Goal: Task Accomplishment & Management: Complete application form

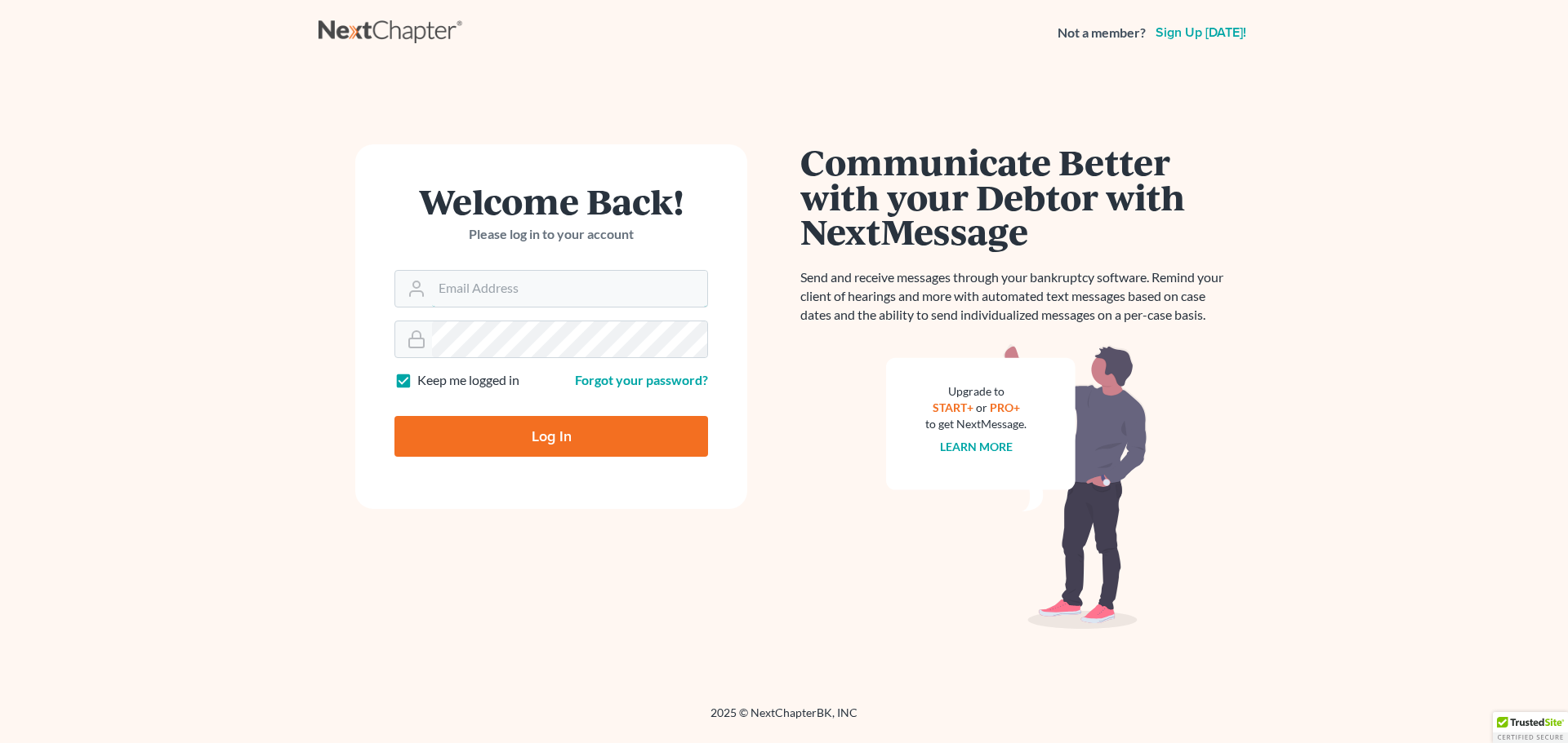
type input "[EMAIL_ADDRESS][DOMAIN_NAME]"
click at [518, 442] on input "Log In" at bounding box center [551, 436] width 313 height 41
type input "Thinking..."
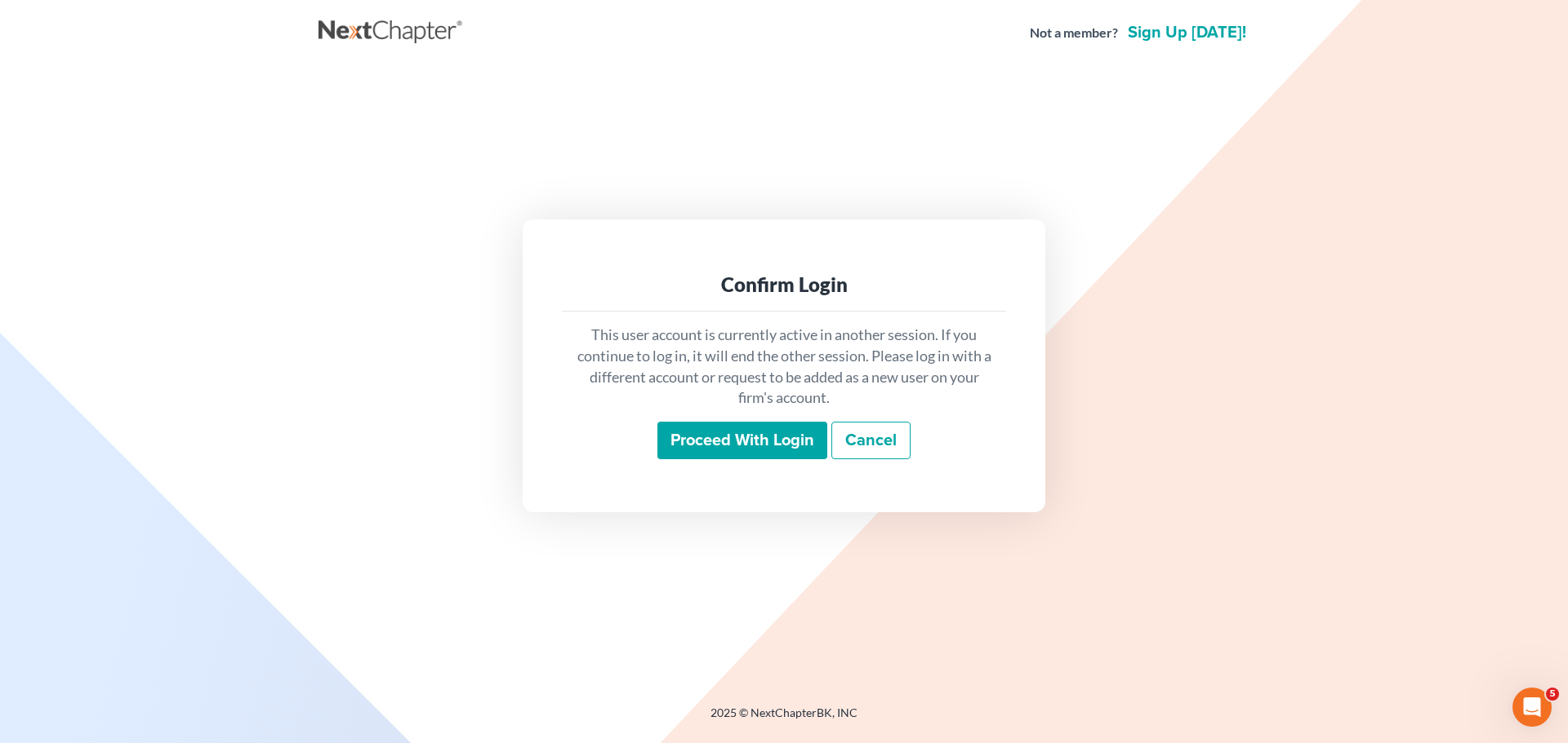
click at [748, 436] on input "Proceed with login" at bounding box center [741, 441] width 169 height 38
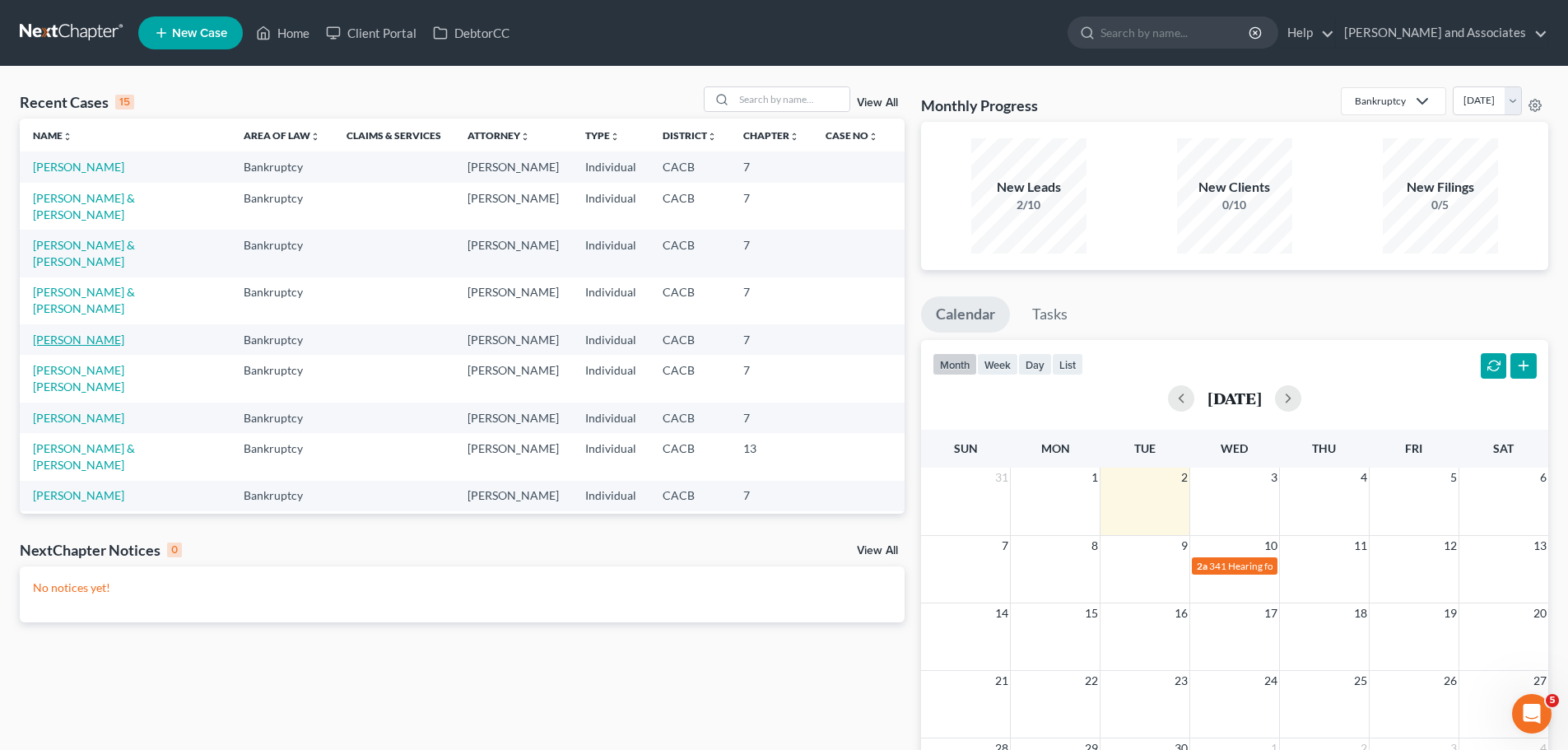
click at [49, 347] on link "[PERSON_NAME]" at bounding box center [78, 340] width 91 height 14
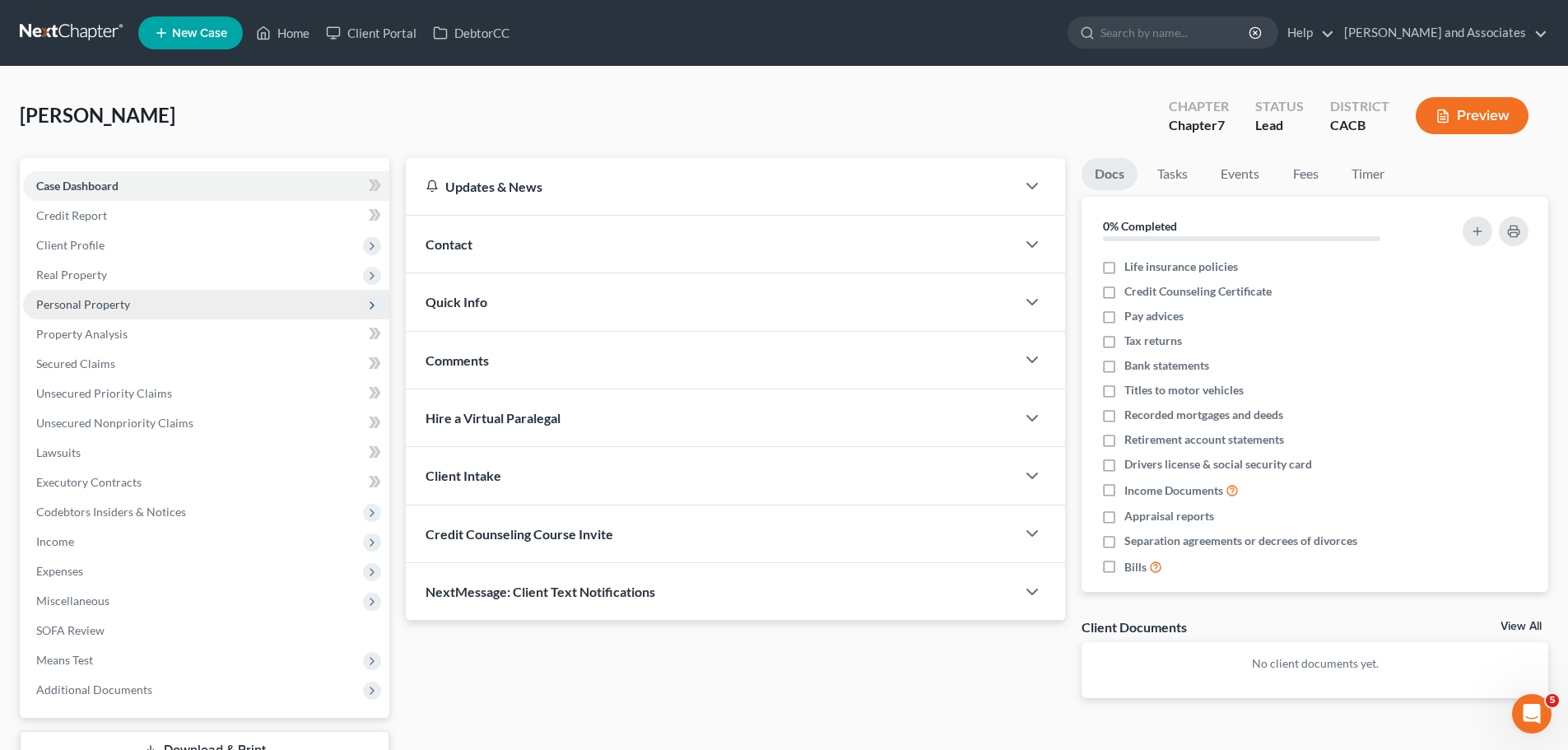
click at [152, 306] on span "Personal Property" at bounding box center [206, 305] width 367 height 30
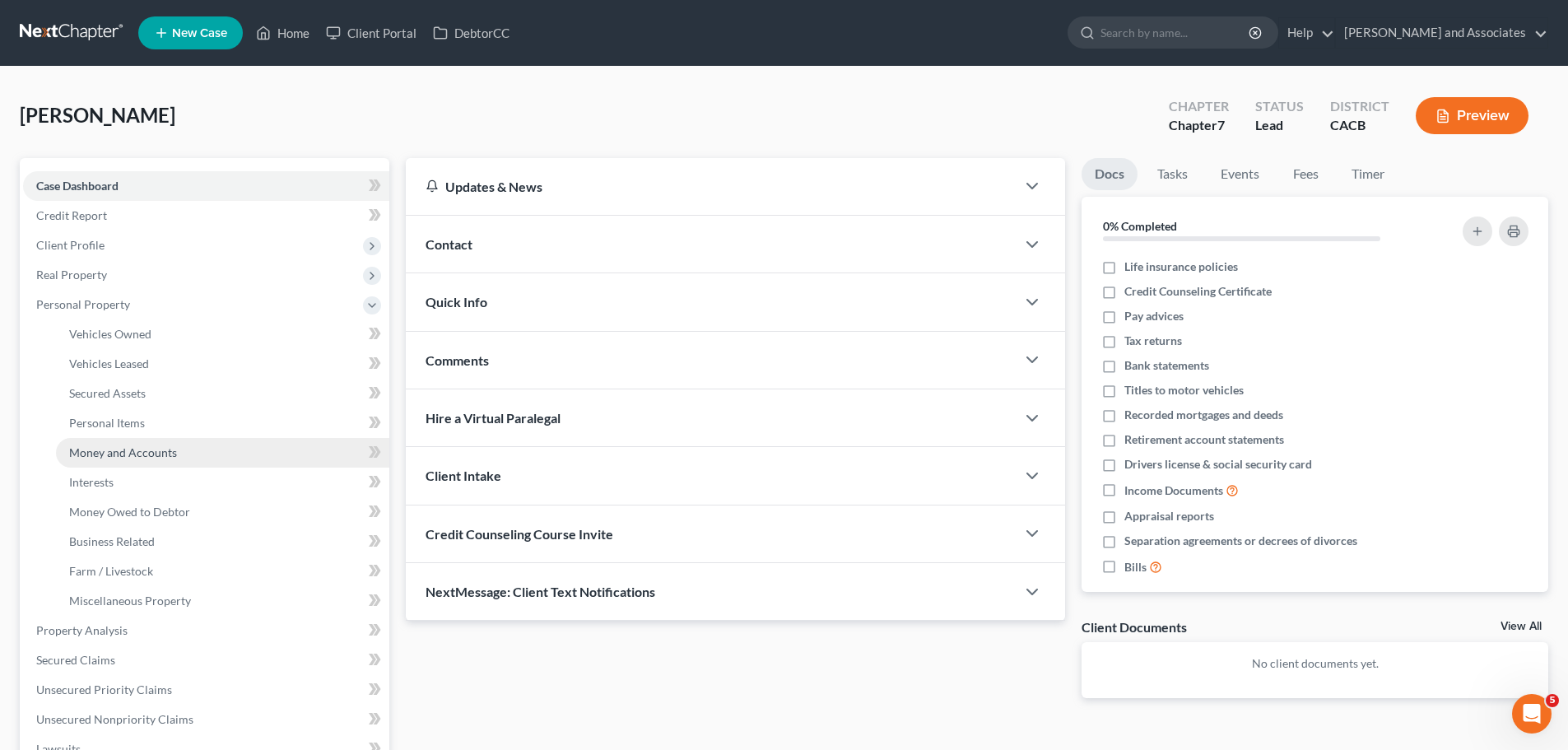
click at [147, 463] on link "Money and Accounts" at bounding box center [223, 453] width 334 height 30
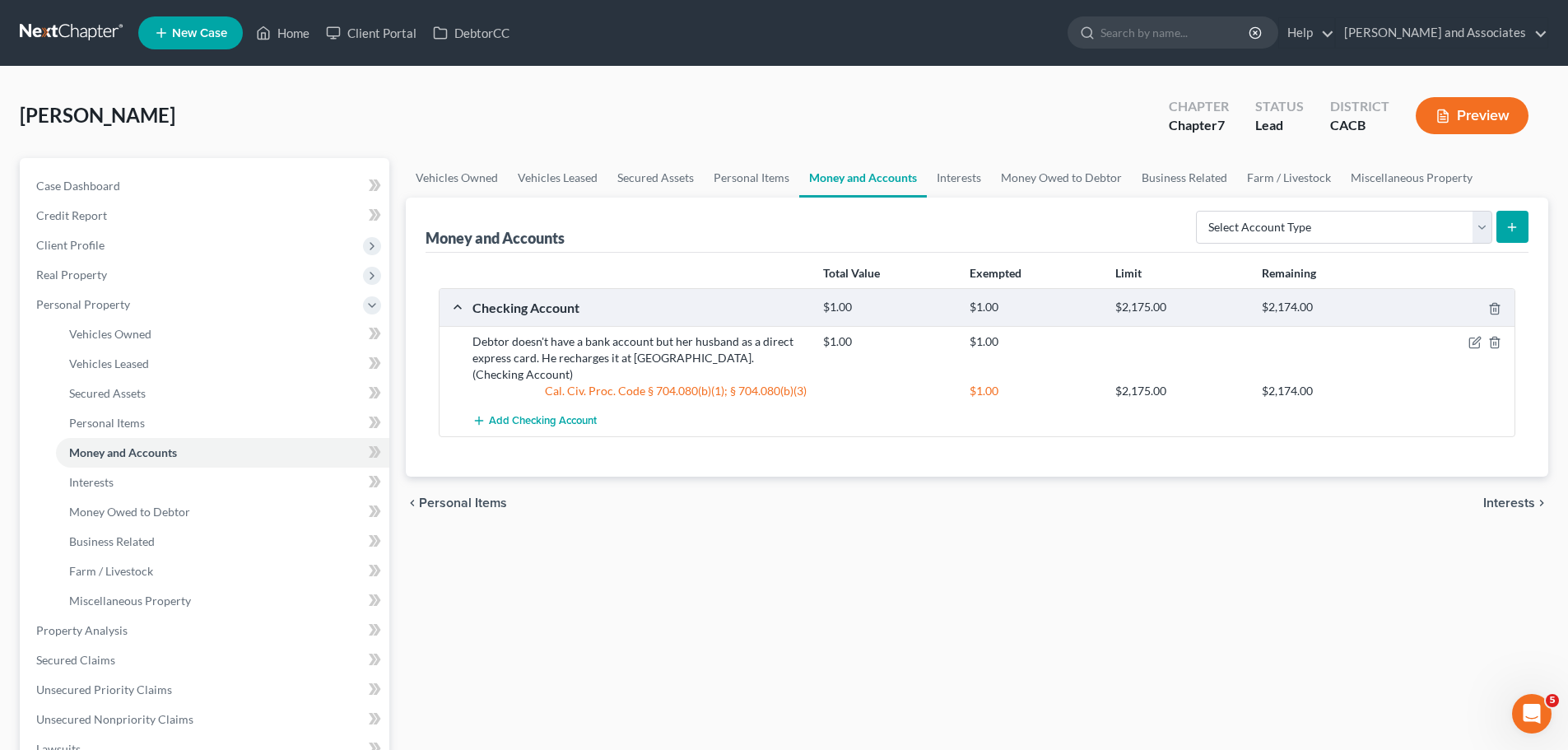
click at [985, 477] on div "chevron_left Personal Items Interests chevron_right" at bounding box center [976, 503] width 1142 height 53
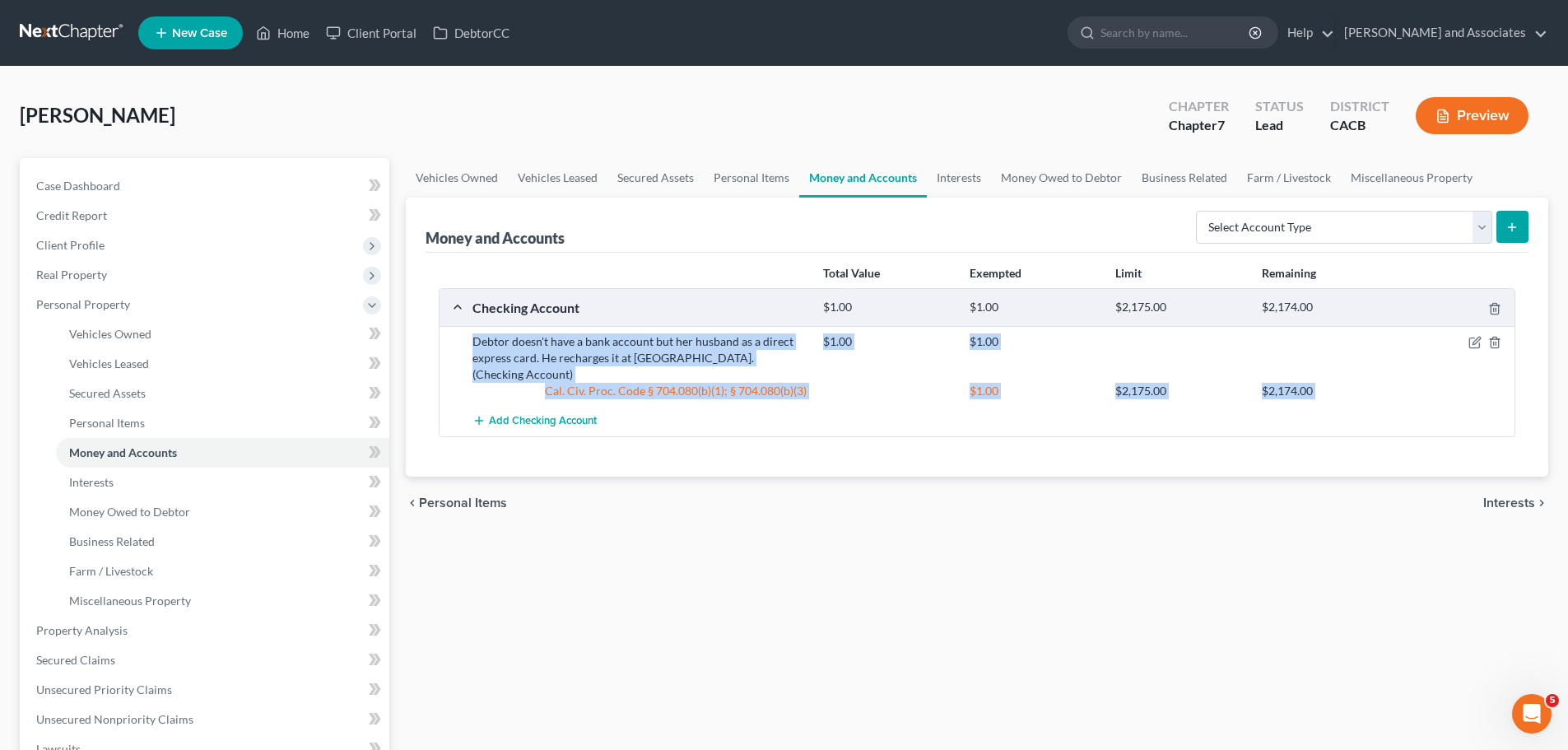
drag, startPoint x: 471, startPoint y: 340, endPoint x: 852, endPoint y: 395, distance: 384.9
click at [852, 395] on div "Debtor doesn't have a bank account but her husband as a direct express card. He…" at bounding box center [977, 381] width 1075 height 110
click at [820, 448] on div "Total Value Exempted Limit Remaining Checking Account $1.00 $1.00 $2,175.00 $2,…" at bounding box center [977, 365] width 1103 height 224
click at [750, 477] on div "chevron_left Personal Items Interests chevron_right" at bounding box center [976, 503] width 1142 height 53
click at [722, 423] on div "Total Value Exempted Limit Remaining Checking Account $1.00 $1.00 $2,175.00 $2,…" at bounding box center [977, 365] width 1103 height 224
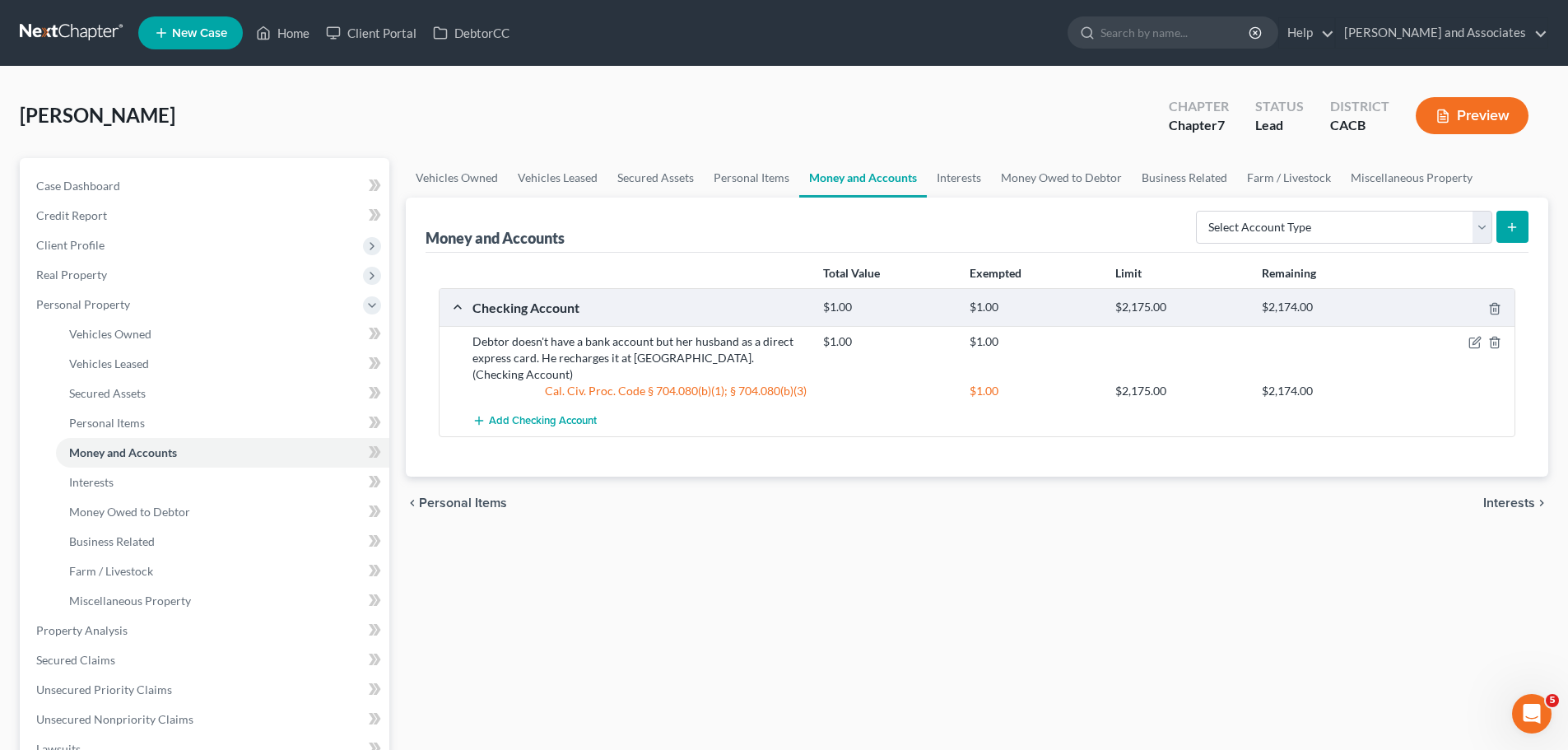
click at [1063, 492] on div "chevron_left Personal Items Interests chevron_right" at bounding box center [976, 503] width 1142 height 53
click at [809, 521] on div "Vehicles Owned Vehicles Leased Secured Assets Personal Items Money and Accounts…" at bounding box center [977, 612] width 1159 height 909
drag, startPoint x: 661, startPoint y: 591, endPoint x: 675, endPoint y: 582, distance: 16.6
click at [661, 591] on div "Vehicles Owned Vehicles Leased Secured Assets Personal Items Money and Accounts…" at bounding box center [977, 612] width 1159 height 909
click at [1474, 347] on icon "button" at bounding box center [1475, 342] width 13 height 13
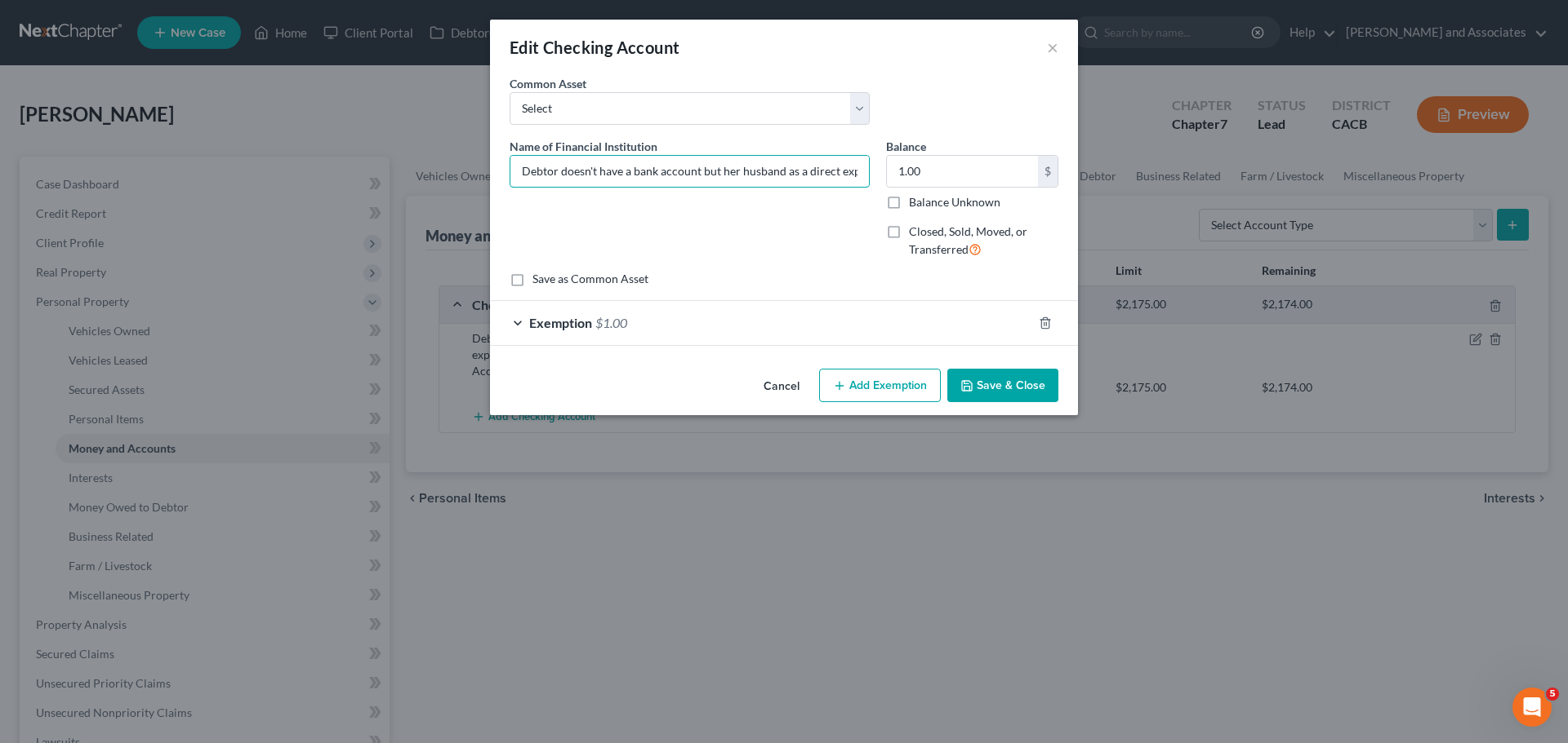
scroll to position [0, 183]
drag, startPoint x: 518, startPoint y: 172, endPoint x: 1081, endPoint y: 178, distance: 563.0
click at [1081, 178] on div "Edit Checking Account × An exemption set must first be selected from the Filing…" at bounding box center [784, 372] width 1568 height 743
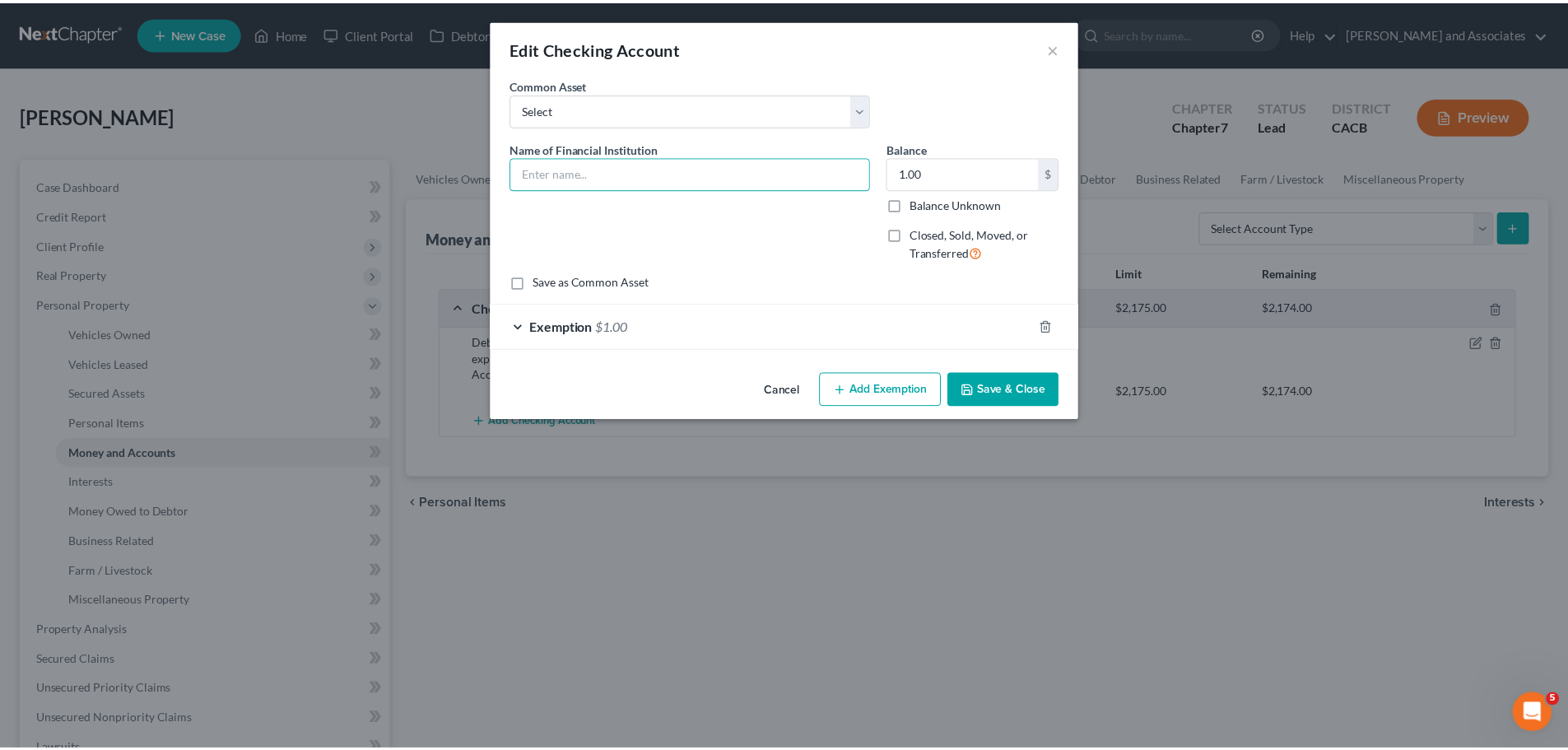
scroll to position [0, 0]
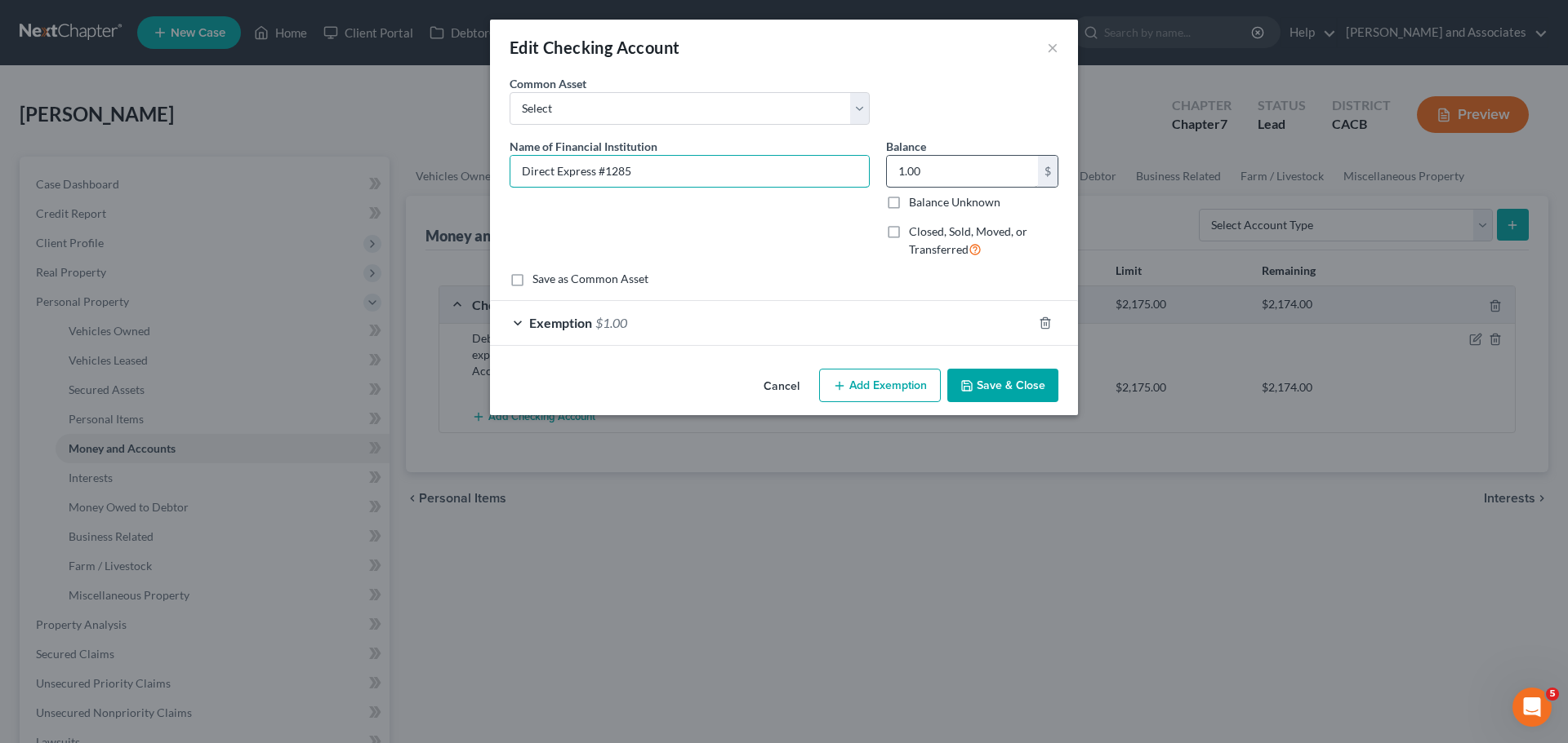
type input "Direct Express #1285"
click at [977, 166] on input "1.00" at bounding box center [962, 170] width 151 height 31
type input "0"
drag, startPoint x: 588, startPoint y: 330, endPoint x: 608, endPoint y: 329, distance: 20.0
click at [587, 330] on span "Exemption" at bounding box center [560, 323] width 62 height 16
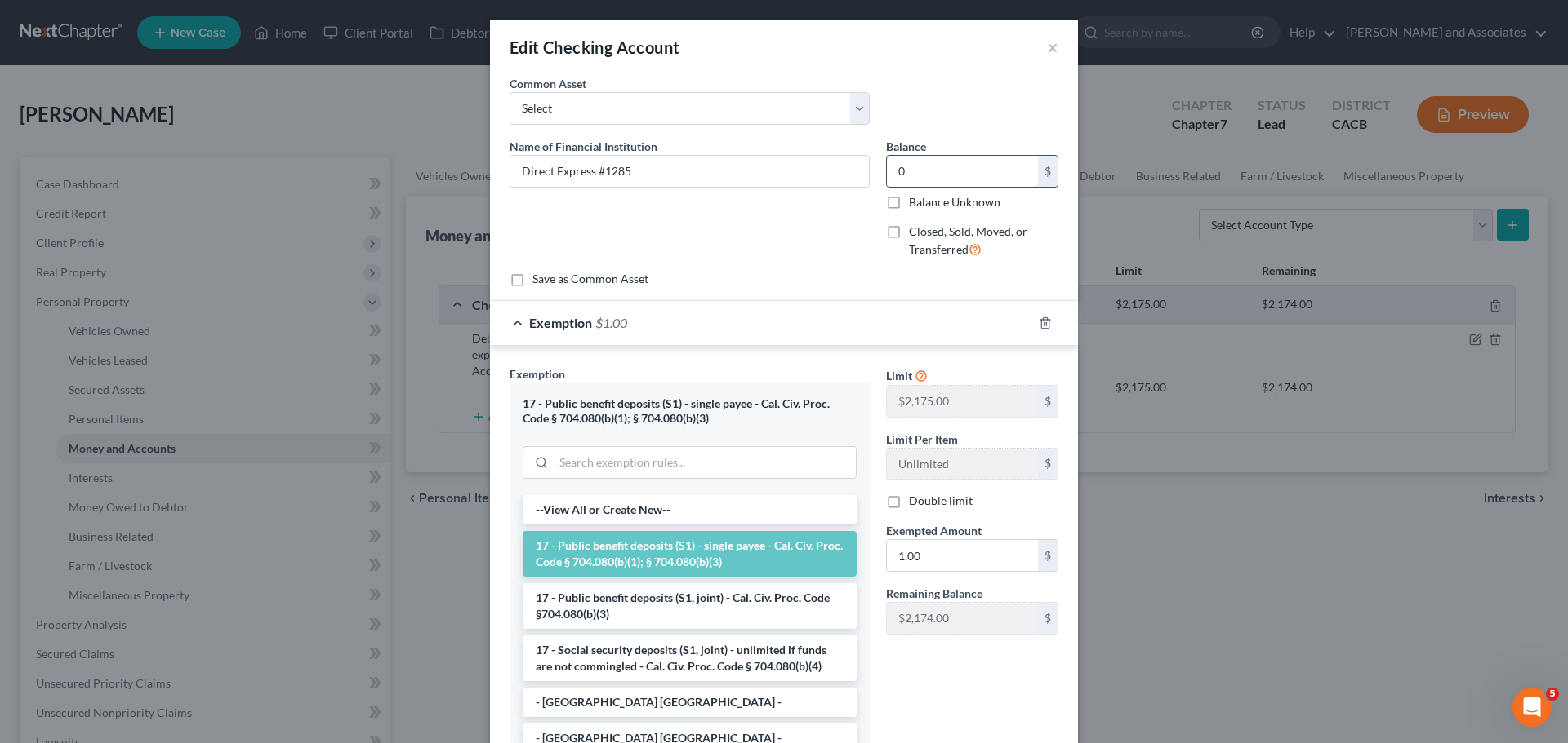
click at [956, 174] on input "0" at bounding box center [962, 170] width 151 height 31
type input "1"
click at [529, 322] on span "Exemption" at bounding box center [560, 323] width 62 height 16
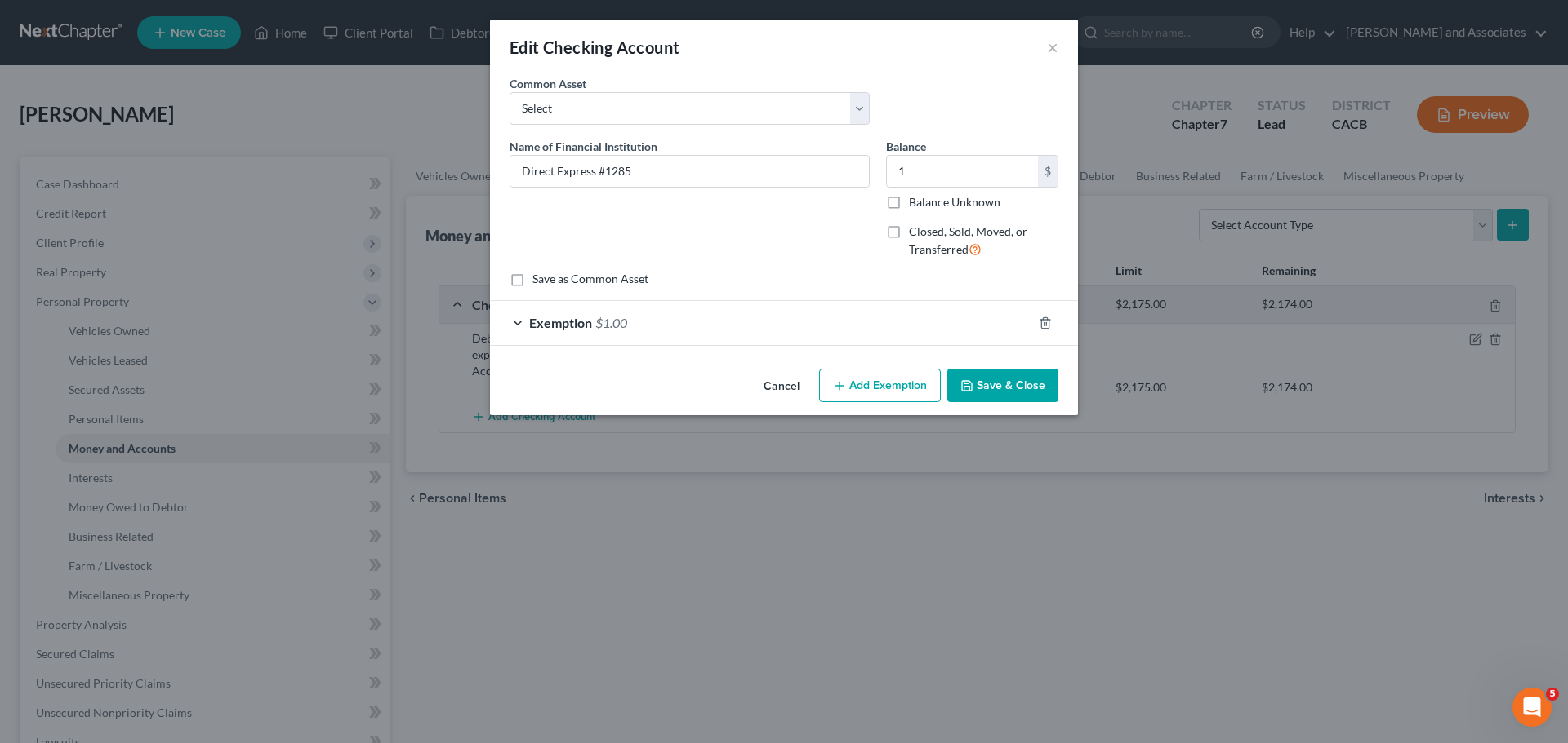
click at [978, 401] on button "Save & Close" at bounding box center [1003, 385] width 111 height 35
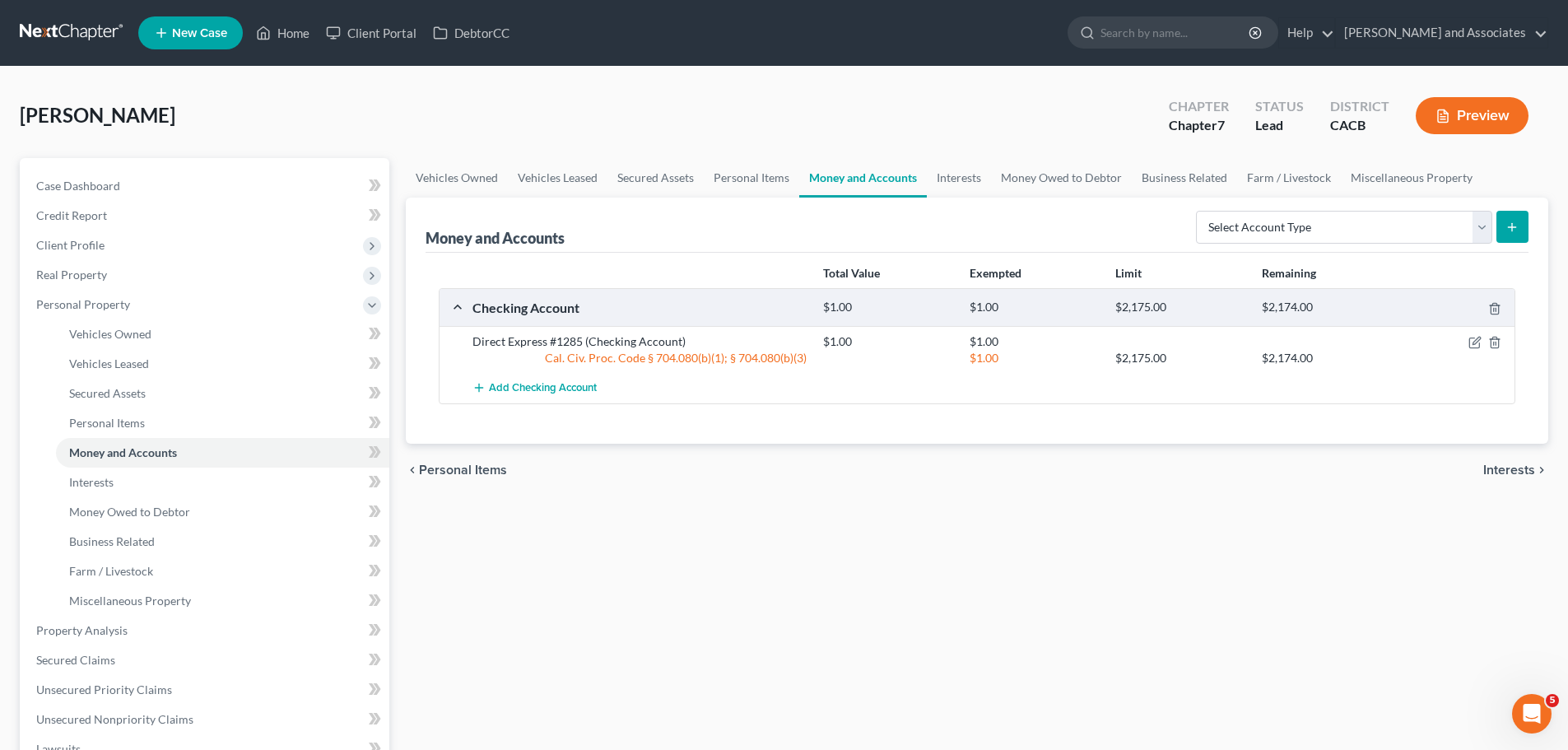
click at [610, 468] on div "chevron_left Personal Items Interests chevron_right" at bounding box center [976, 470] width 1142 height 53
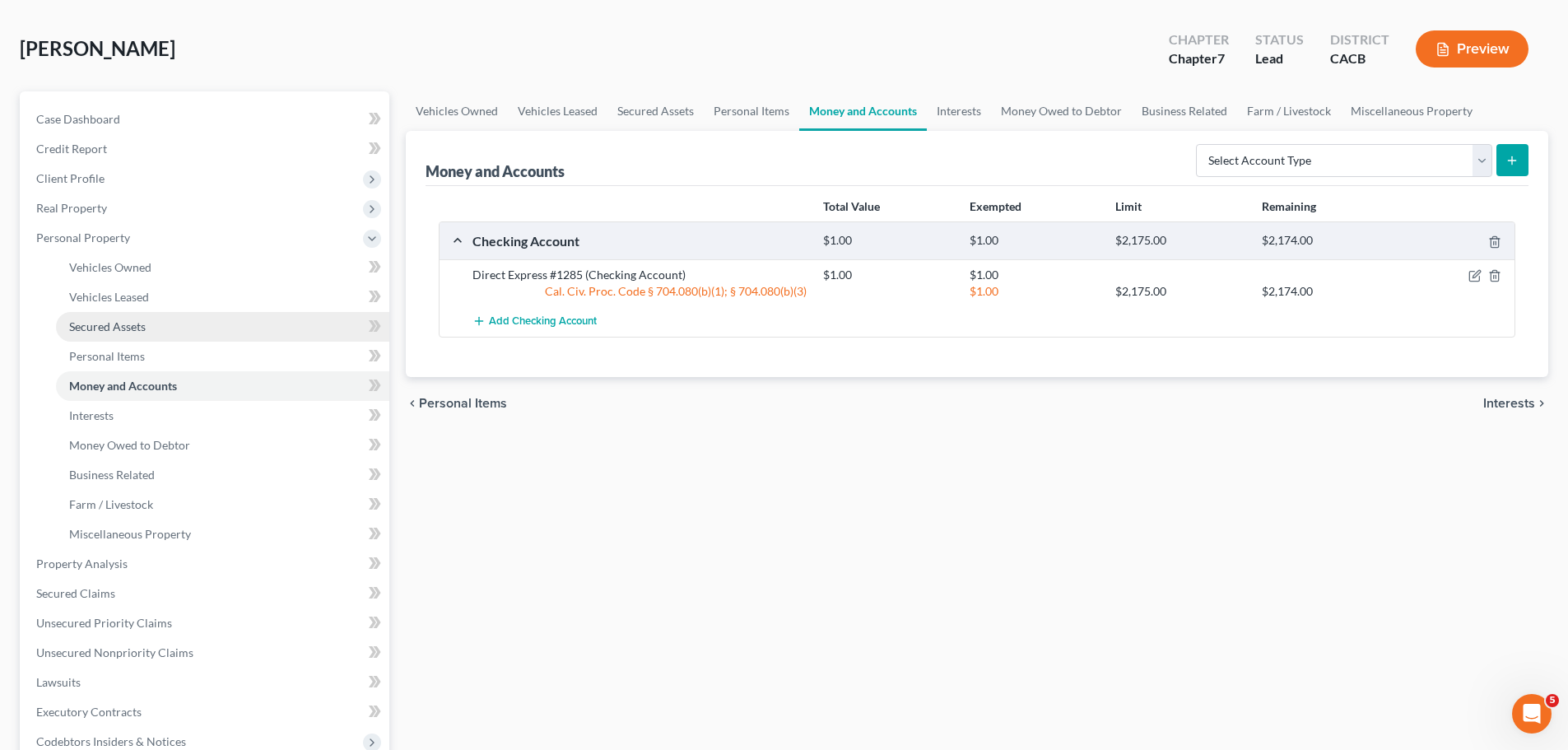
scroll to position [49, 0]
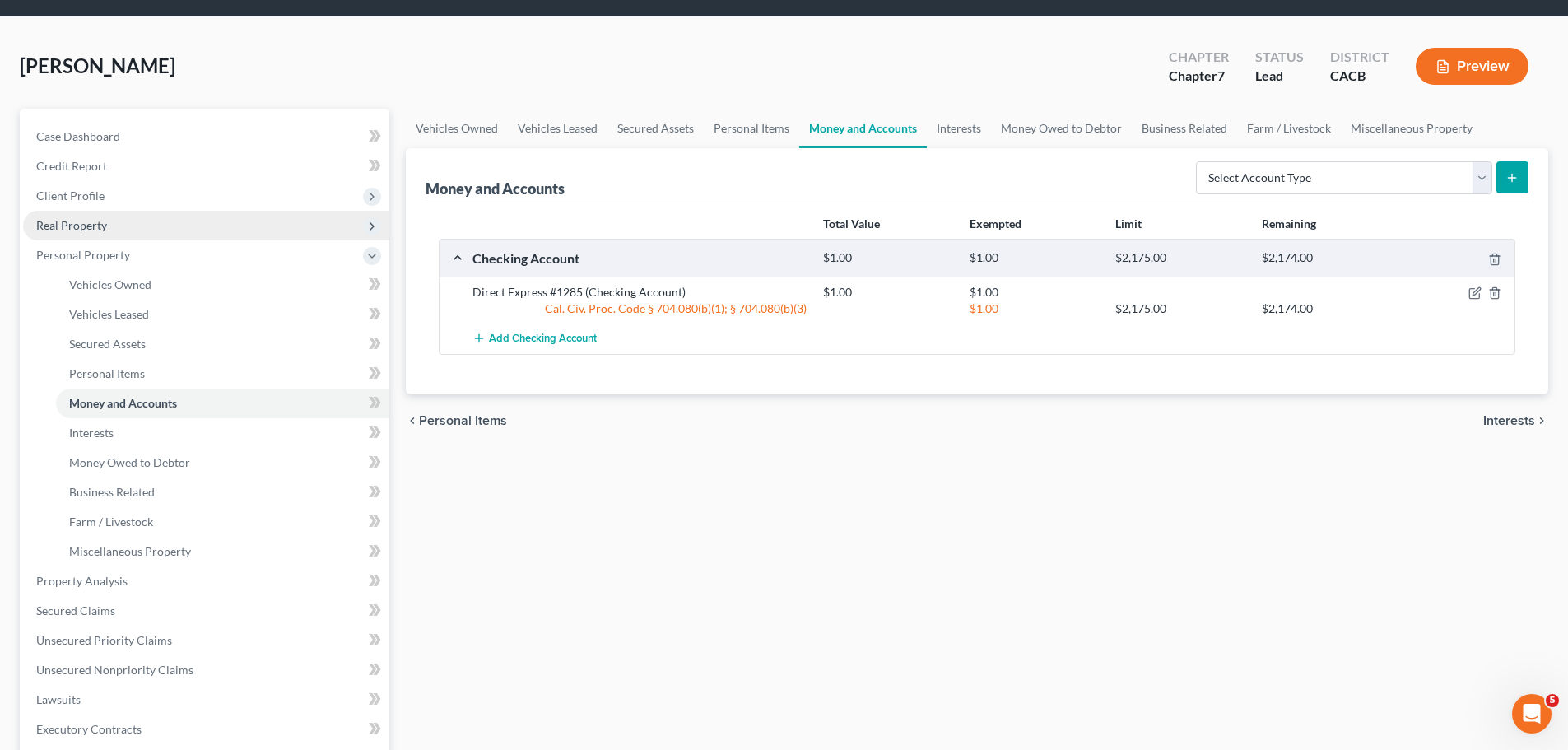
click at [207, 234] on span "Real Property" at bounding box center [206, 226] width 367 height 30
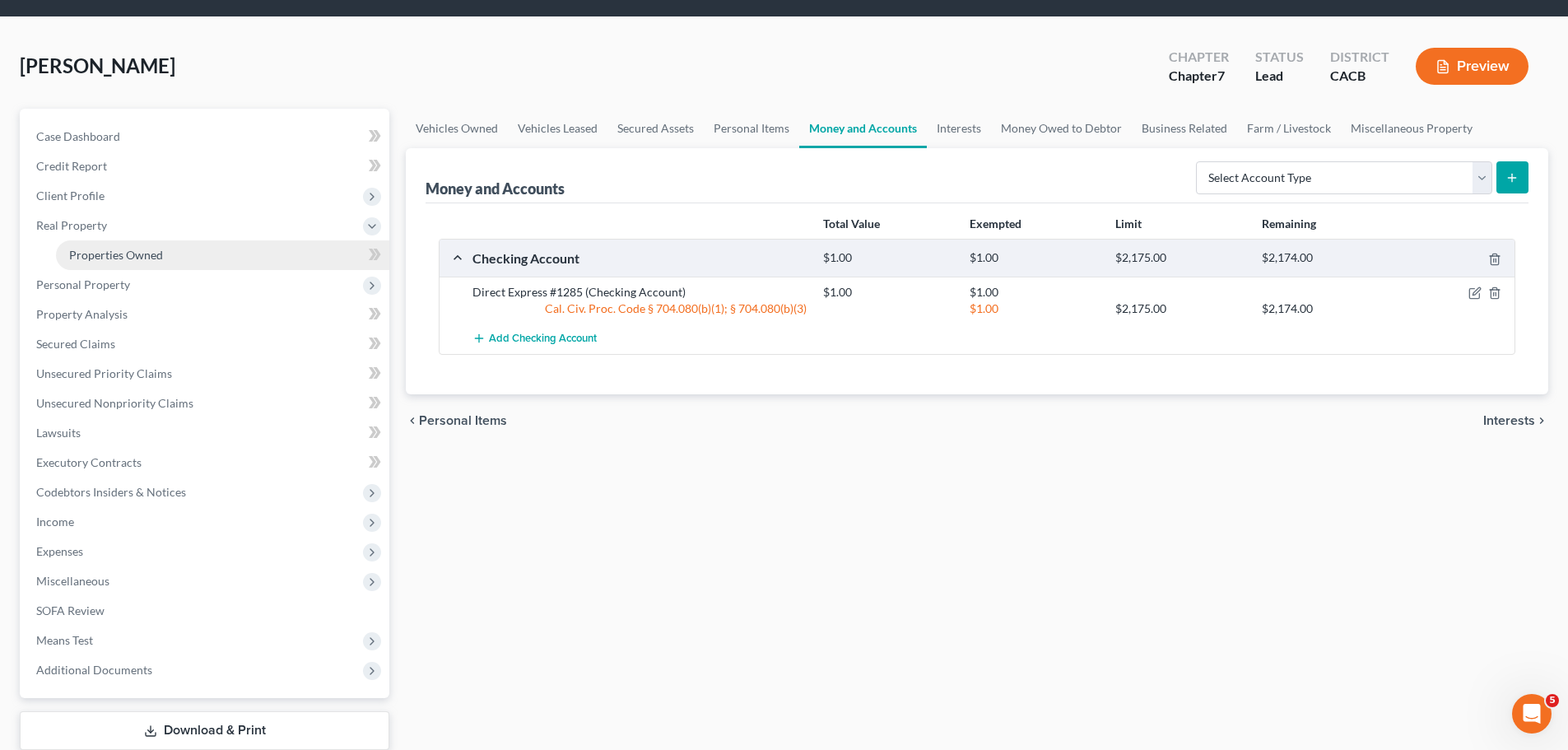
click at [245, 249] on link "Properties Owned" at bounding box center [223, 256] width 334 height 30
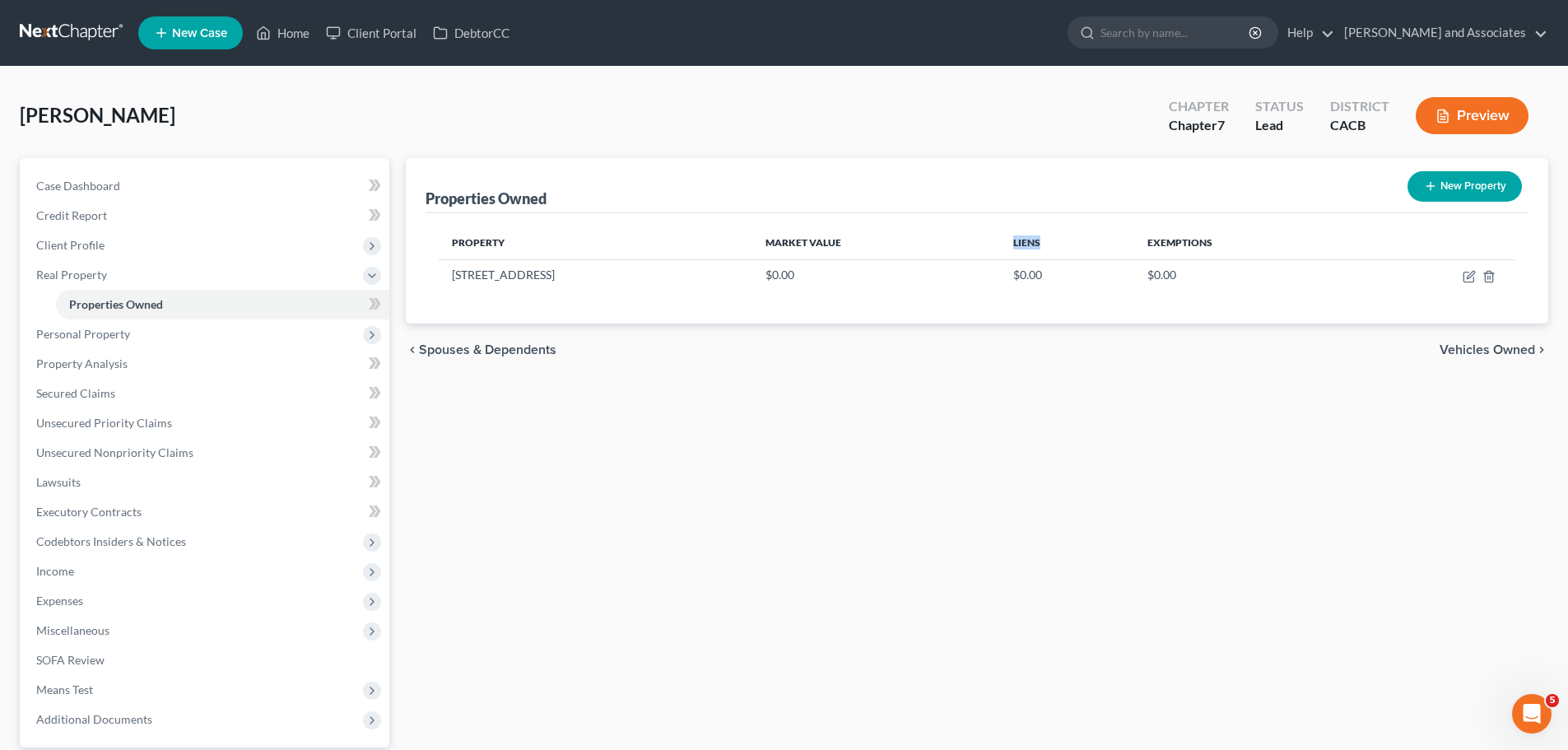
click at [712, 80] on div "[PERSON_NAME] Upgraded Chapter Chapter 7 Status Lead District CACB Preview Peti…" at bounding box center [784, 450] width 1568 height 766
drag, startPoint x: 806, startPoint y: 378, endPoint x: 796, endPoint y: 381, distance: 10.4
click at [800, 381] on div "Properties Owned New Property Property Market Value Liens Exemptions [STREET_AD…" at bounding box center [977, 479] width 1159 height 642
click at [144, 449] on span "Unsecured Nonpriority Claims" at bounding box center [114, 453] width 157 height 14
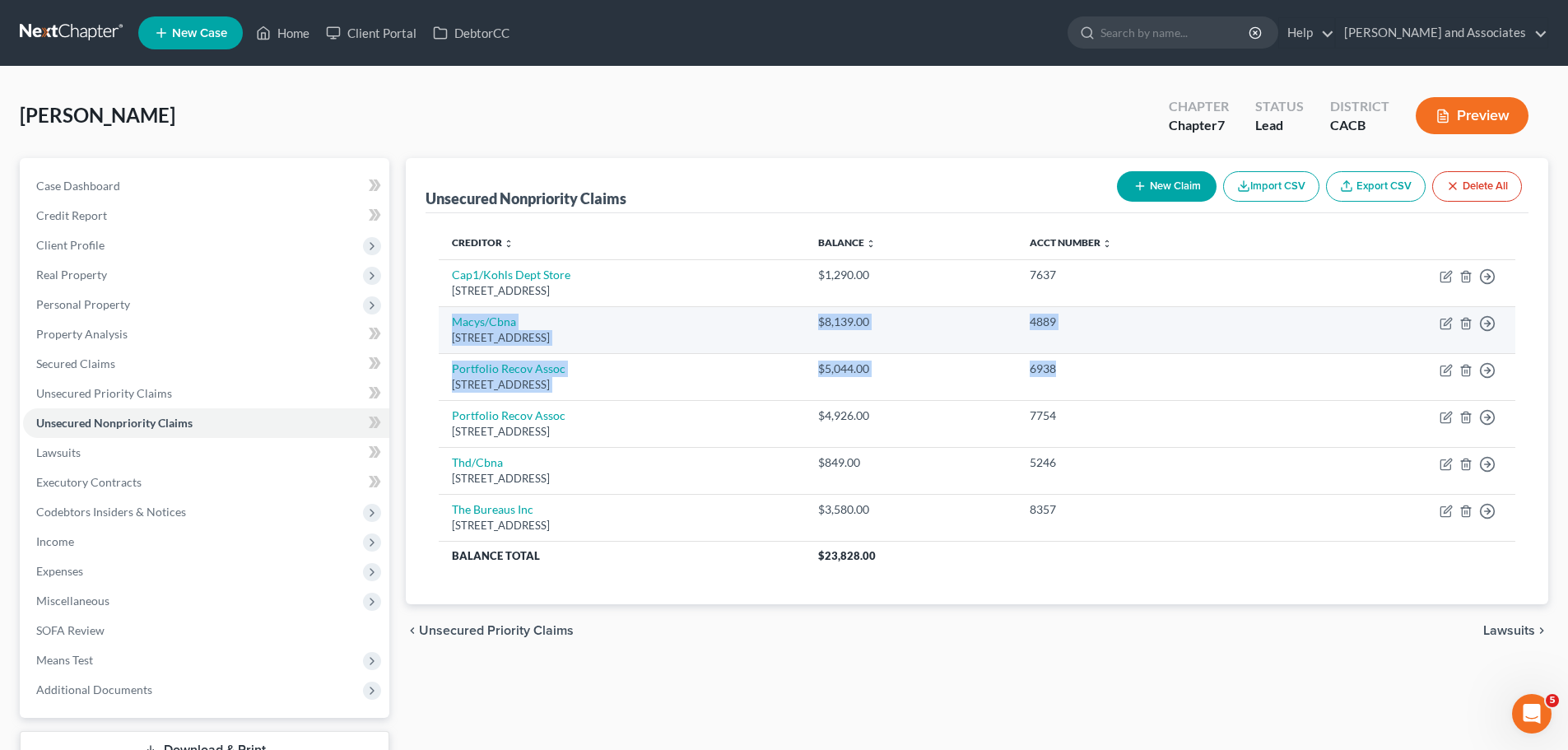
drag, startPoint x: 1175, startPoint y: 376, endPoint x: 441, endPoint y: 320, distance: 736.1
click at [441, 320] on tbody "Cap1/Kohls Dept Store [STREET_ADDRESS] $1,290.00 7637 Move to D Move to E Move …" at bounding box center [976, 414] width 1076 height 311
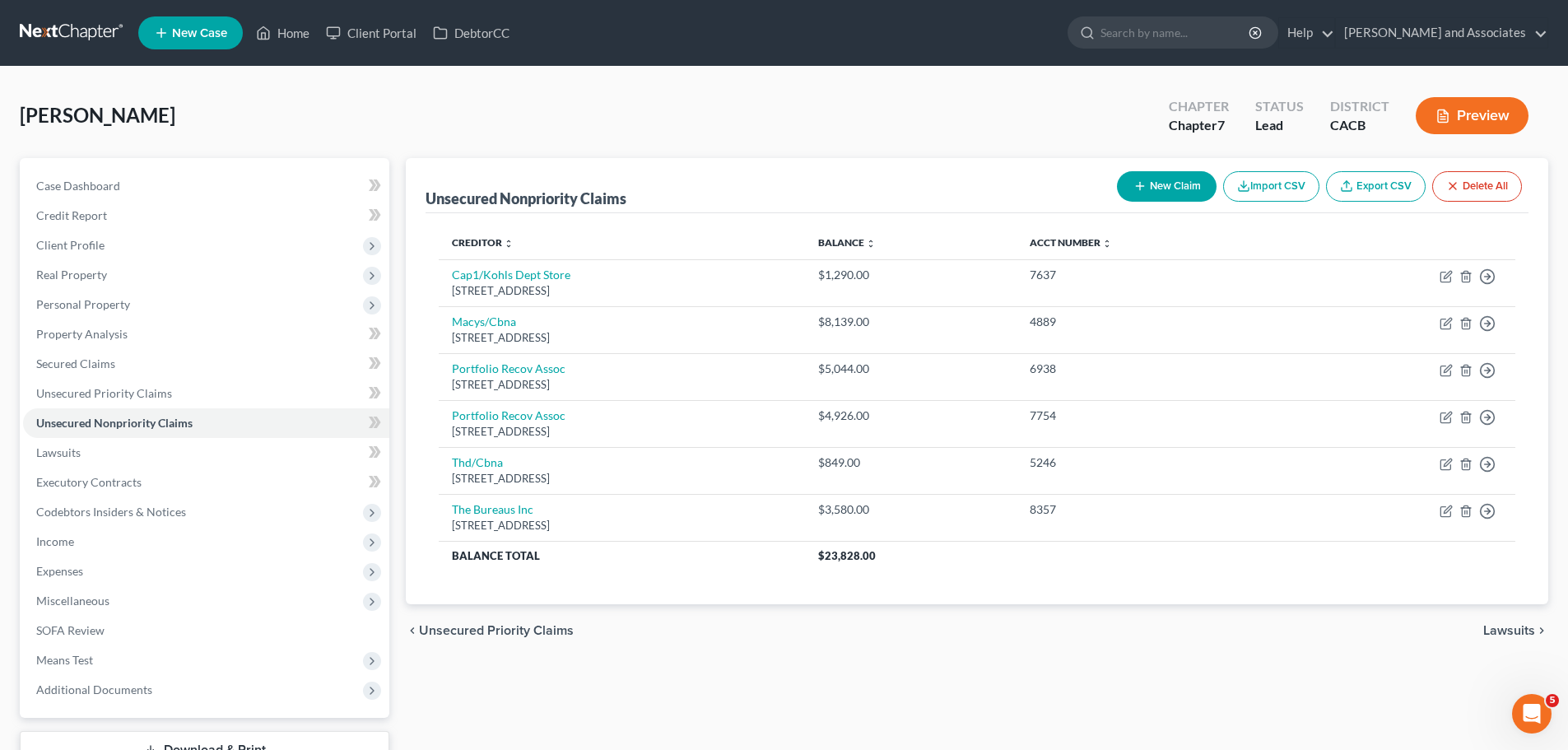
click at [753, 641] on div "chevron_left Unsecured Priority Claims Lawsuits chevron_right" at bounding box center [976, 631] width 1142 height 53
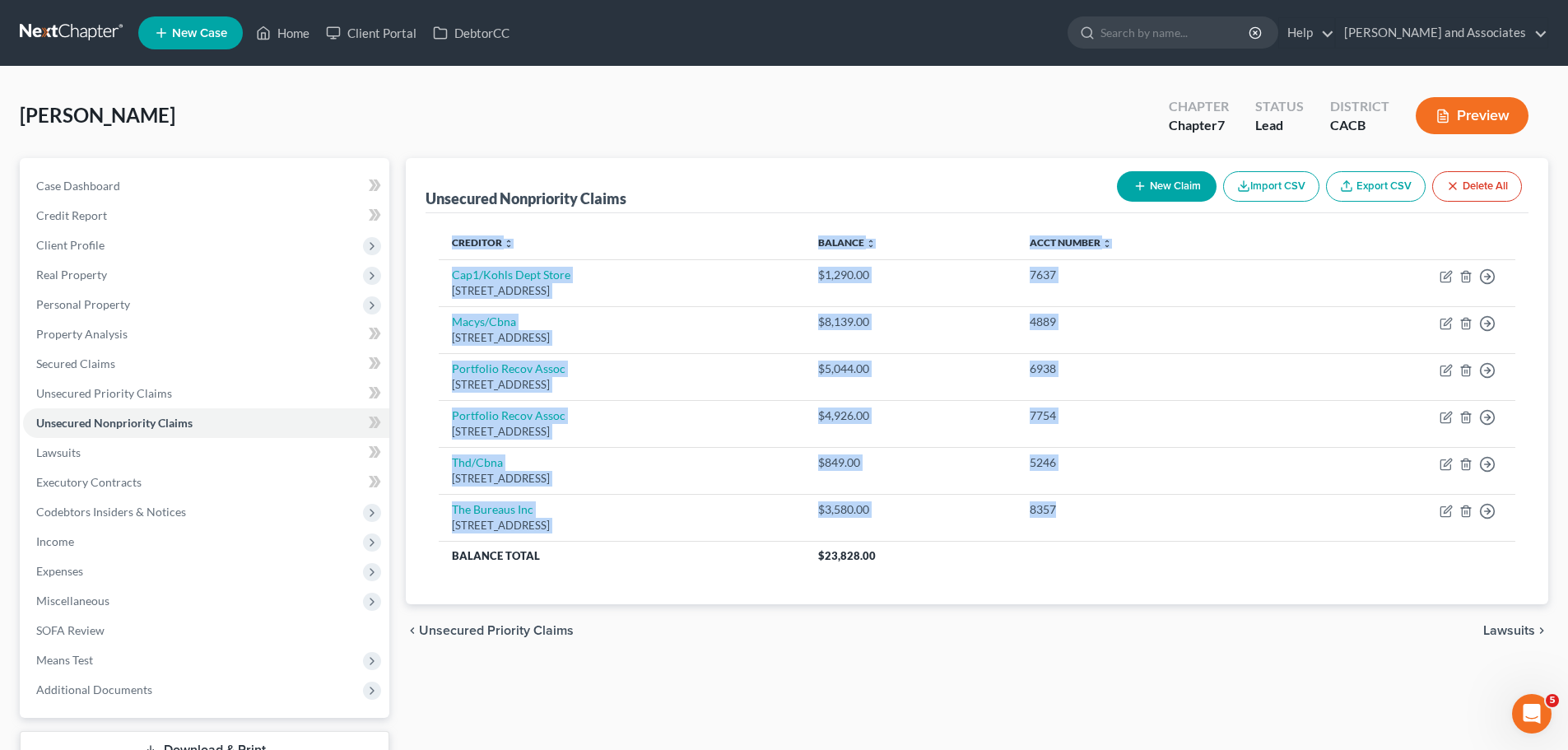
drag, startPoint x: 1174, startPoint y: 522, endPoint x: 431, endPoint y: 269, distance: 784.9
click at [431, 269] on div "Creditor expand_more expand_less unfold_more Balance expand_more expand_less un…" at bounding box center [977, 408] width 1103 height 391
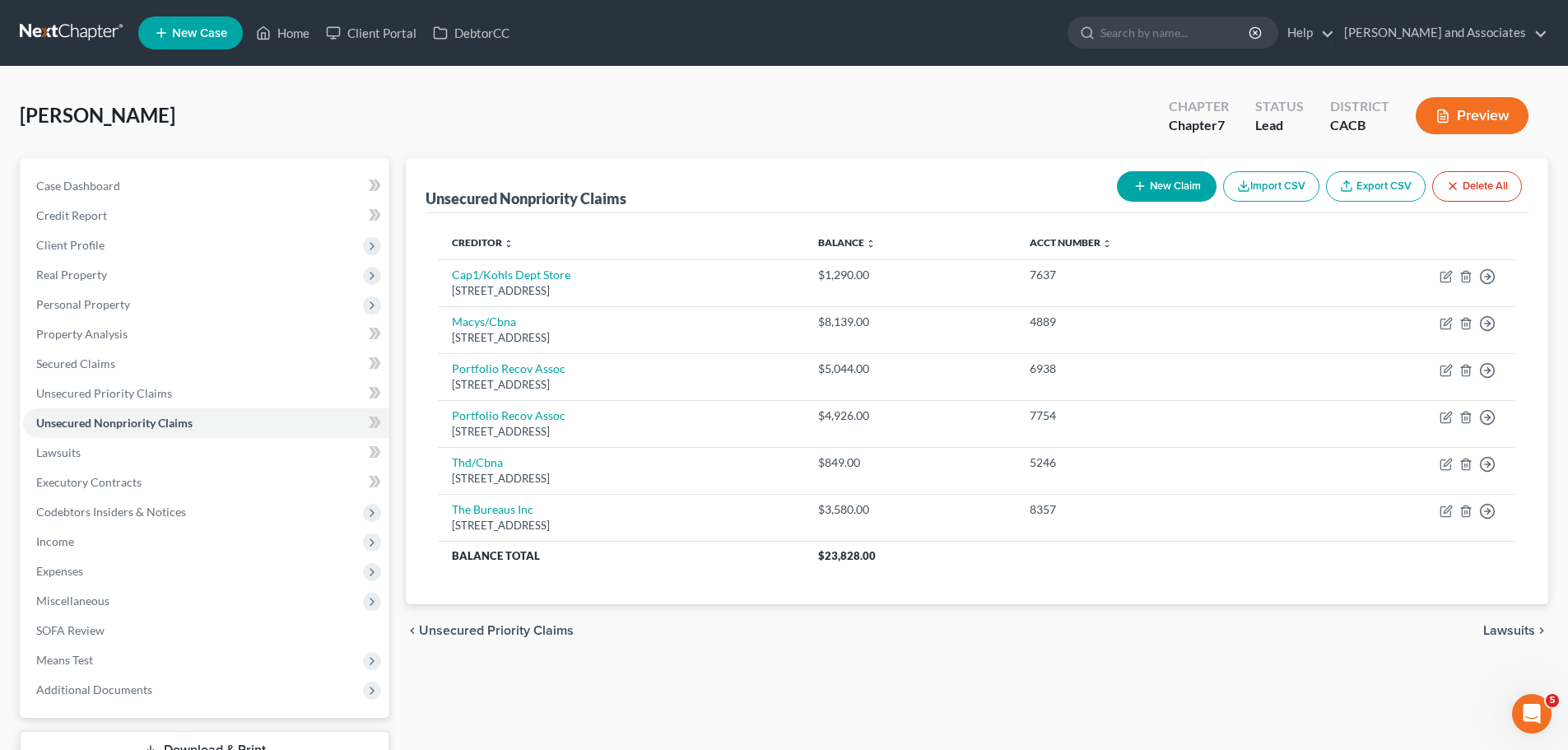
click at [804, 656] on div "chevron_left Unsecured Priority Claims Lawsuits chevron_right" at bounding box center [976, 631] width 1142 height 53
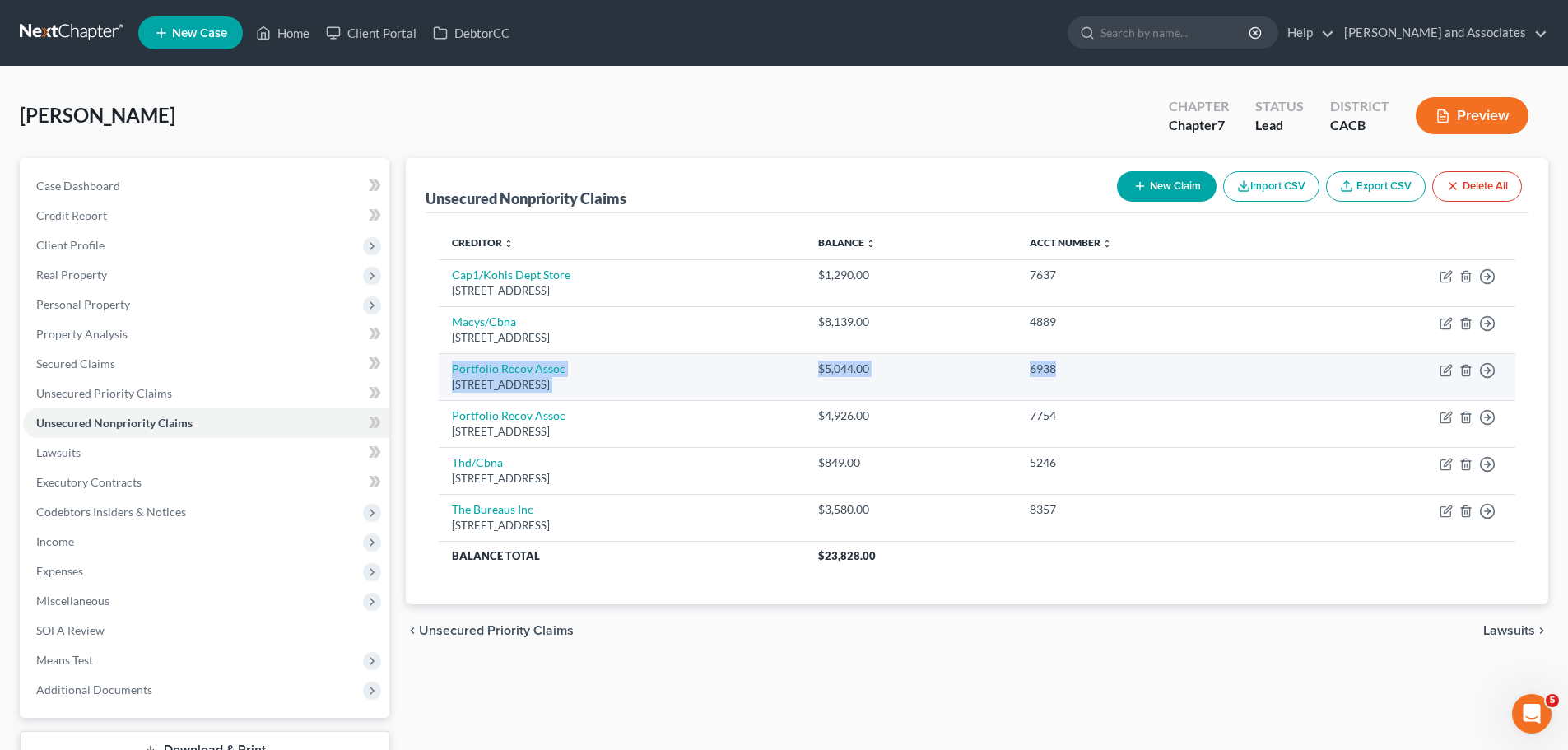
drag, startPoint x: 1162, startPoint y: 374, endPoint x: 447, endPoint y: 362, distance: 715.1
click at [447, 362] on tr "Portfolio Recov Assoc [STREET_ADDRESS] $5,044.00 6938 Move to D Move to E Move …" at bounding box center [976, 376] width 1076 height 47
drag, startPoint x: 1182, startPoint y: 431, endPoint x: 476, endPoint y: 381, distance: 707.8
click at [476, 381] on tbody "Cap1/Kohls Dept Store [STREET_ADDRESS] $1,290.00 7637 Move to D Move to E Move …" at bounding box center [976, 414] width 1076 height 311
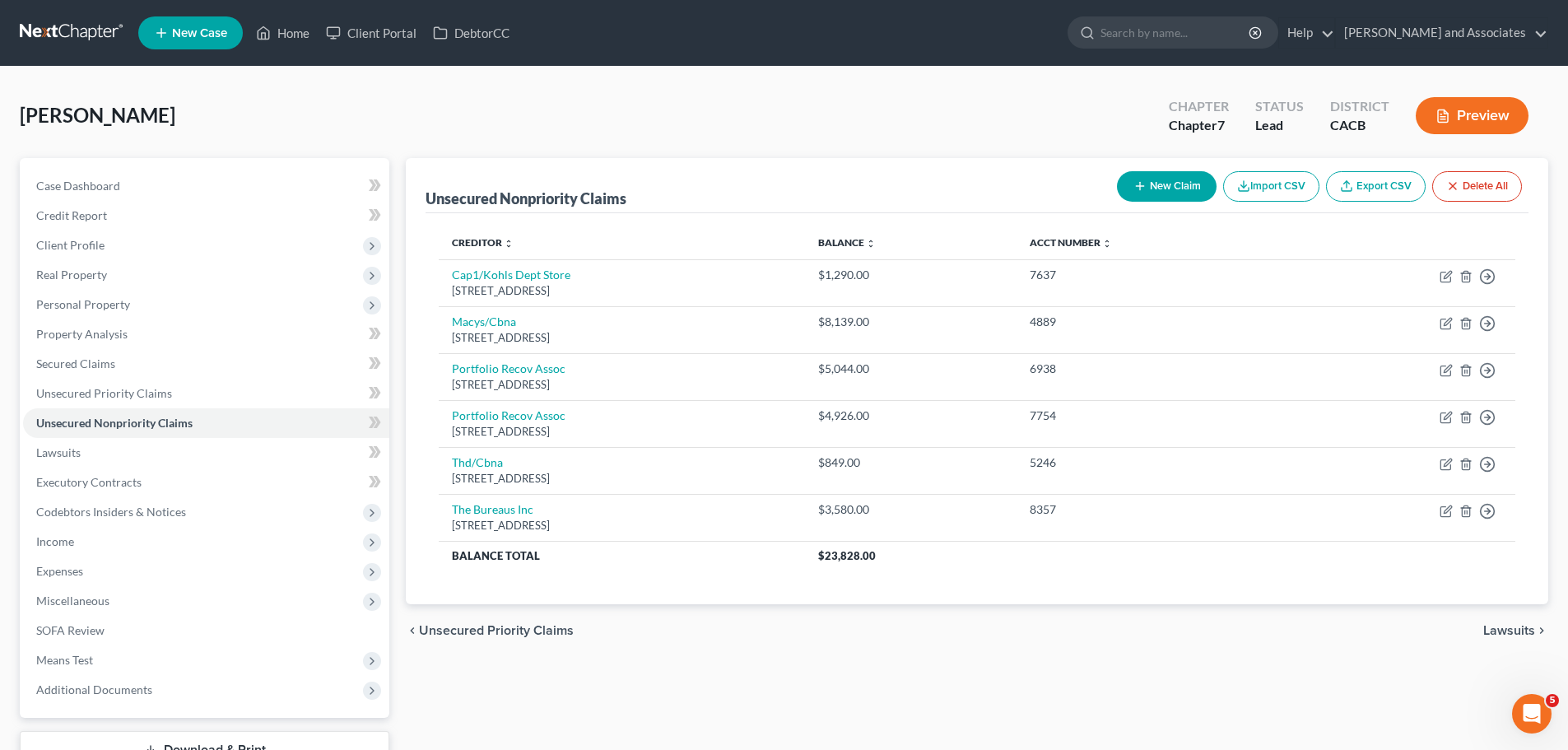
click at [770, 642] on div "chevron_left Unsecured Priority Claims Lawsuits chevron_right" at bounding box center [976, 631] width 1142 height 53
click at [127, 277] on span "Real Property" at bounding box center [206, 275] width 367 height 30
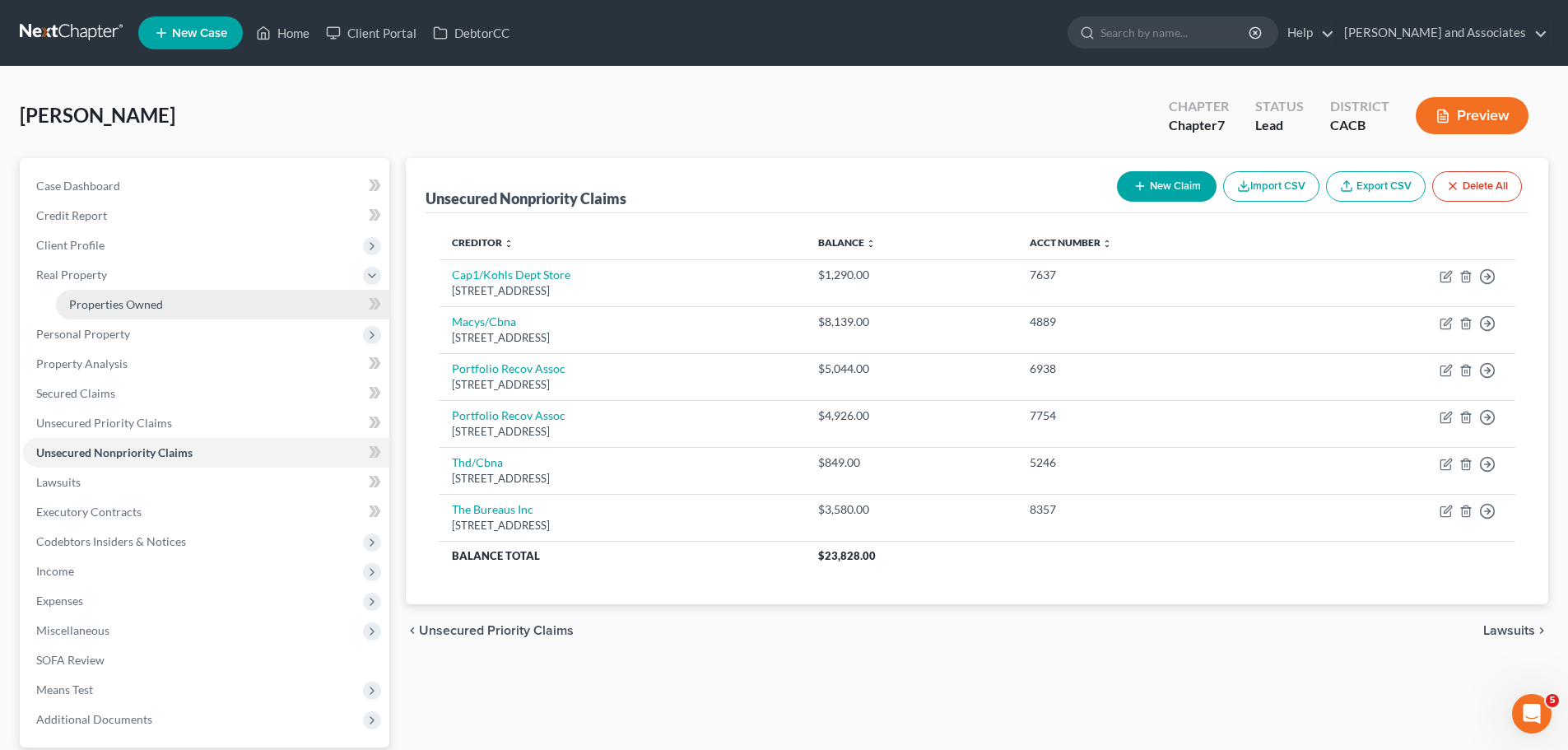
click at [185, 309] on link "Properties Owned" at bounding box center [223, 305] width 334 height 30
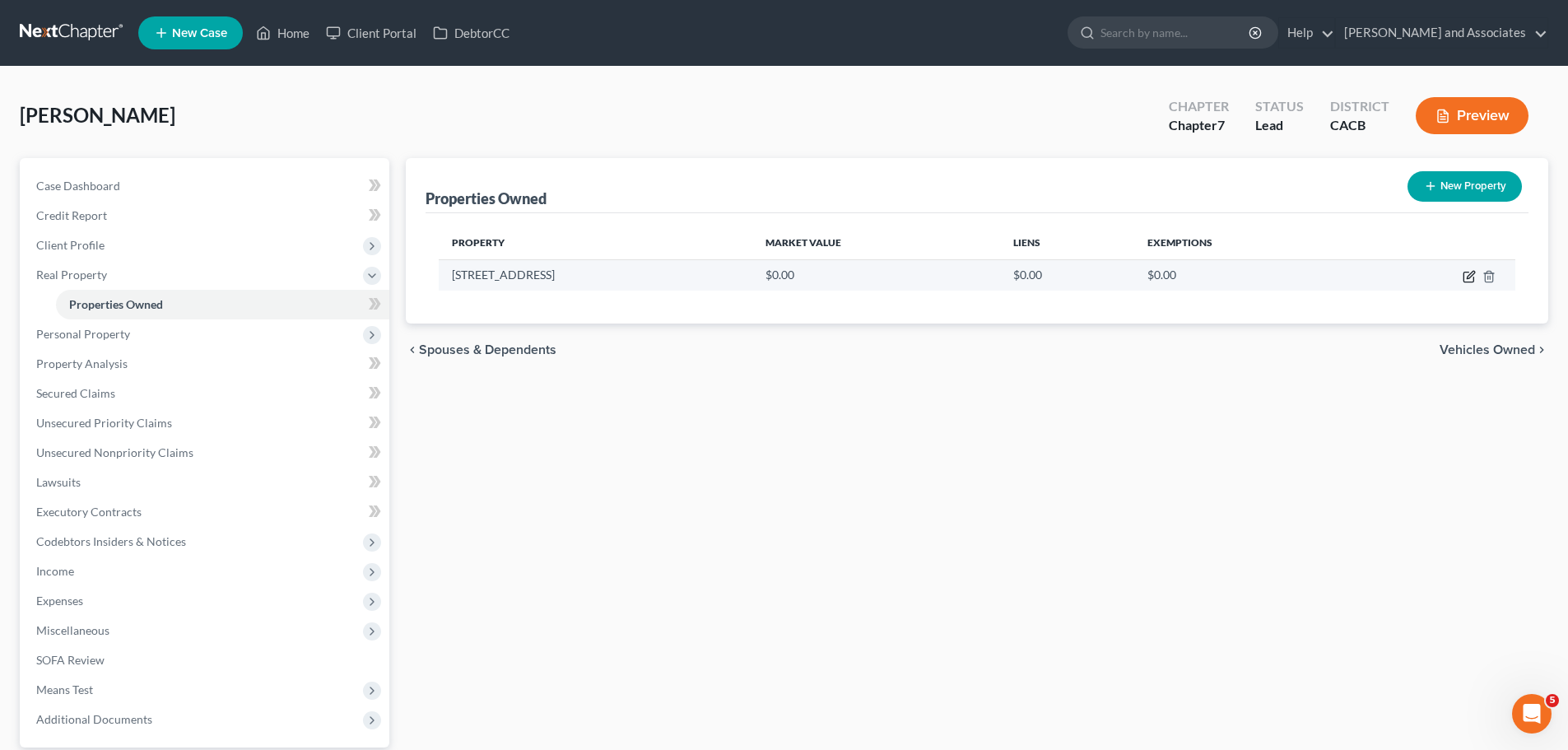
click at [1469, 273] on icon "button" at bounding box center [1469, 276] width 13 height 13
select select "4"
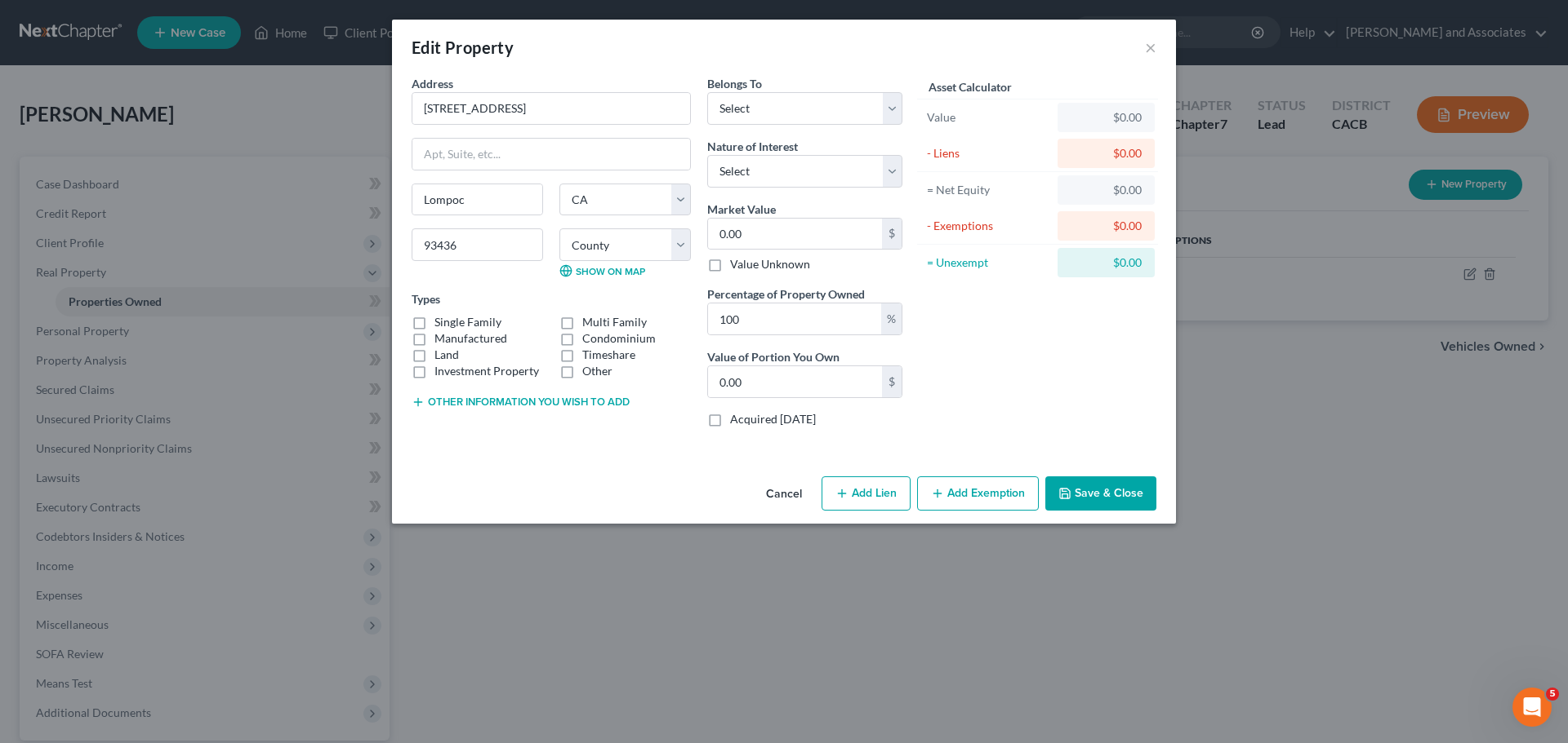
click at [434, 323] on label "Single Family" at bounding box center [468, 322] width 67 height 16
click at [441, 323] on input "Single Family" at bounding box center [446, 319] width 11 height 11
checkbox input "true"
click at [817, 239] on input "0.00" at bounding box center [794, 234] width 173 height 31
type input "0"
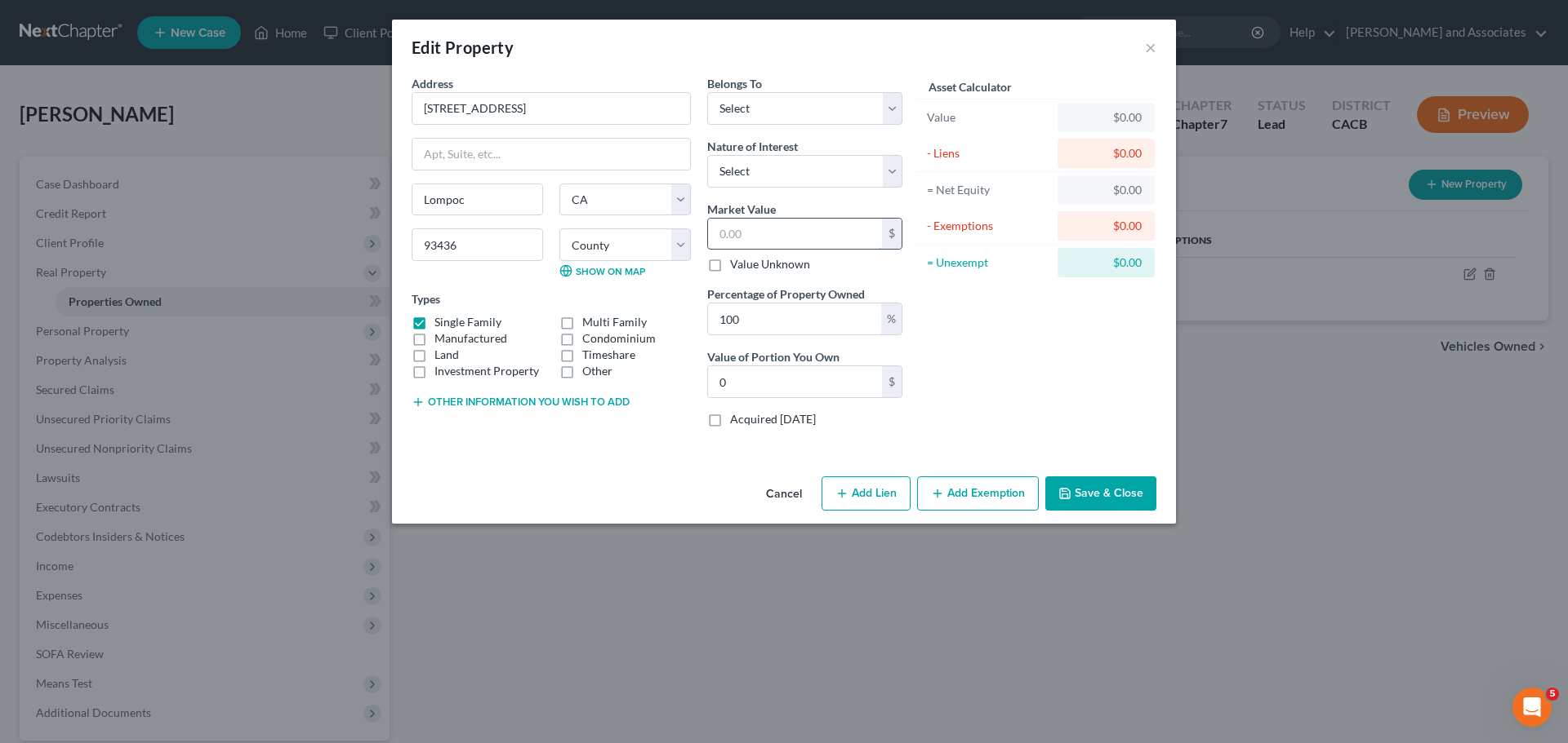
type input "5"
type input "5.00"
type input "56"
type input "56.00"
type input "569"
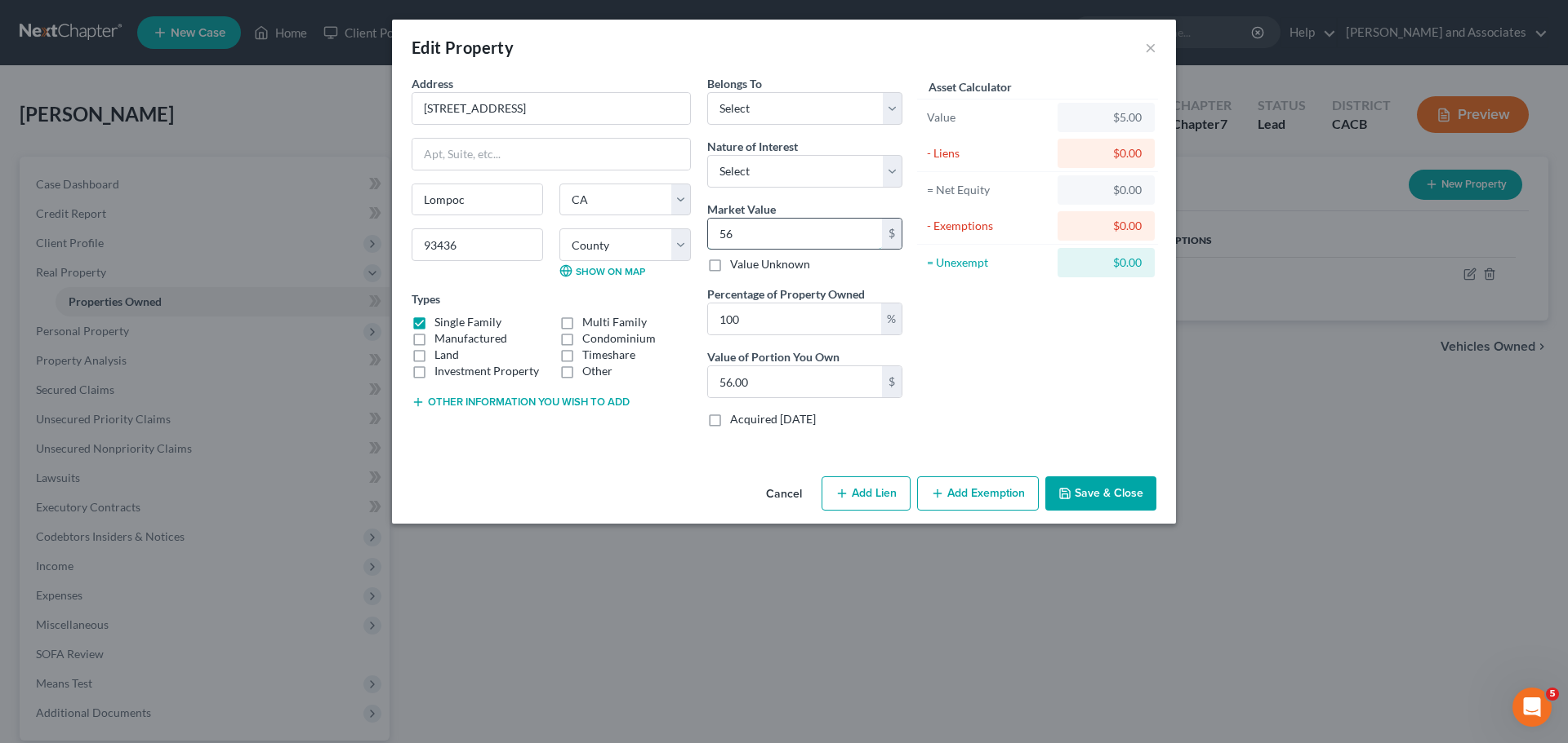
type input "569.00"
click at [799, 221] on input "569" at bounding box center [794, 234] width 173 height 31
type input "5696"
type input "5,696.00"
type input "5,6960"
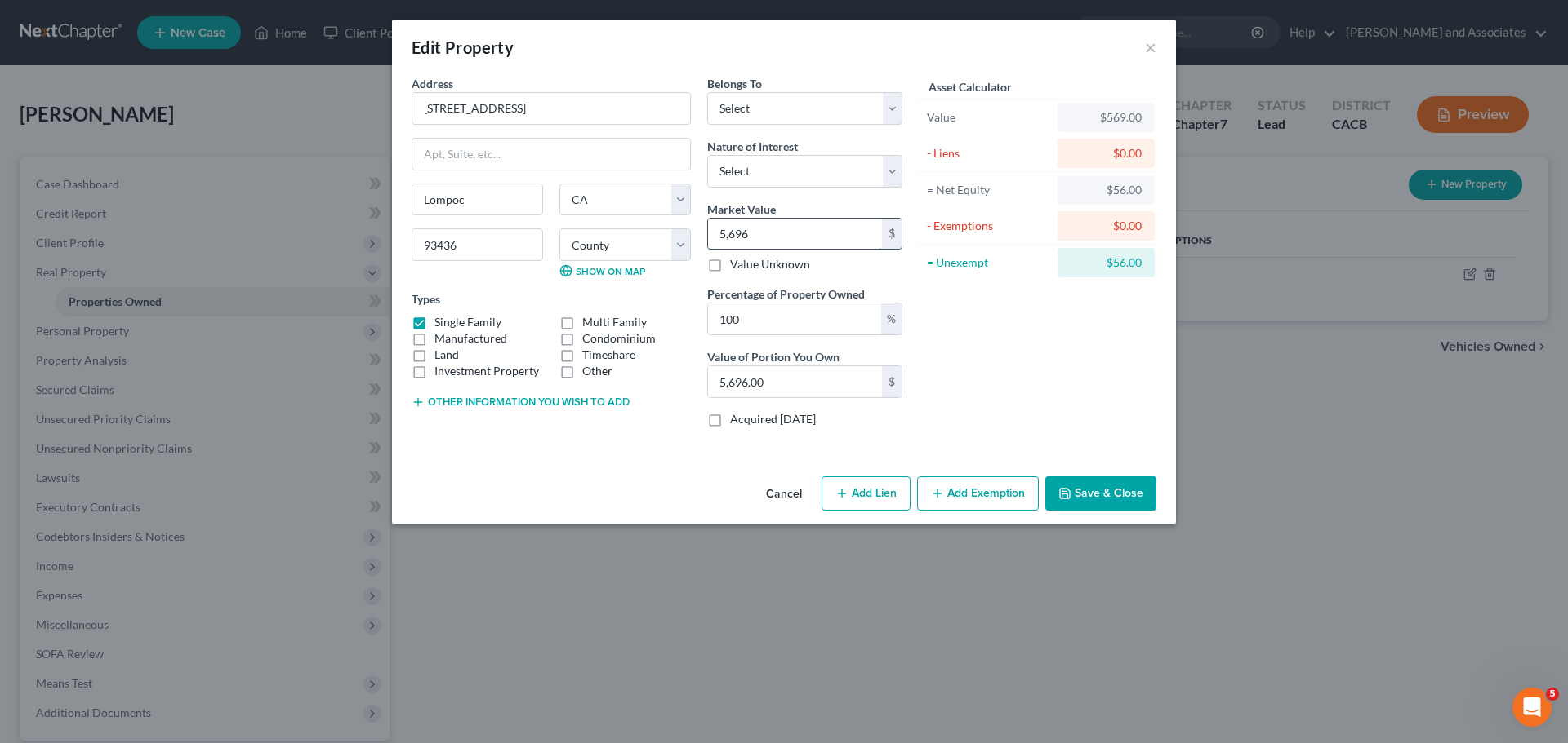
type input "56,960.00"
type input "56,9600"
type input "569,600.00"
type input "569,600"
click at [1119, 485] on button "Save & Close" at bounding box center [1100, 493] width 111 height 35
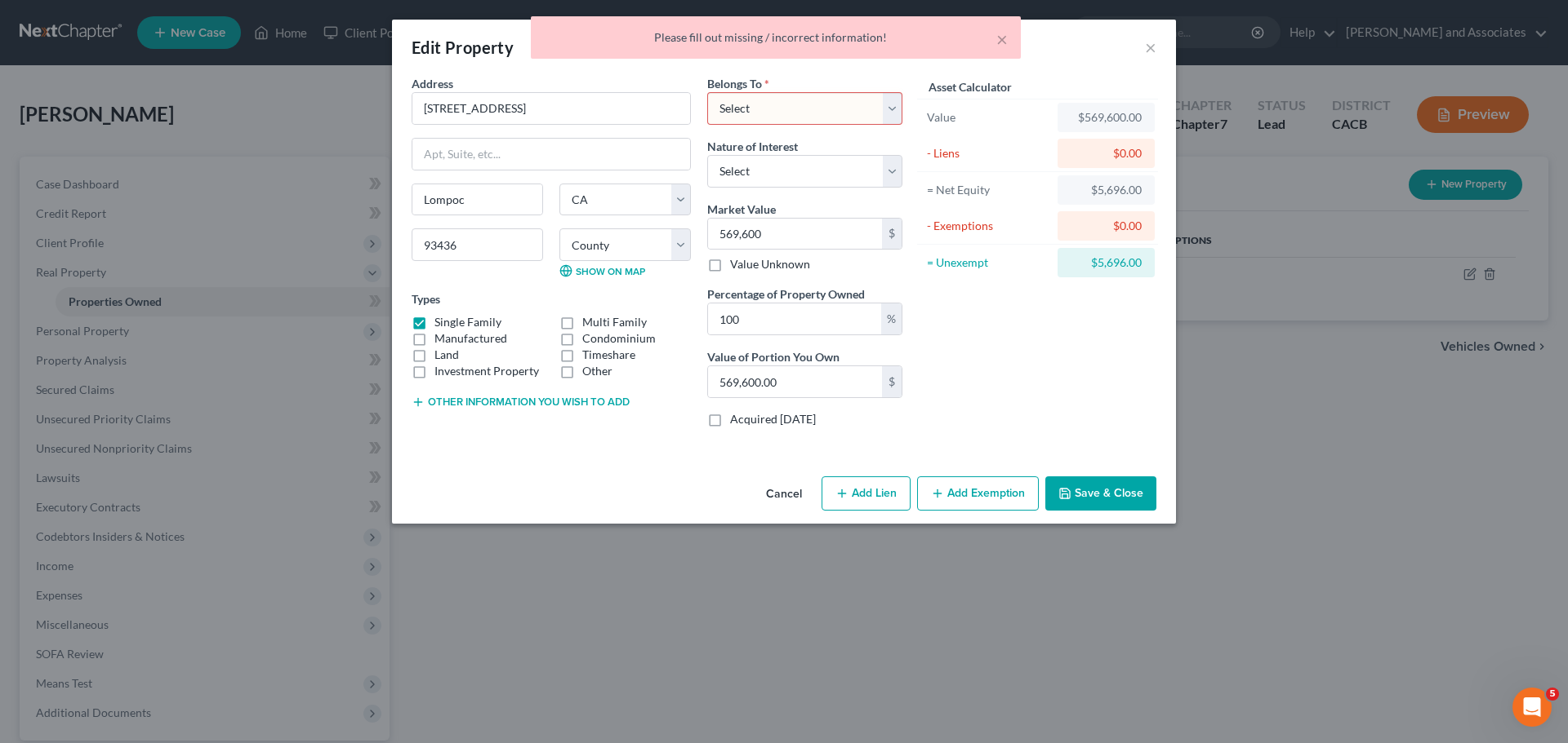
click at [737, 94] on select "Select Debtor 1 Only Debtor 2 Only Debtor 1 And Debtor 2 Only At Least One Of T…" at bounding box center [804, 108] width 195 height 33
select select "3"
click at [707, 92] on select "Select Debtor 1 Only Debtor 2 Only Debtor 1 And Debtor 2 Only At Least One Of T…" at bounding box center [804, 108] width 195 height 33
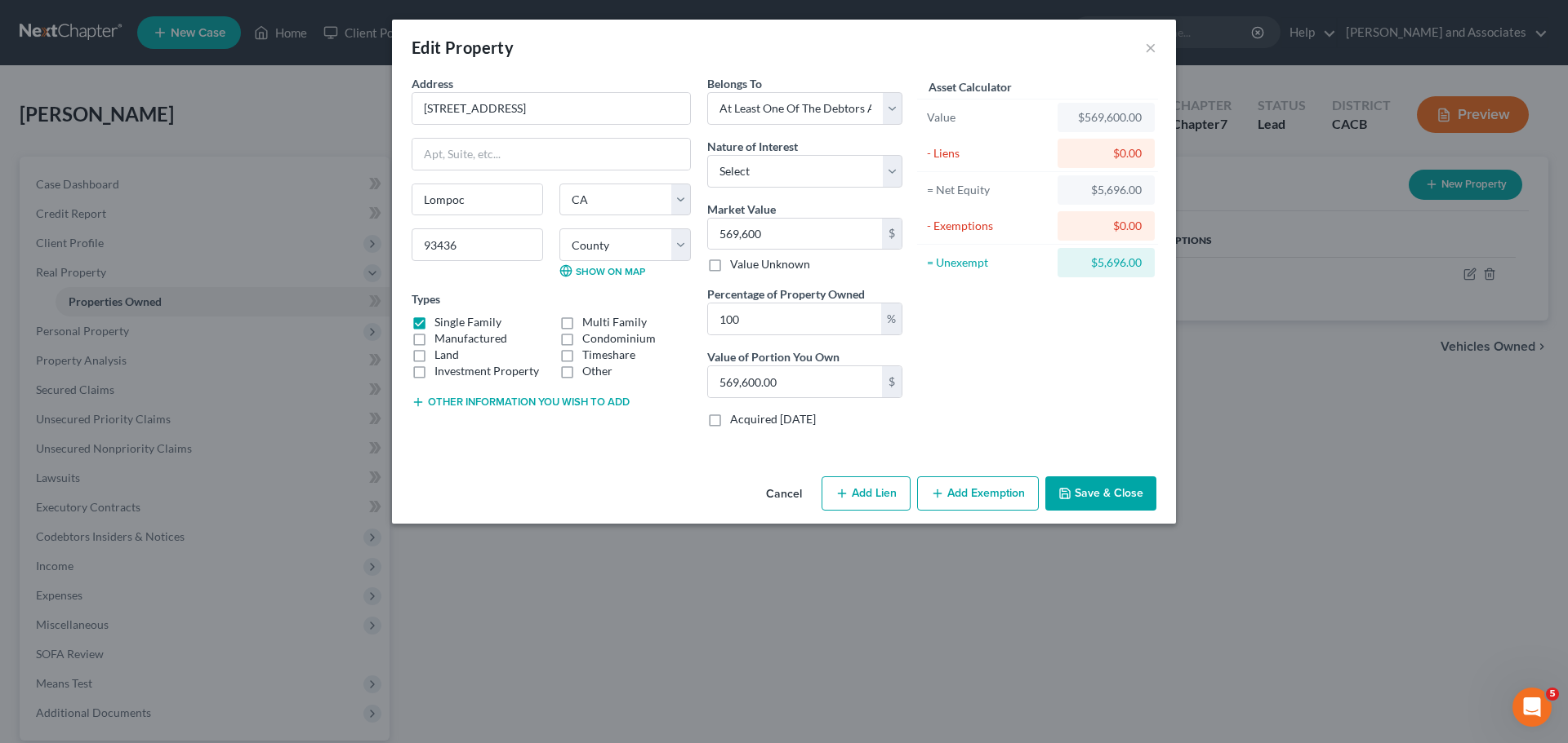
click at [1128, 492] on button "Save & Close" at bounding box center [1100, 493] width 111 height 35
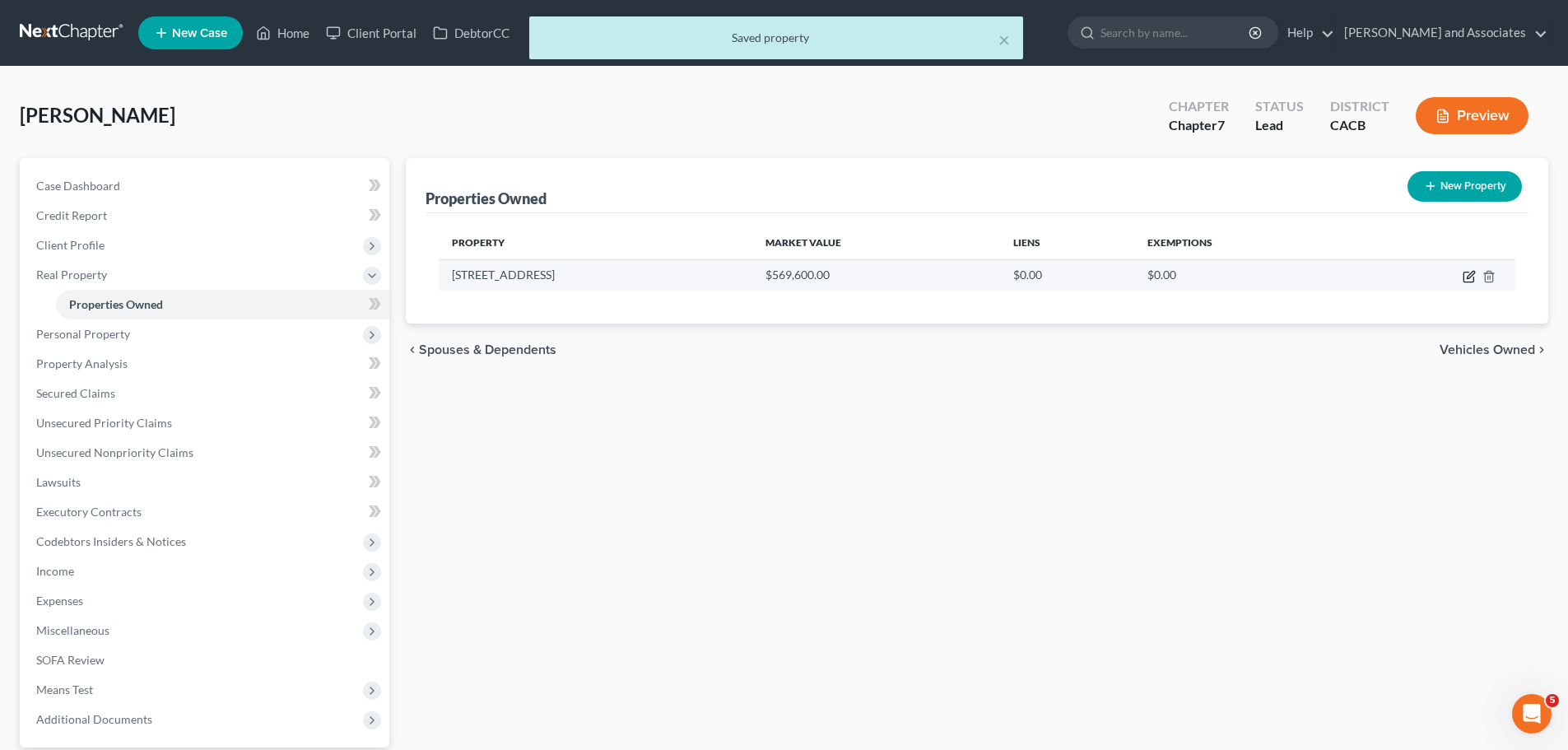
click at [1465, 277] on icon "button" at bounding box center [1469, 276] width 13 height 13
select select "4"
select select "41"
select select "3"
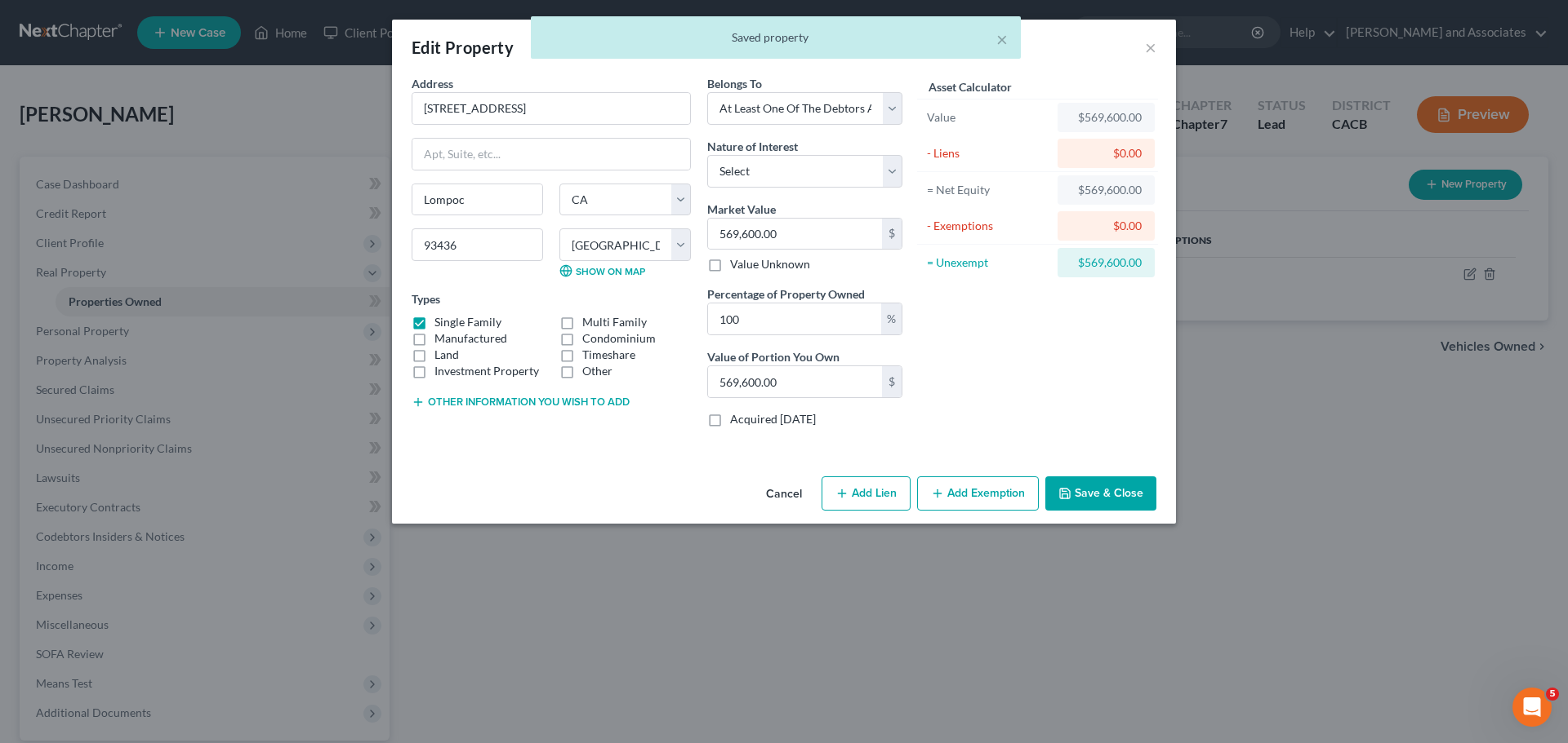
click at [976, 485] on button "Add Exemption" at bounding box center [977, 493] width 122 height 35
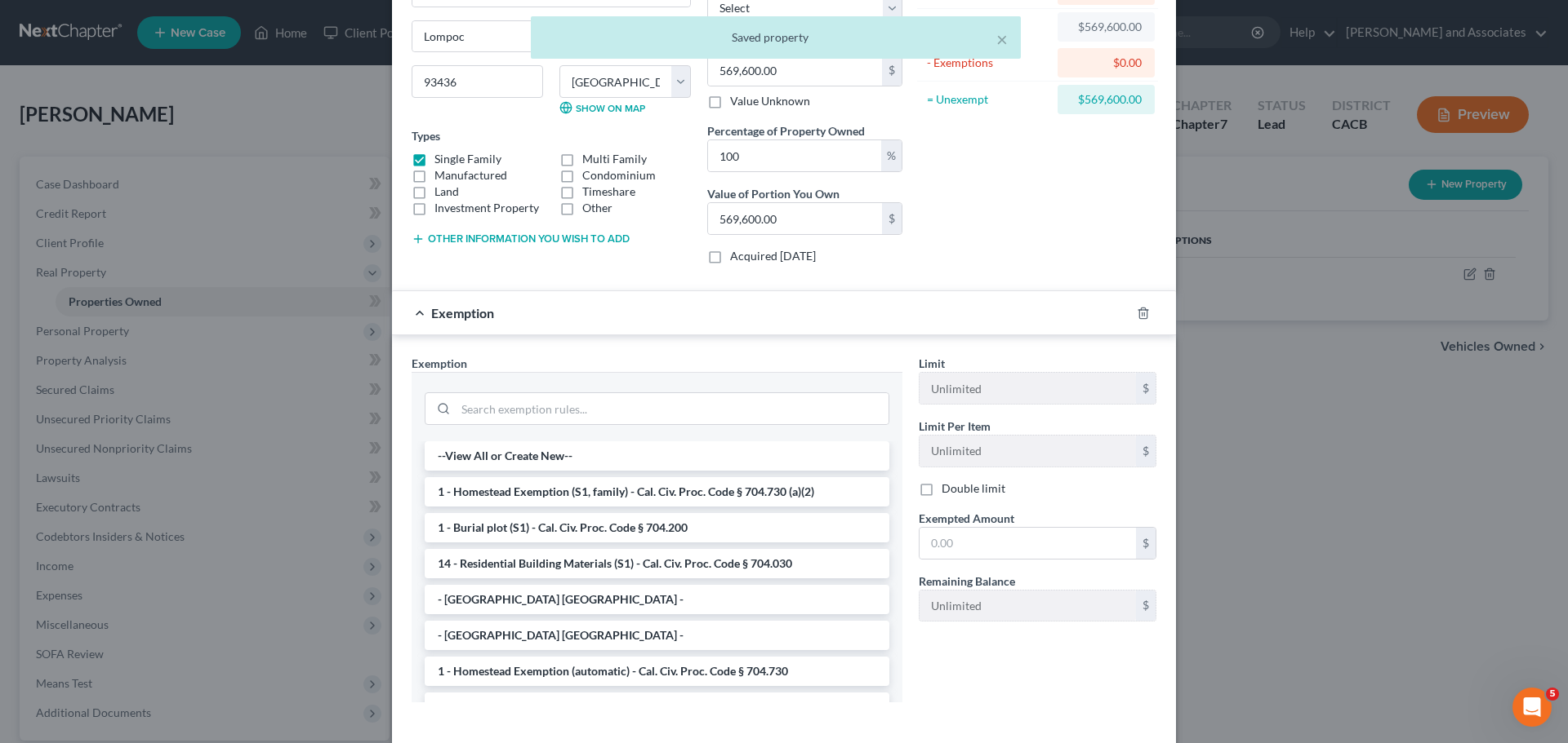
drag, startPoint x: 660, startPoint y: 495, endPoint x: 734, endPoint y: 515, distance: 76.7
click at [659, 495] on li "1 - Homestead Exemption (S1, family) - Cal. Civ. Proc. Code § 704.730 (a)(2)" at bounding box center [656, 492] width 465 height 30
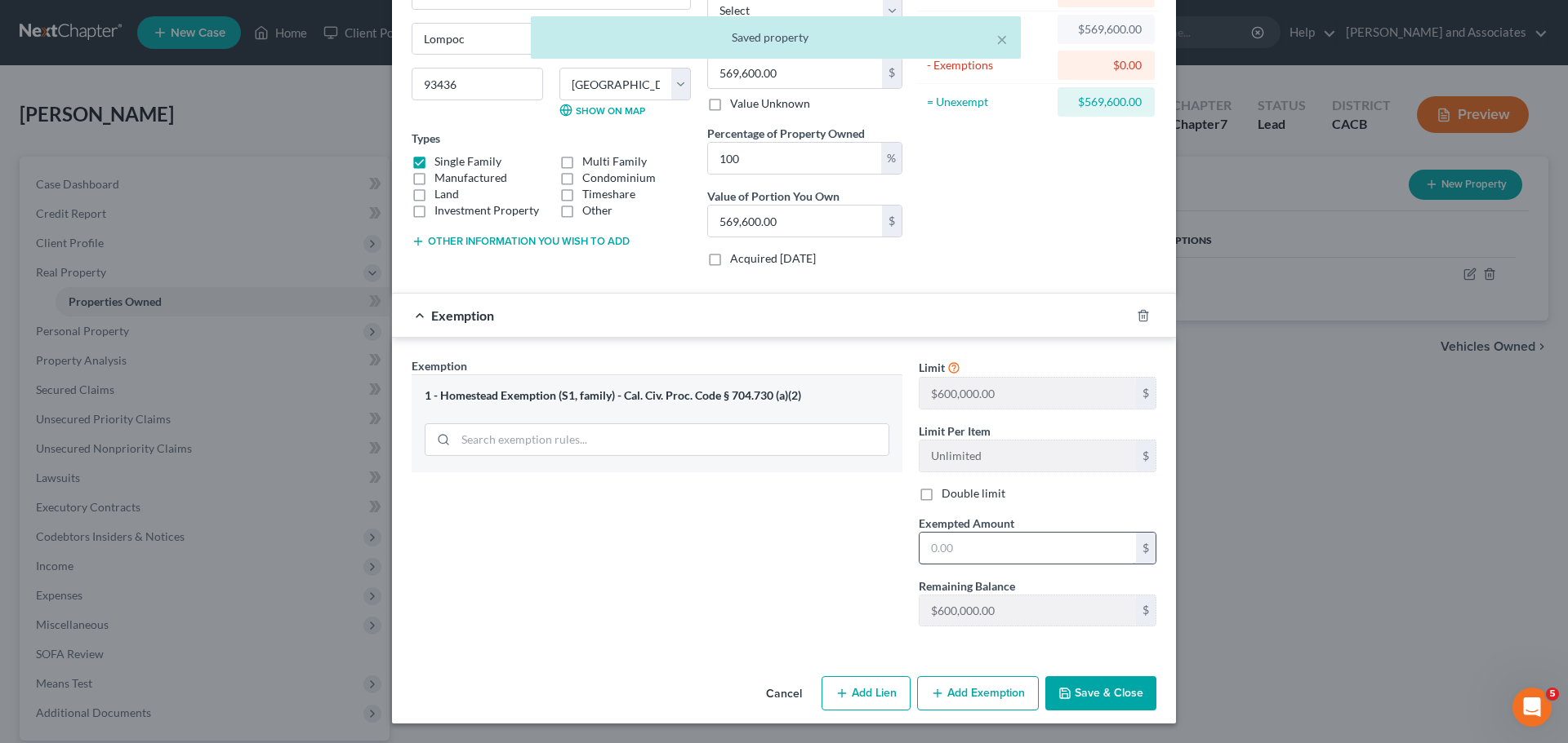
click at [1043, 557] on input "text" at bounding box center [1028, 548] width 216 height 31
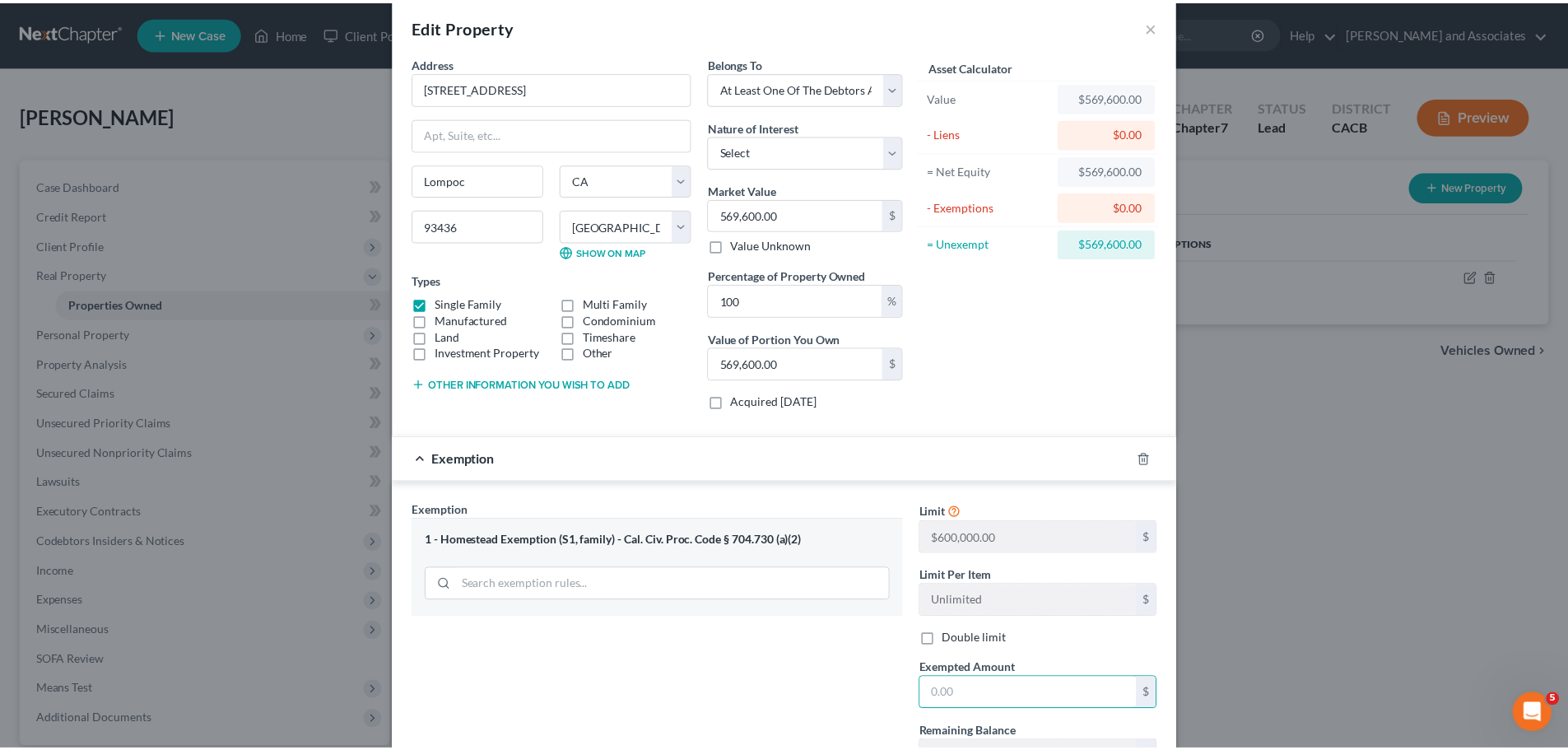
scroll to position [0, 0]
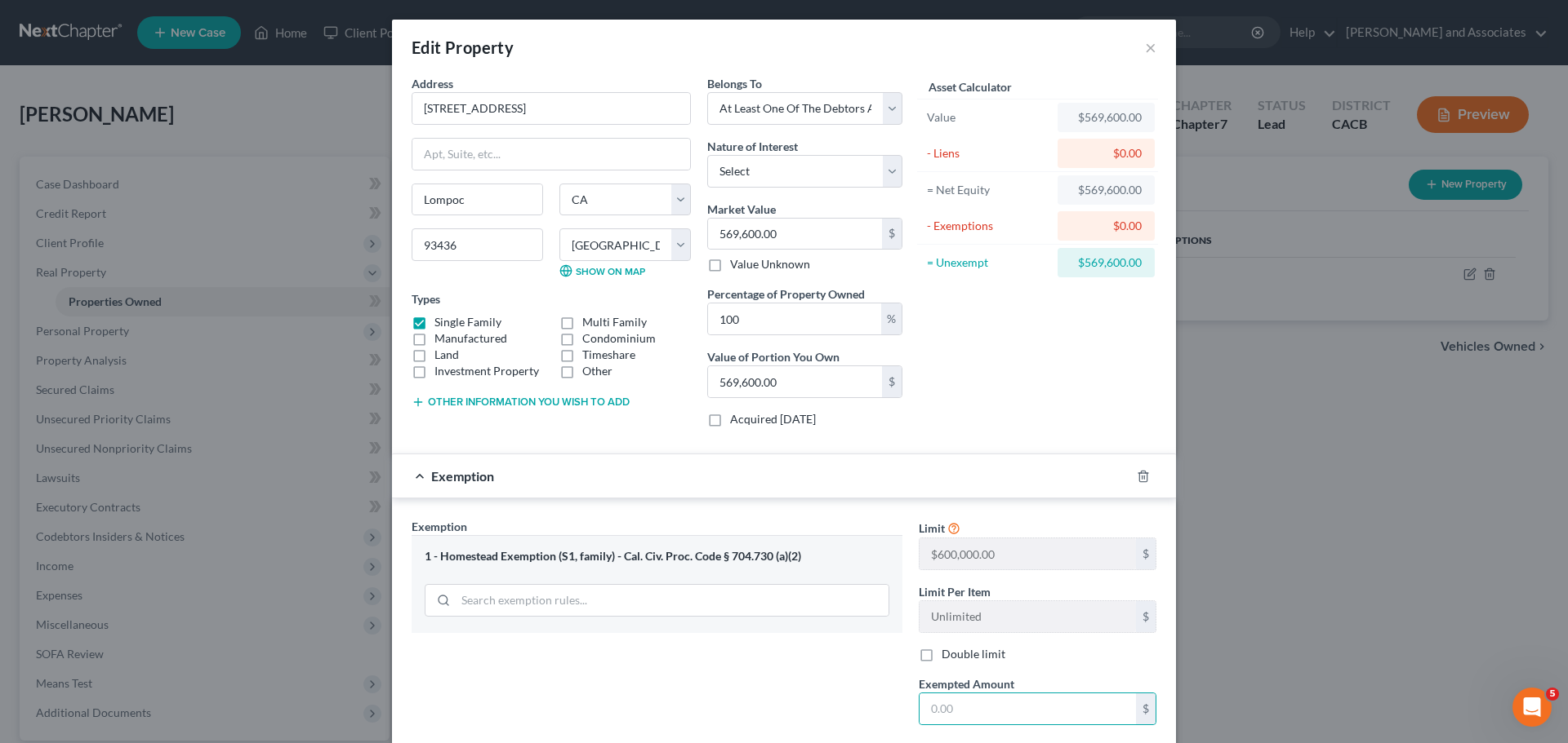
click at [440, 475] on span "Exemption" at bounding box center [462, 477] width 62 height 16
click at [1139, 478] on icon "button" at bounding box center [1142, 476] width 7 height 11
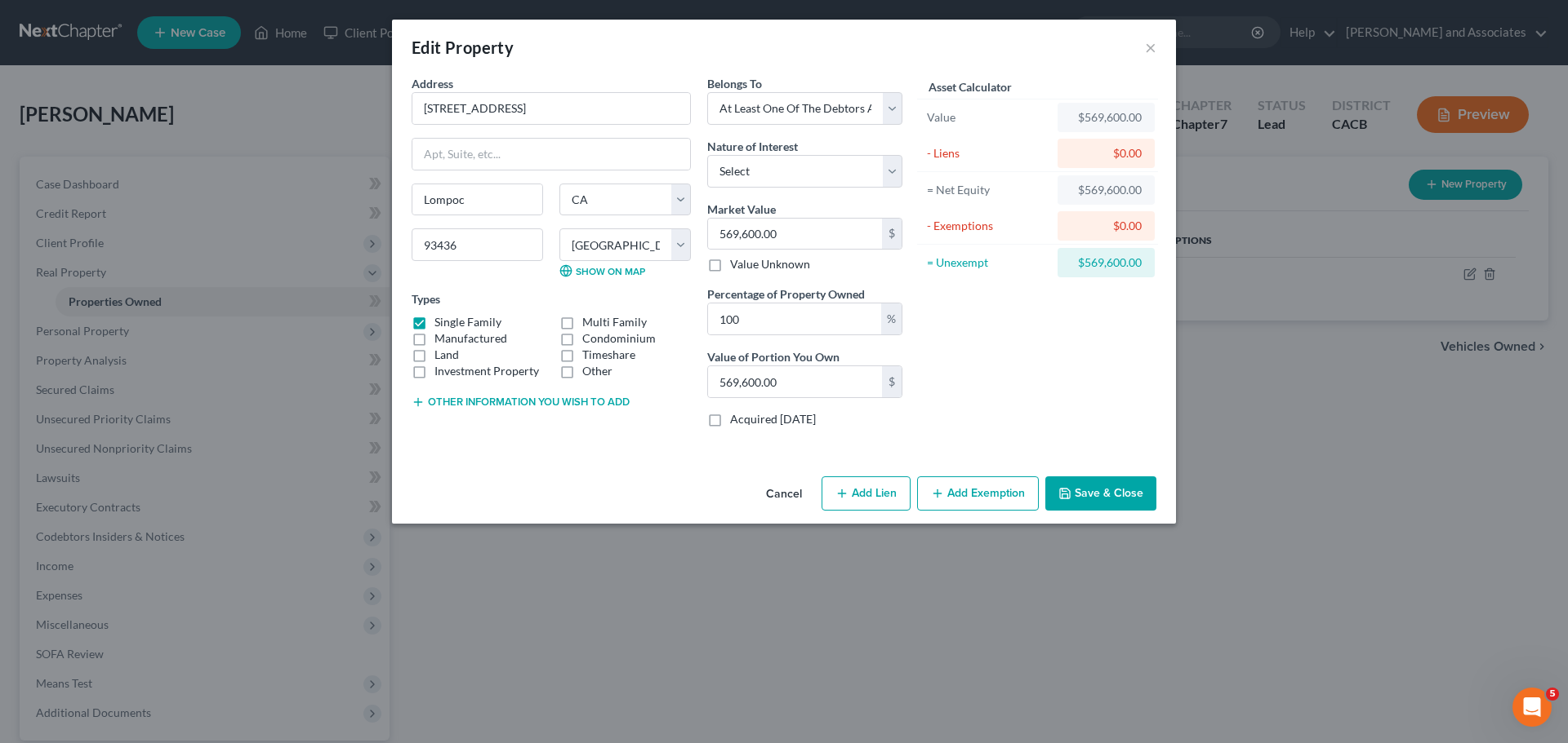
click at [1095, 486] on button "Save & Close" at bounding box center [1100, 493] width 111 height 35
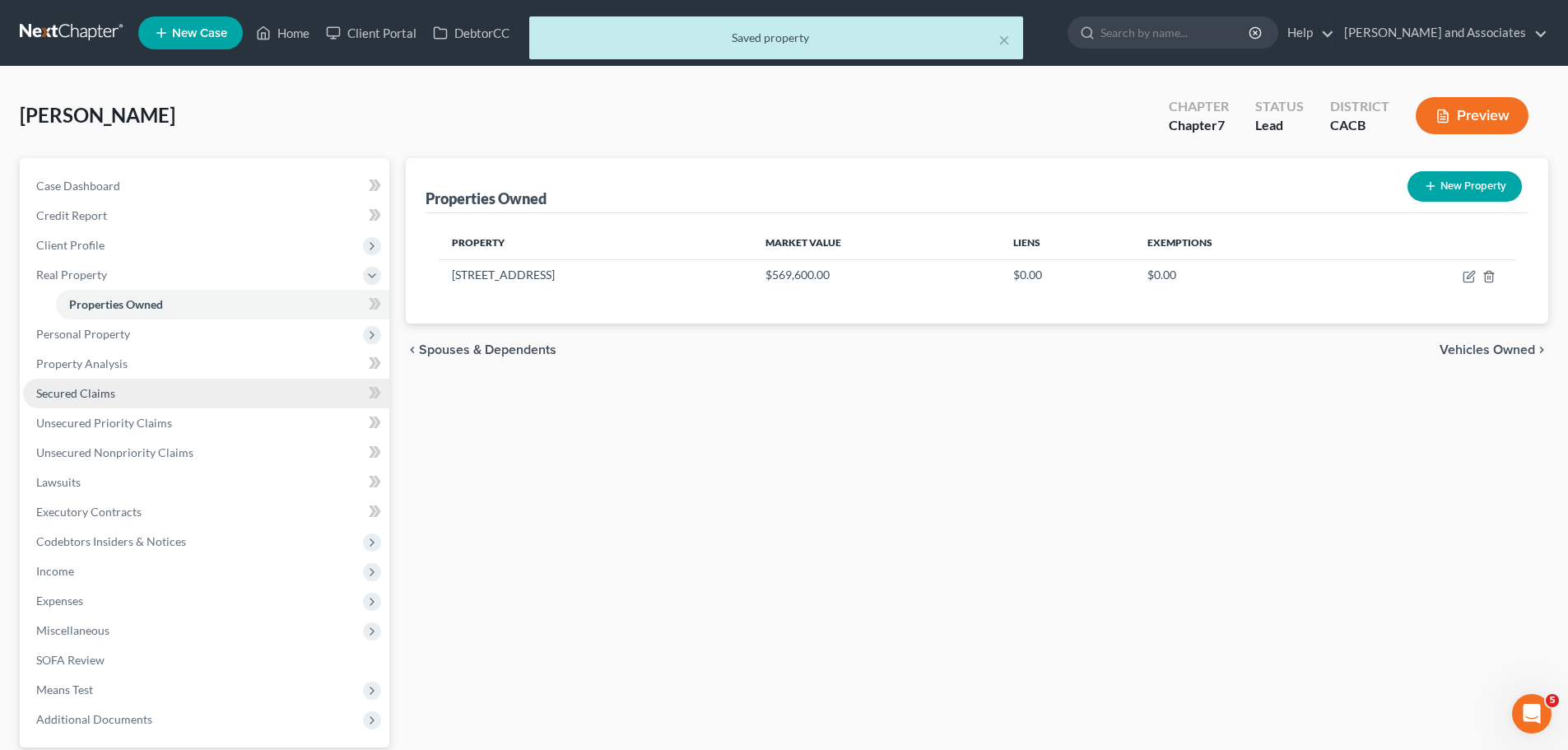
click at [115, 391] on link "Secured Claims" at bounding box center [206, 394] width 367 height 30
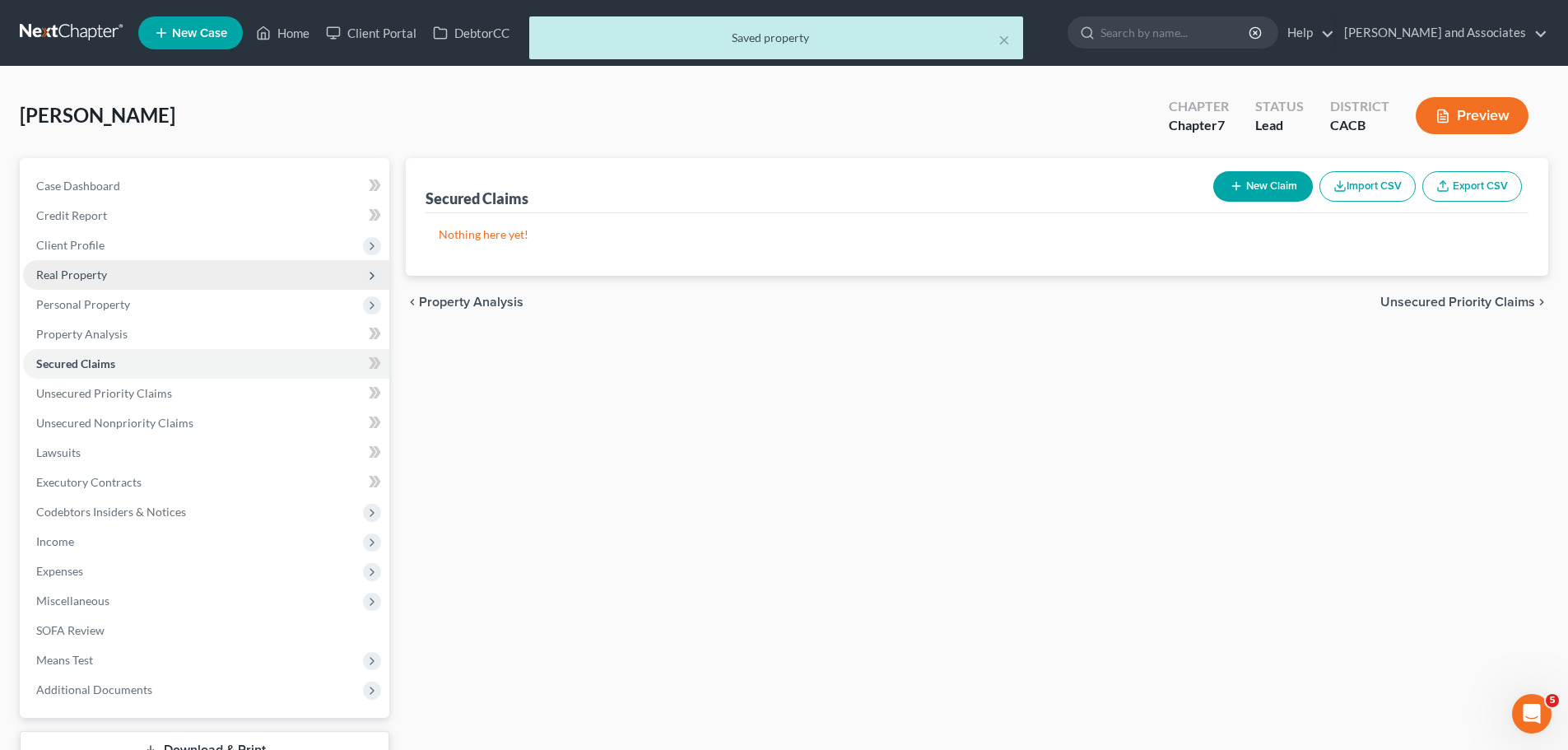
click at [165, 278] on span "Real Property" at bounding box center [206, 275] width 367 height 30
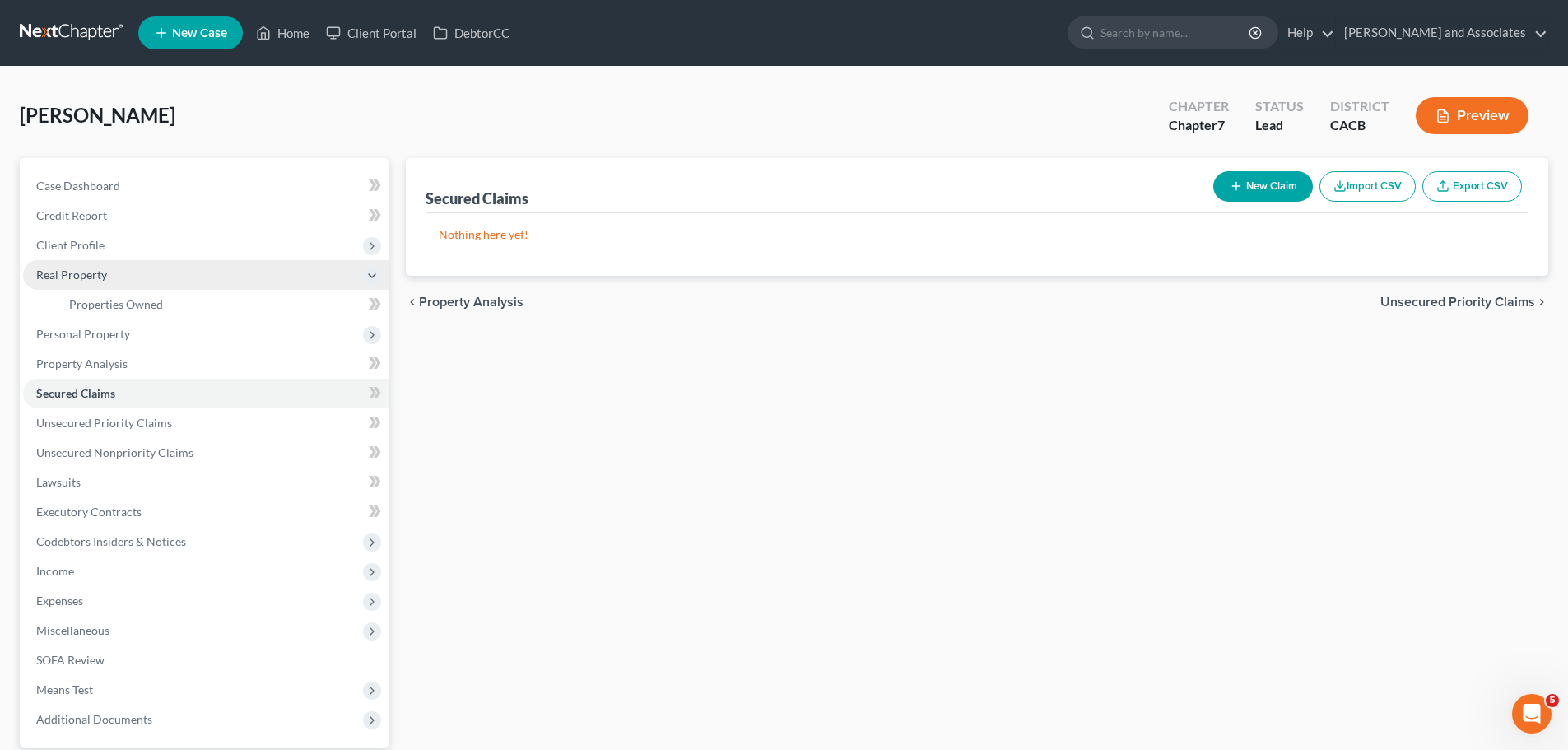
click at [192, 265] on span "Real Property" at bounding box center [206, 275] width 367 height 30
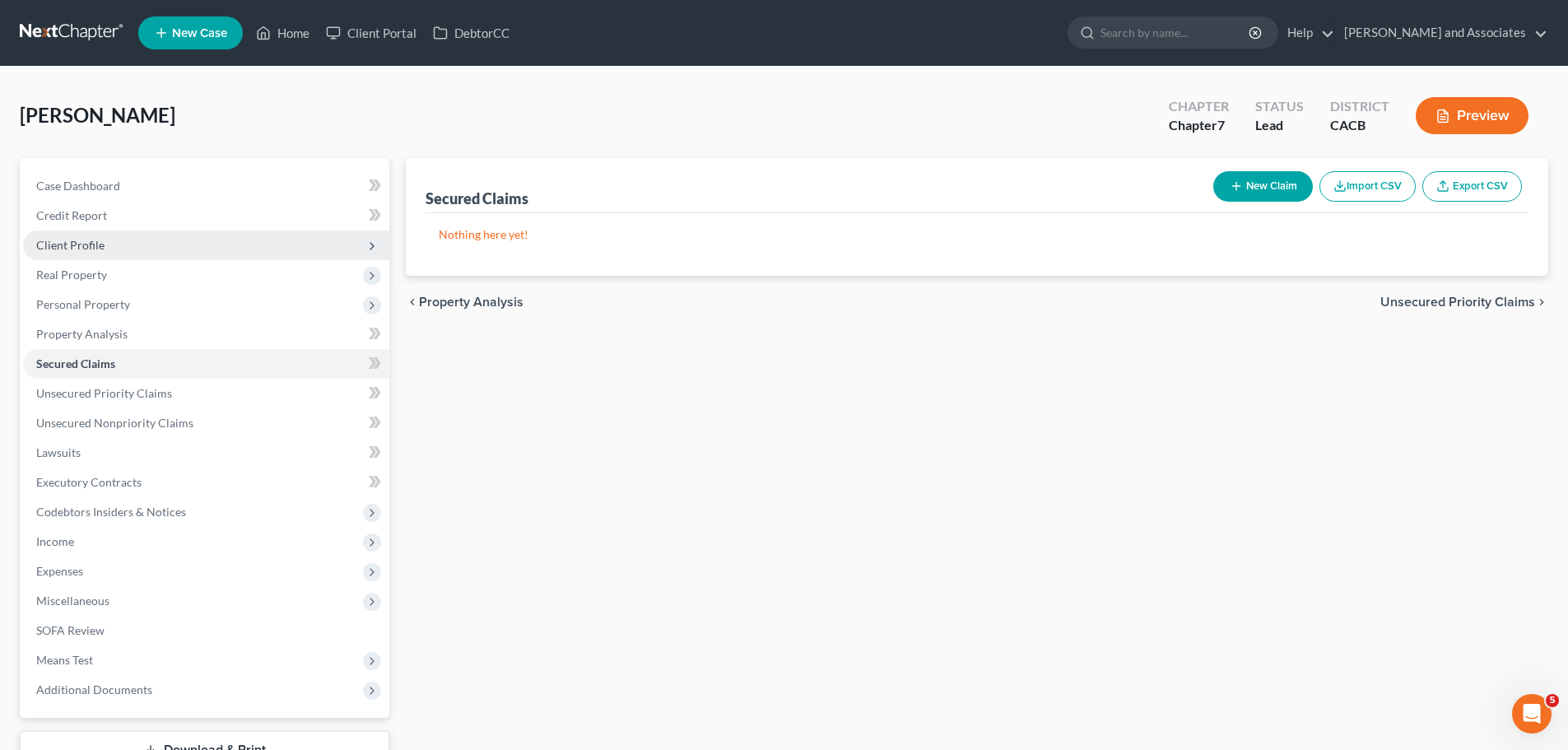
click at [207, 250] on span "Client Profile" at bounding box center [206, 246] width 367 height 30
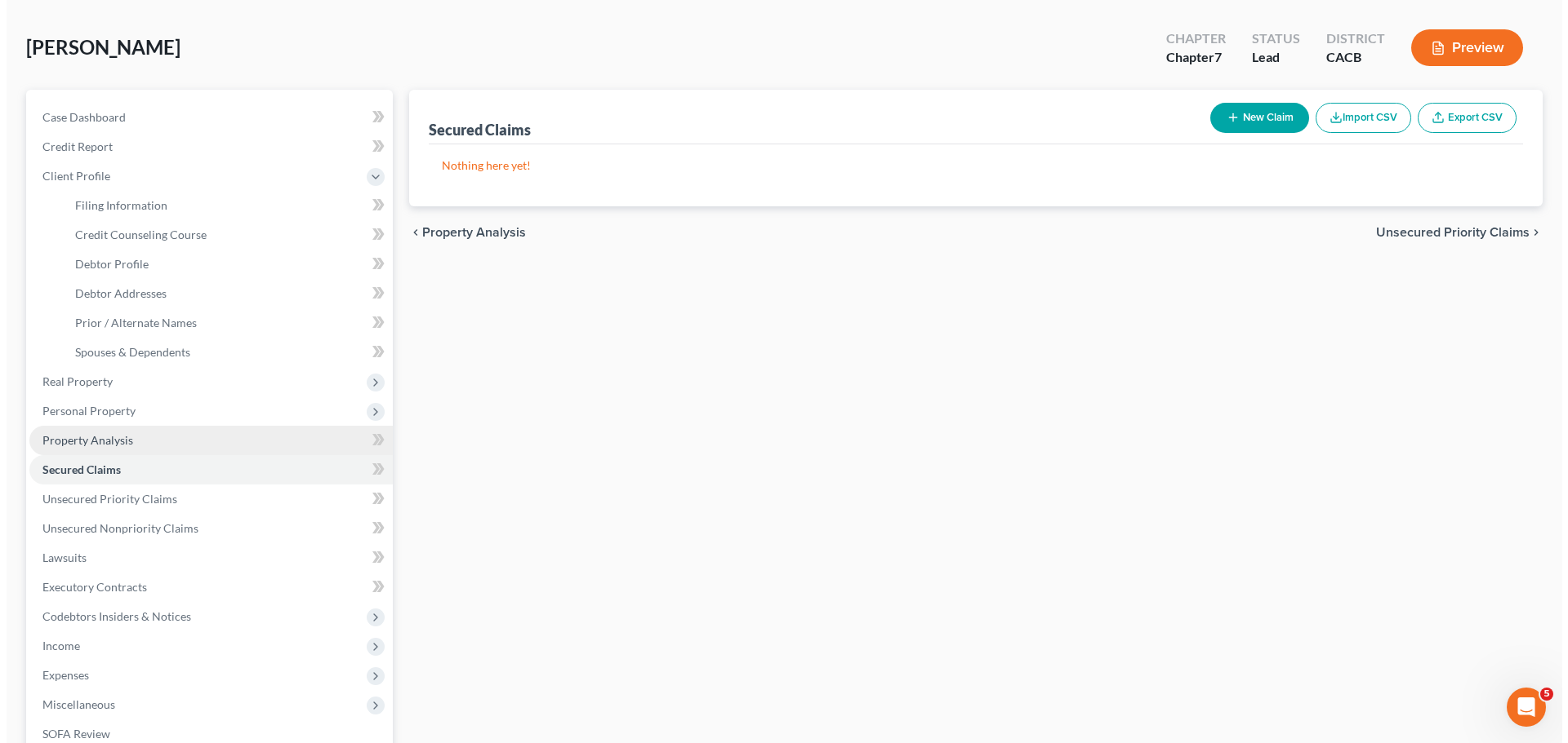
scroll to position [81, 0]
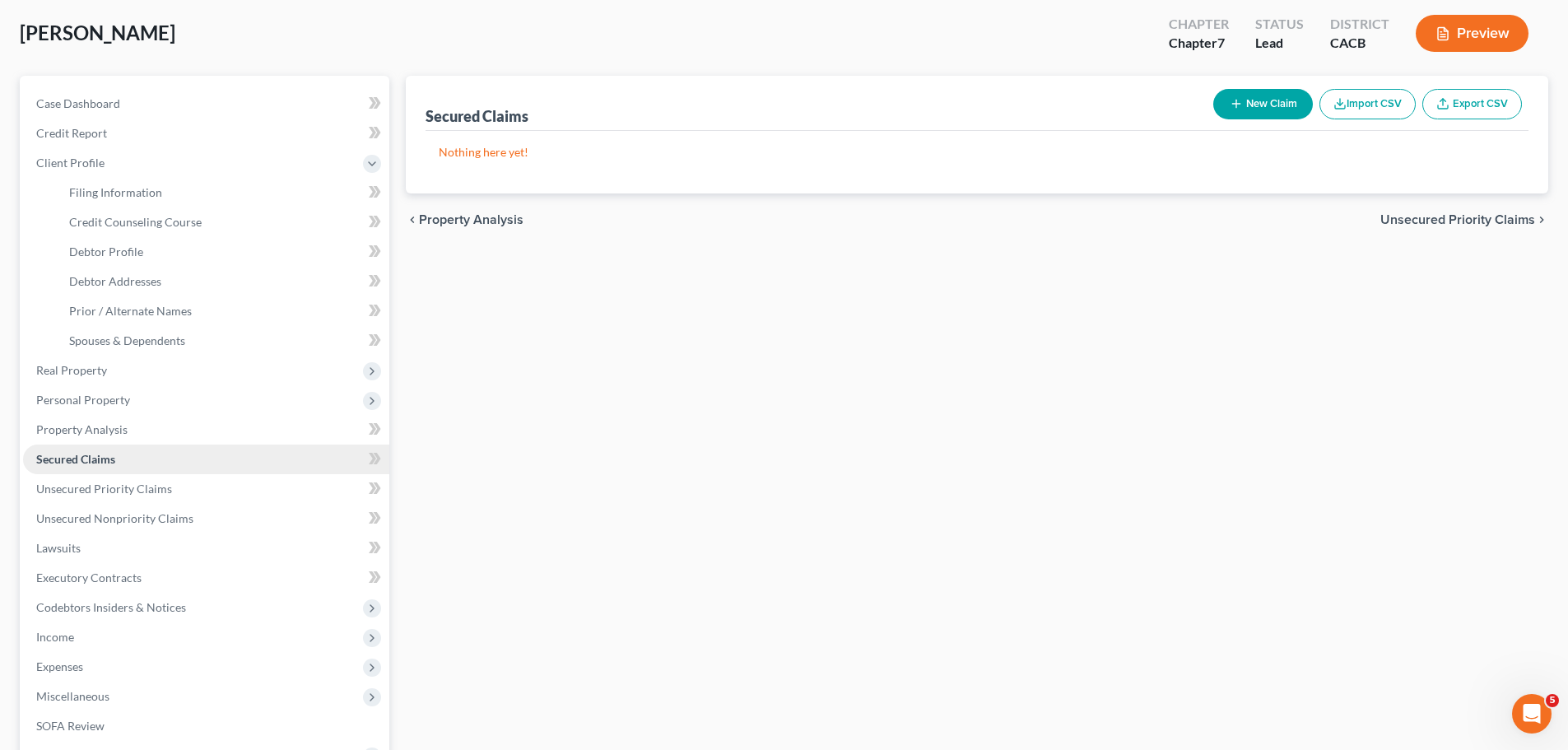
click at [177, 458] on link "Secured Claims" at bounding box center [206, 460] width 367 height 30
click at [1256, 91] on button "New Claim" at bounding box center [1263, 104] width 100 height 30
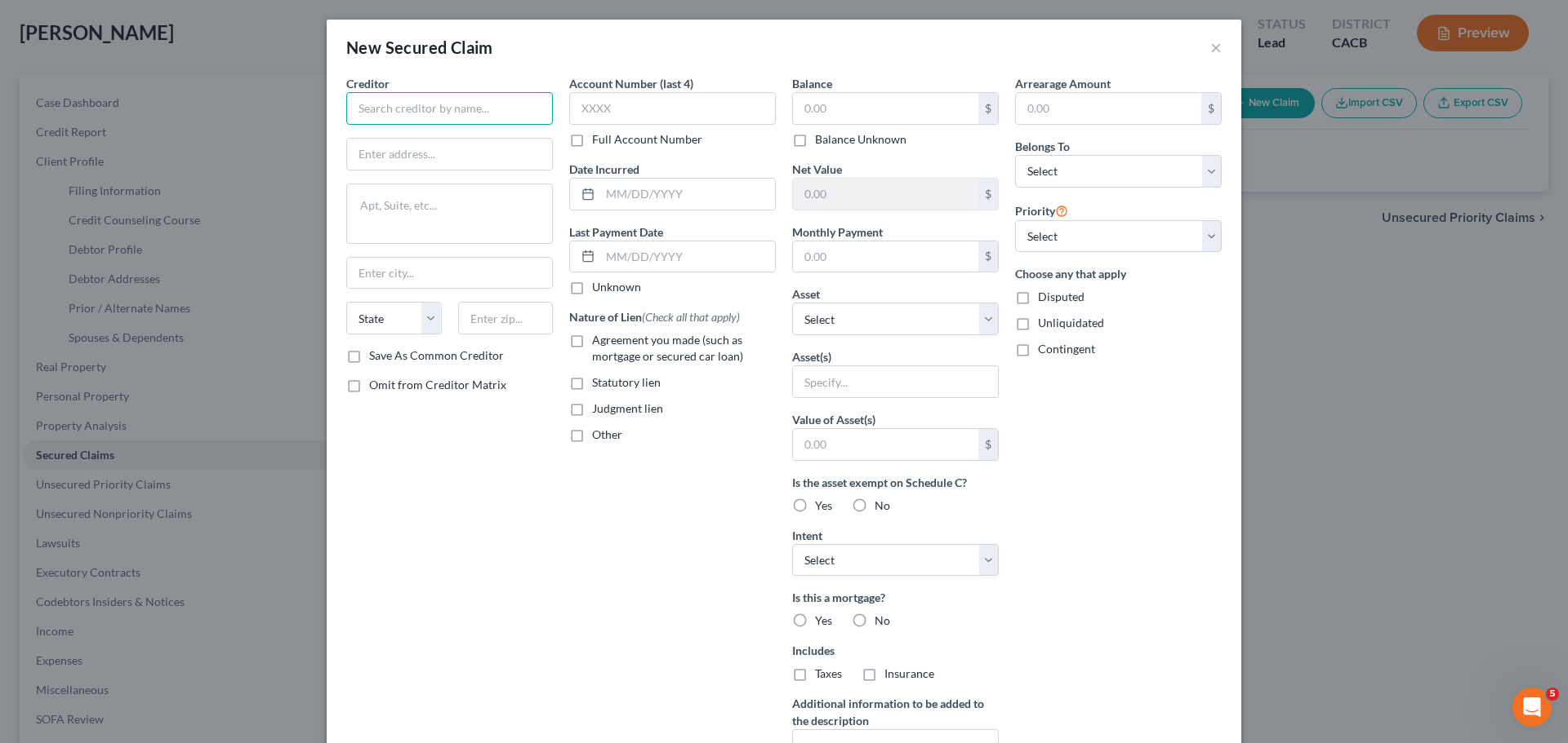
click at [441, 107] on input "text" at bounding box center [449, 108] width 206 height 33
click at [467, 151] on div "[STREET_ADDRESS]" at bounding box center [443, 153] width 169 height 14
type input "PHH Mortgage Services"
type input "PO BOX 24738"
type input "[GEOGRAPHIC_DATA]"
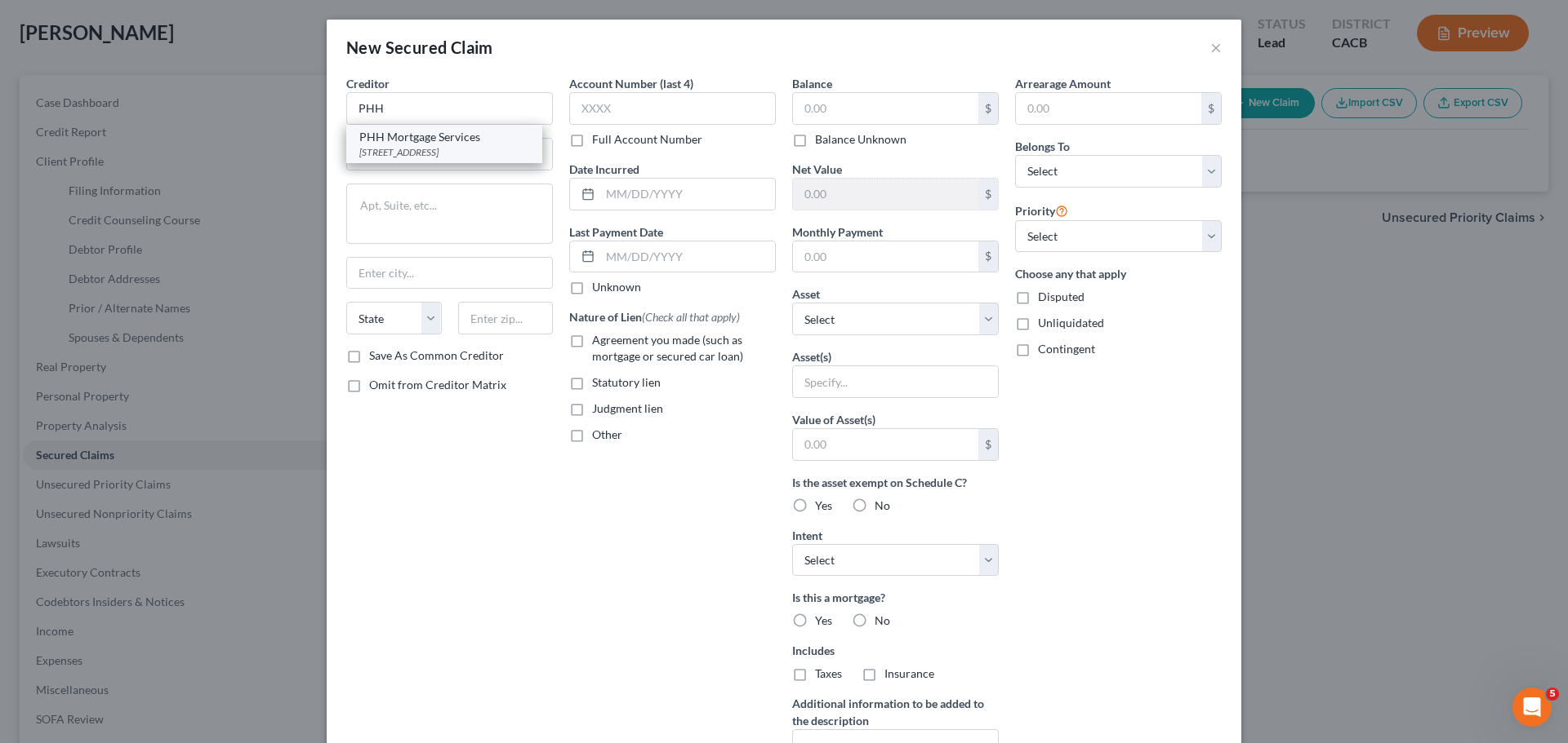
select select "9"
type input "33416"
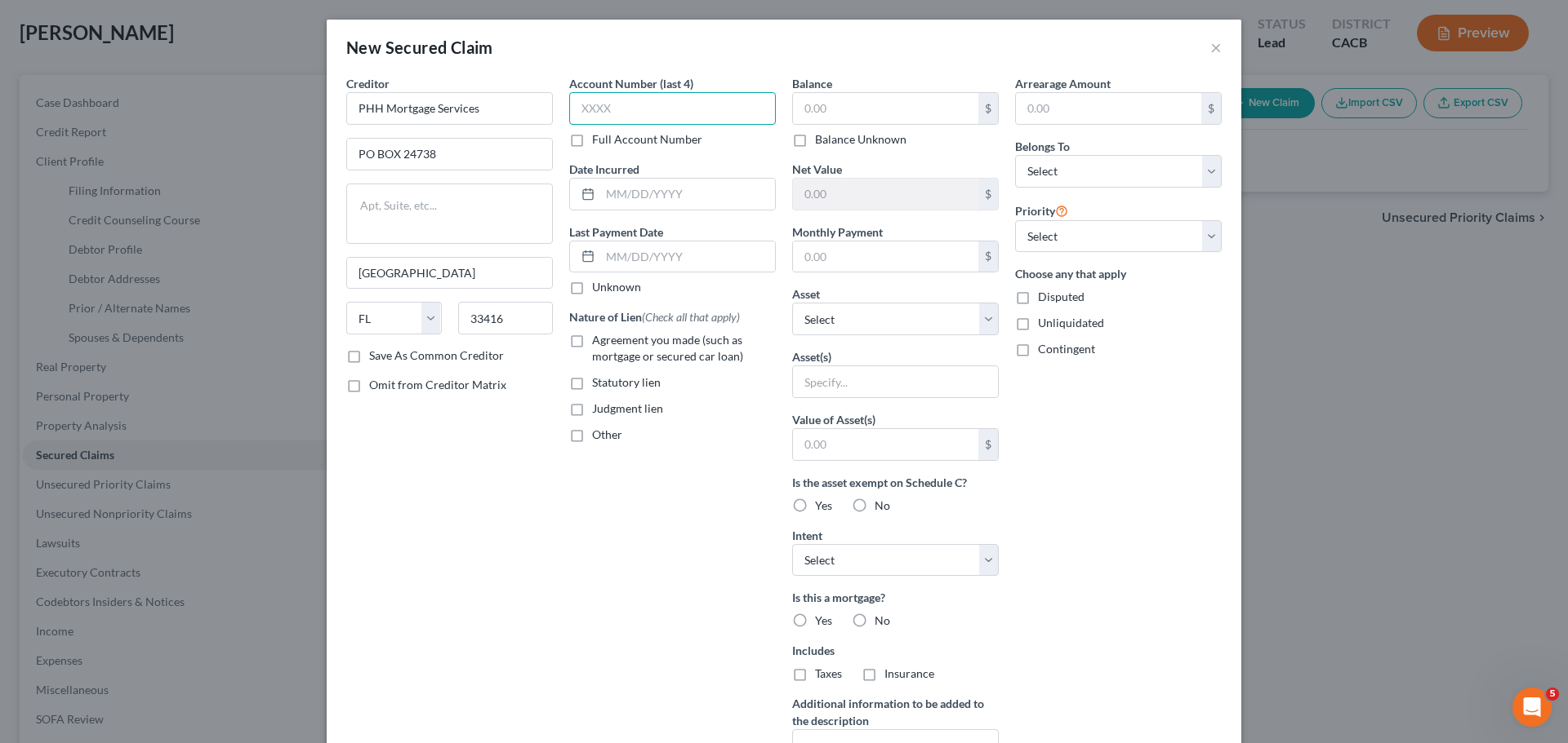
click at [652, 114] on input "text" at bounding box center [672, 108] width 206 height 33
click at [592, 144] on label "Full Account Number" at bounding box center [646, 140] width 110 height 16
click at [599, 142] on input "Full Account Number" at bounding box center [604, 137] width 11 height 11
click at [662, 109] on input "text" at bounding box center [672, 108] width 206 height 33
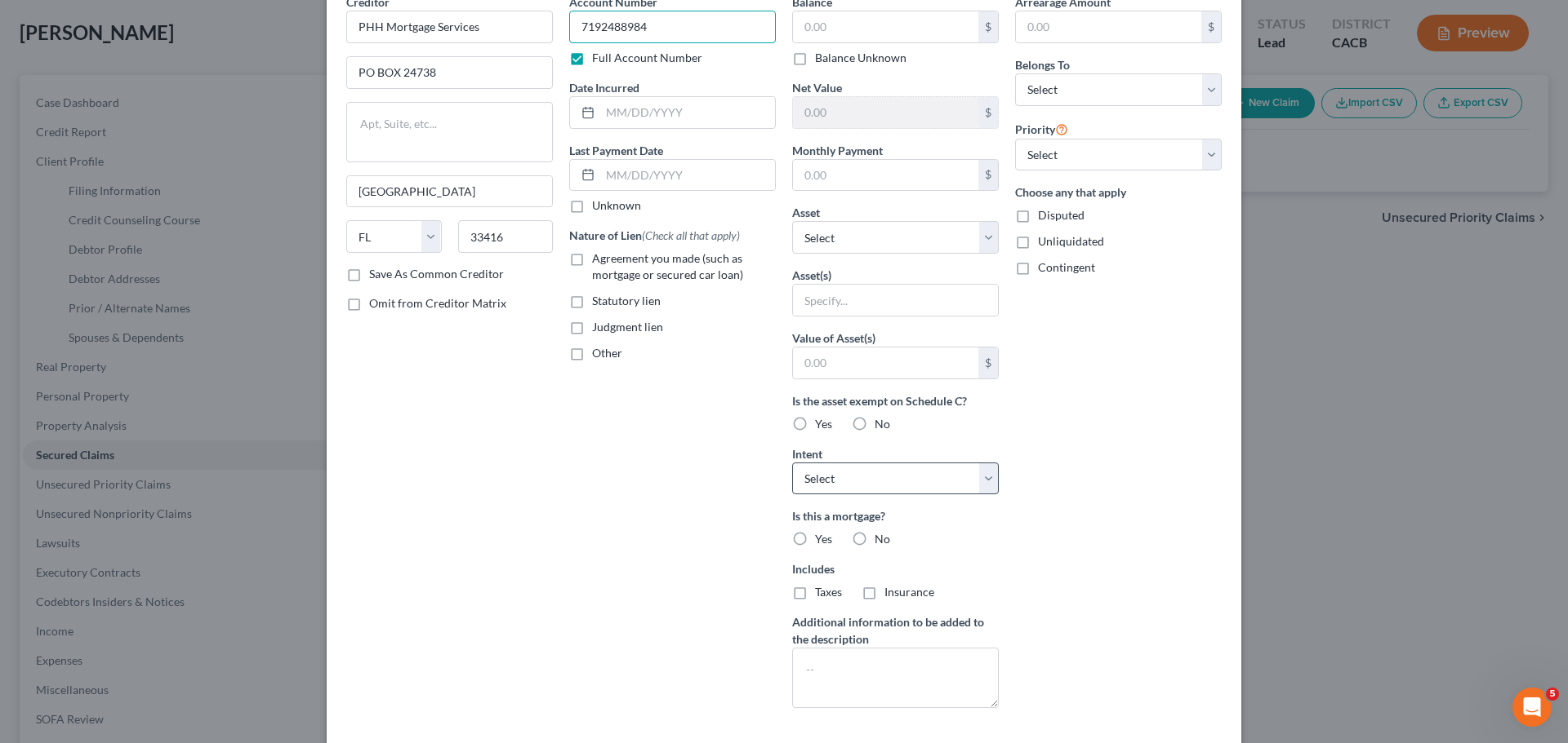
type input "7192488984"
click at [913, 493] on select "Select Surrender Redeem Reaffirm Avoid Other" at bounding box center [895, 478] width 206 height 33
select select "2"
click at [792, 463] on select "Select Surrender Redeem Reaffirm Avoid Other" at bounding box center [895, 478] width 206 height 33
click at [815, 416] on label "Yes" at bounding box center [823, 424] width 17 height 16
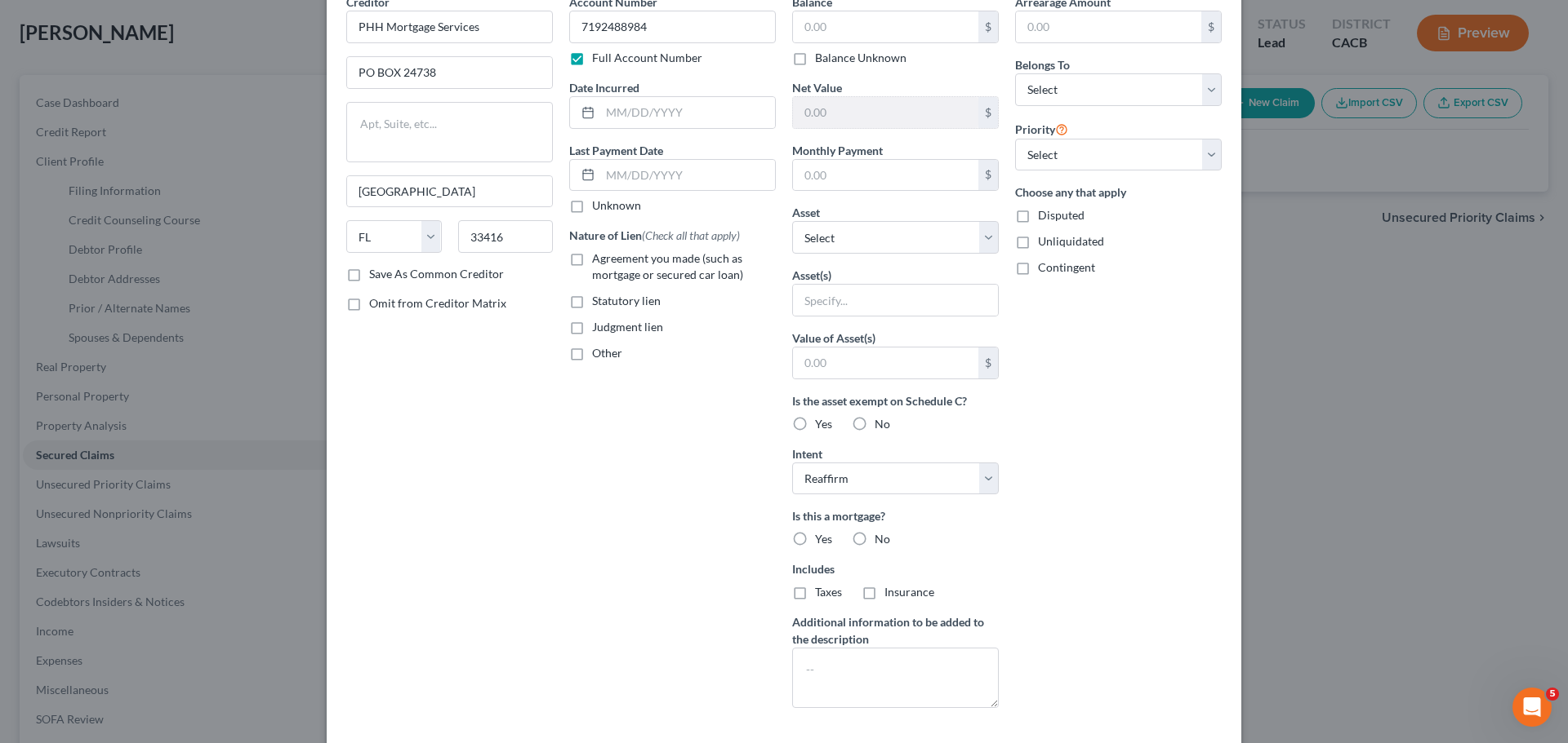
click at [822, 416] on input "Yes" at bounding box center [827, 421] width 11 height 11
radio input "true"
click at [815, 426] on label "Yes" at bounding box center [823, 424] width 17 height 16
click at [822, 426] on input "Yes" at bounding box center [827, 421] width 11 height 11
click at [815, 534] on label "Yes" at bounding box center [823, 539] width 17 height 16
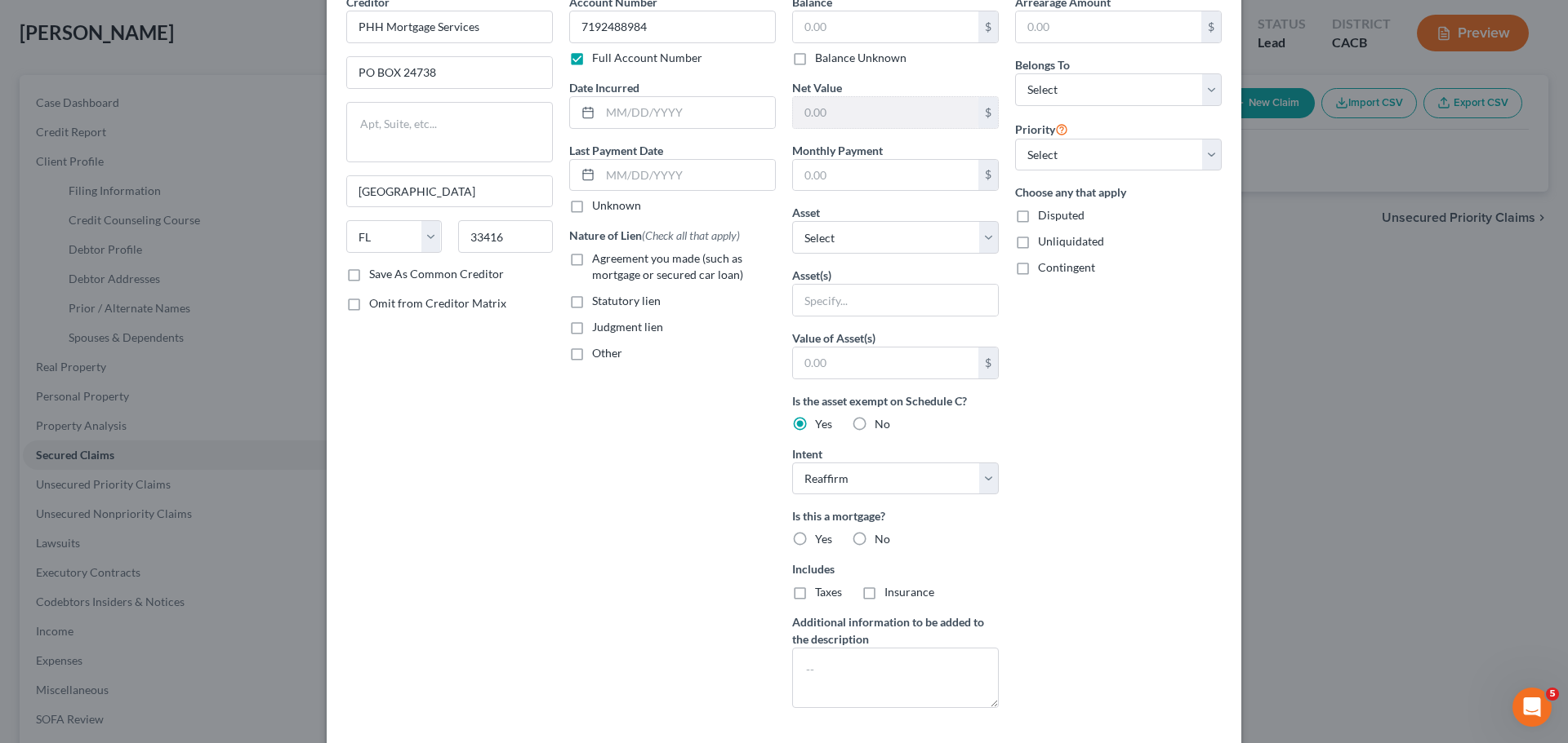
click at [822, 534] on input "Yes" at bounding box center [827, 536] width 11 height 11
radio input "true"
click at [815, 424] on label "Yes" at bounding box center [823, 424] width 17 height 16
click at [822, 424] on input "Yes" at bounding box center [827, 421] width 11 height 11
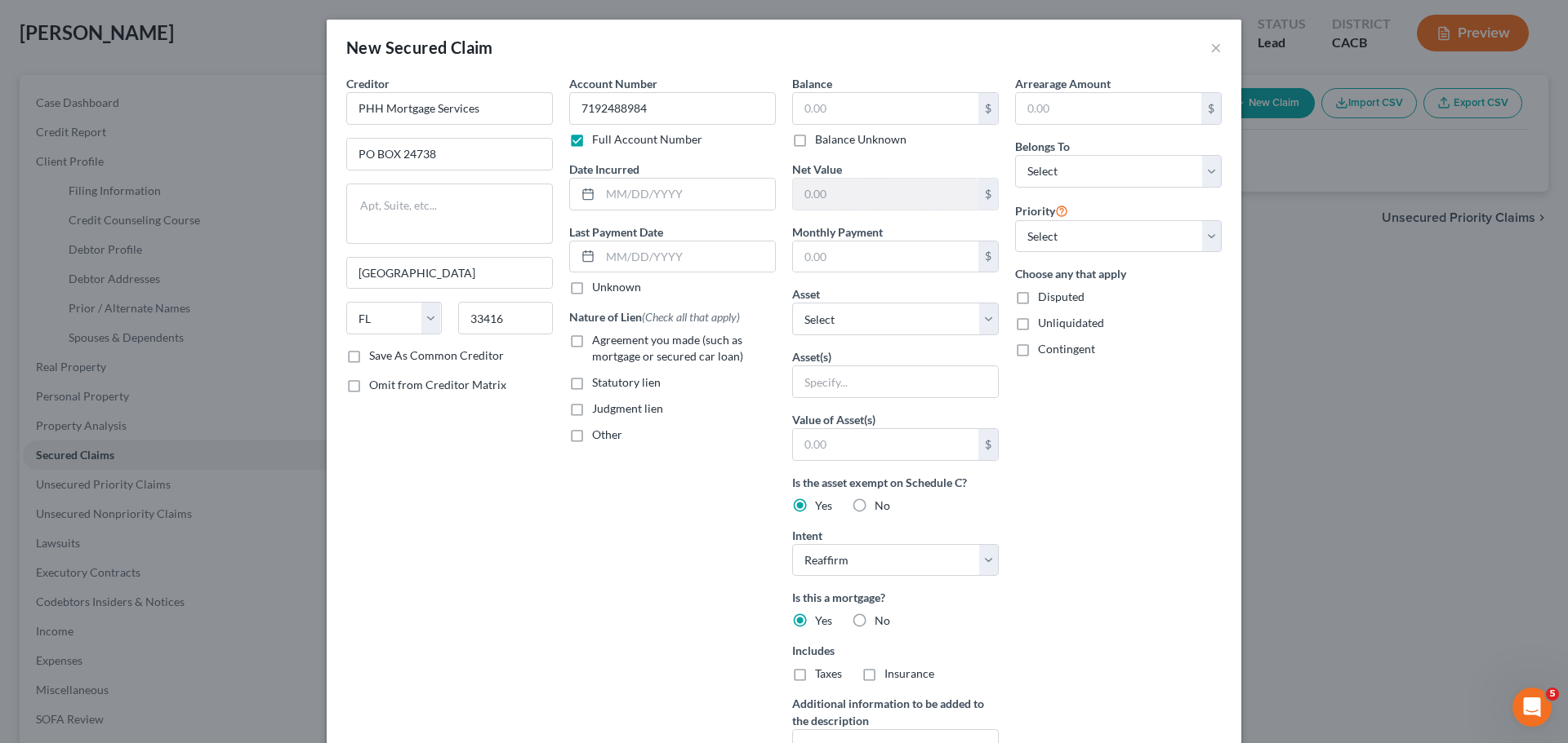
scroll to position [162, 0]
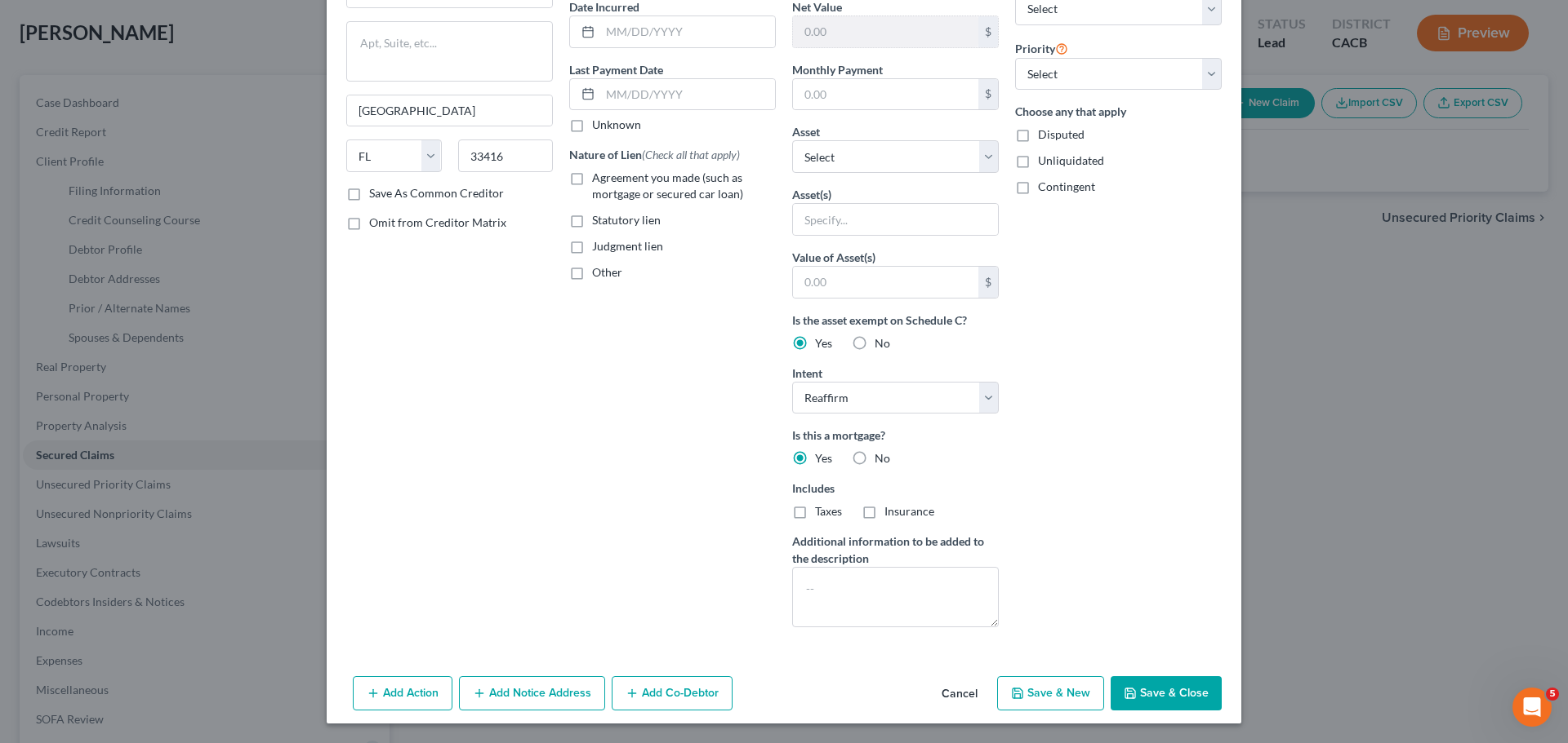
click at [1172, 687] on button "Save & Close" at bounding box center [1166, 693] width 111 height 35
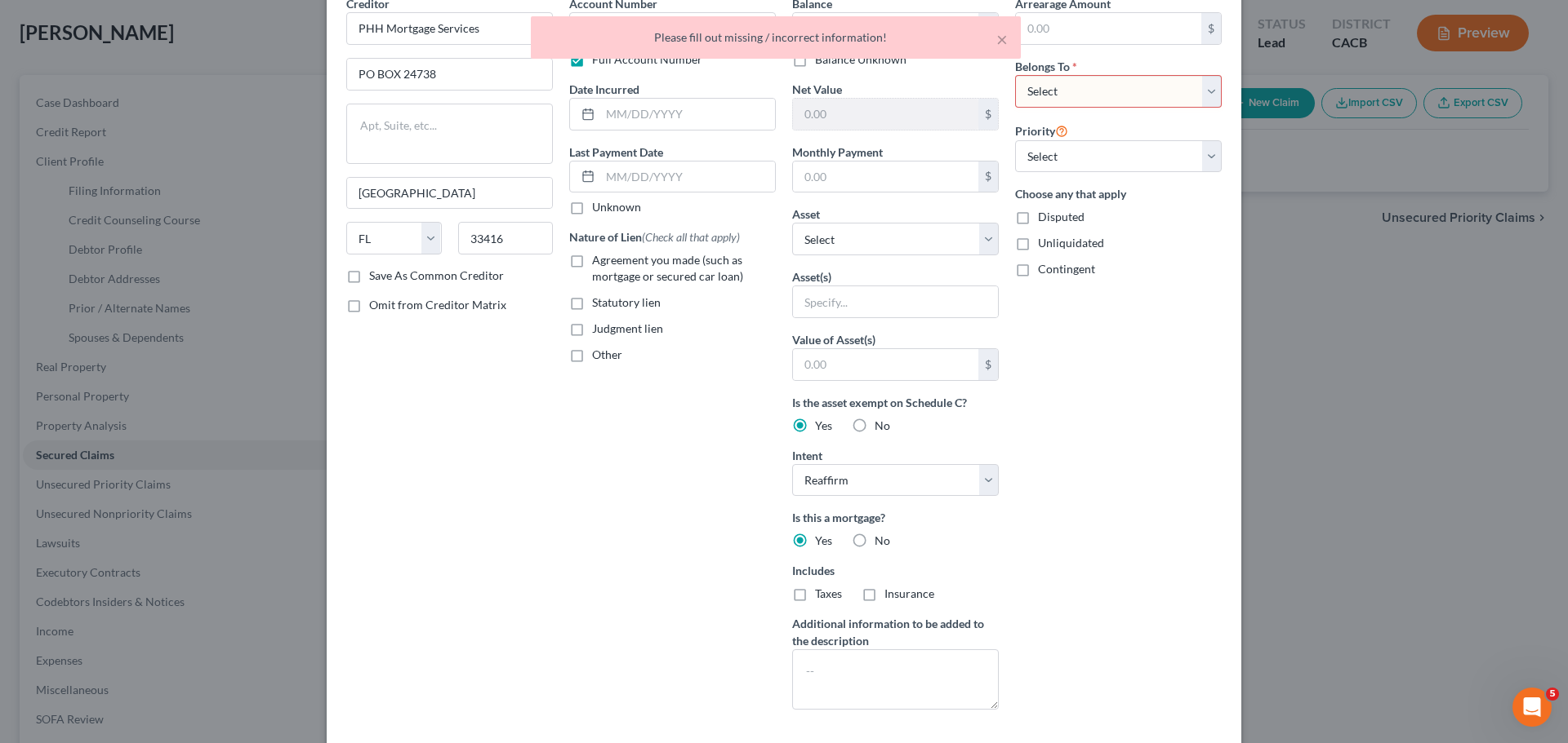
scroll to position [0, 0]
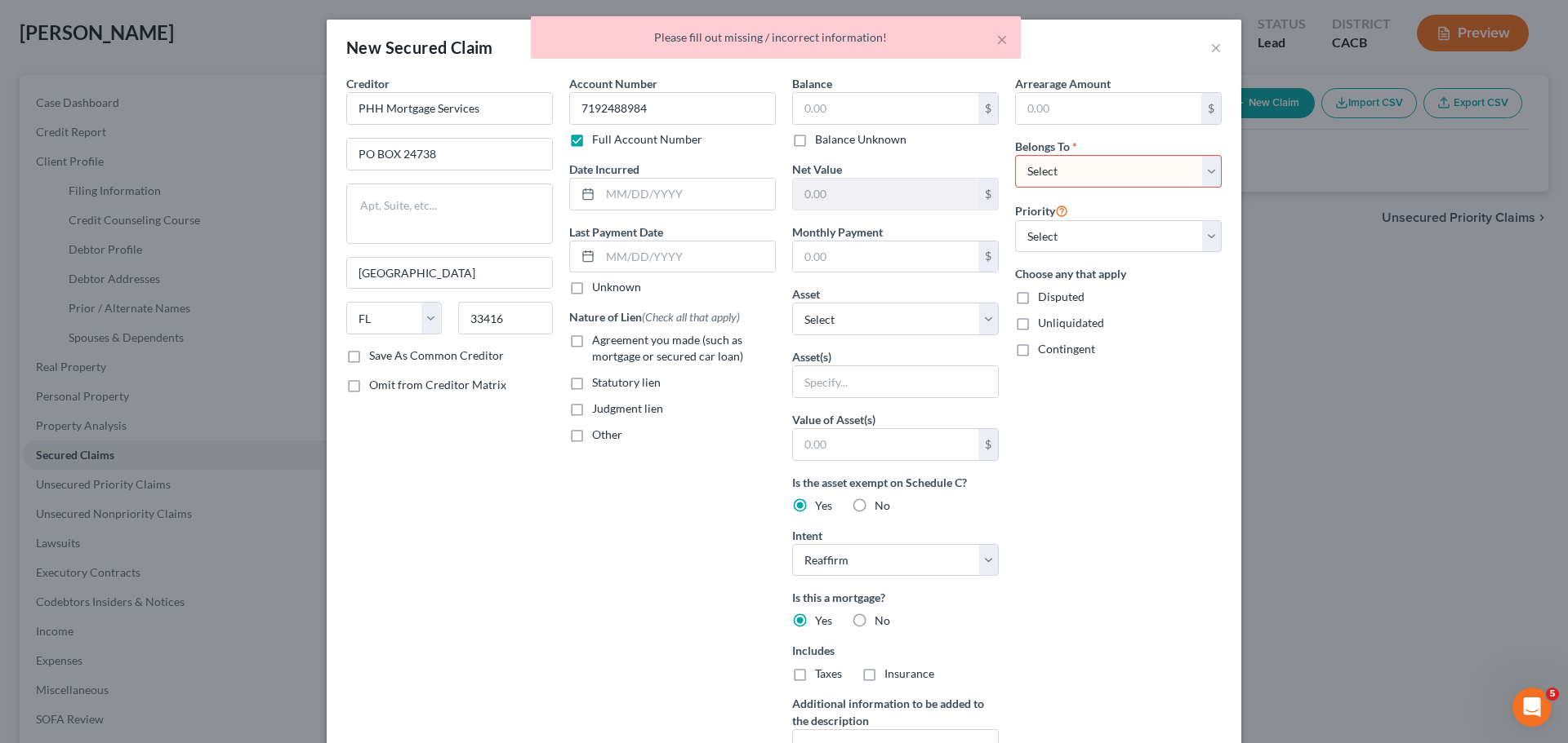
click at [1028, 173] on select "Select Debtor 1 Only Debtor 2 Only Debtor 1 And Debtor 2 Only At Least One Of T…" at bounding box center [1118, 171] width 206 height 33
select select "3"
click at [1015, 156] on select "Select Debtor 1 Only Debtor 2 Only Debtor 1 And Debtor 2 Only At Least One Of T…" at bounding box center [1118, 171] width 206 height 33
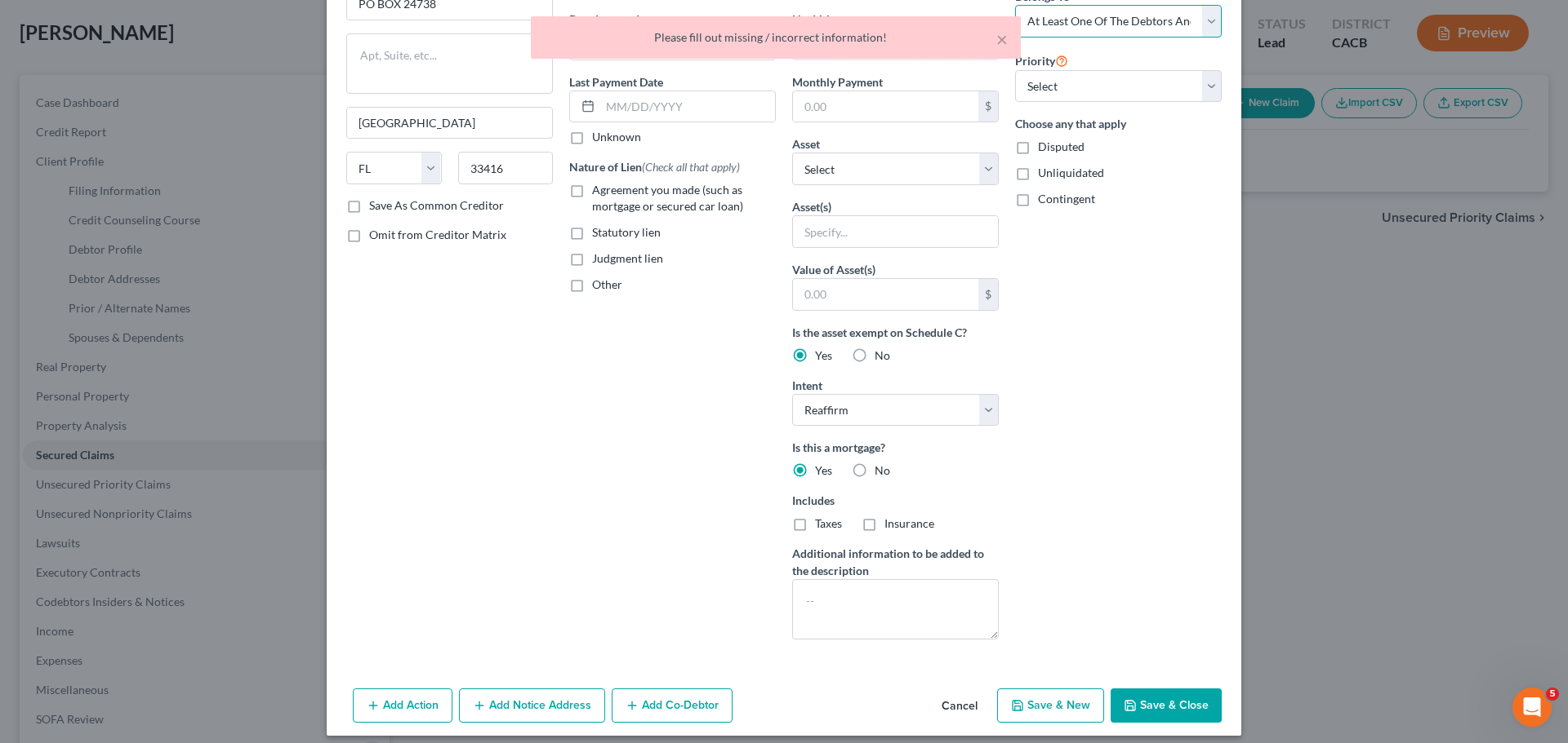
scroll to position [162, 0]
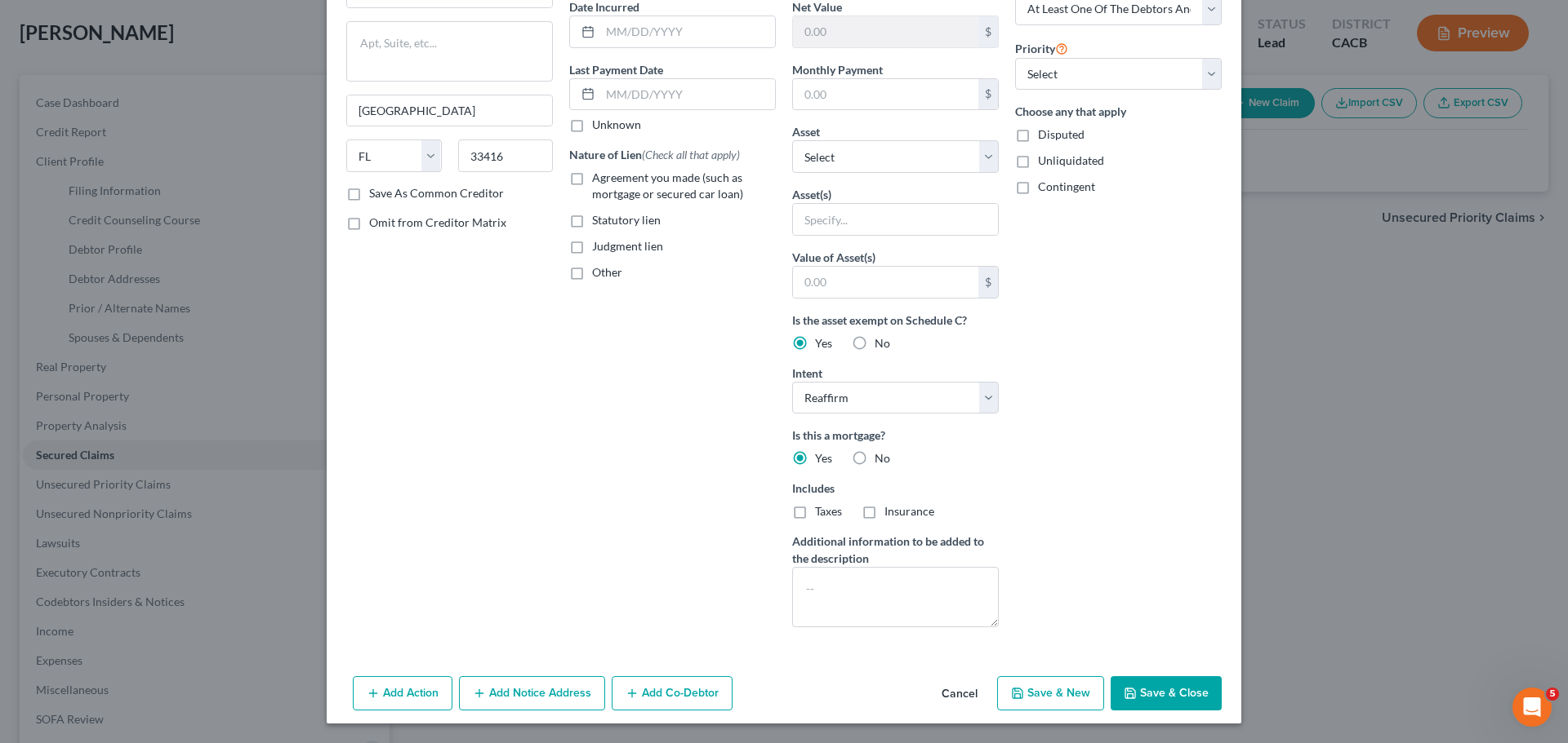
click at [1172, 692] on button "Save & Close" at bounding box center [1166, 693] width 111 height 35
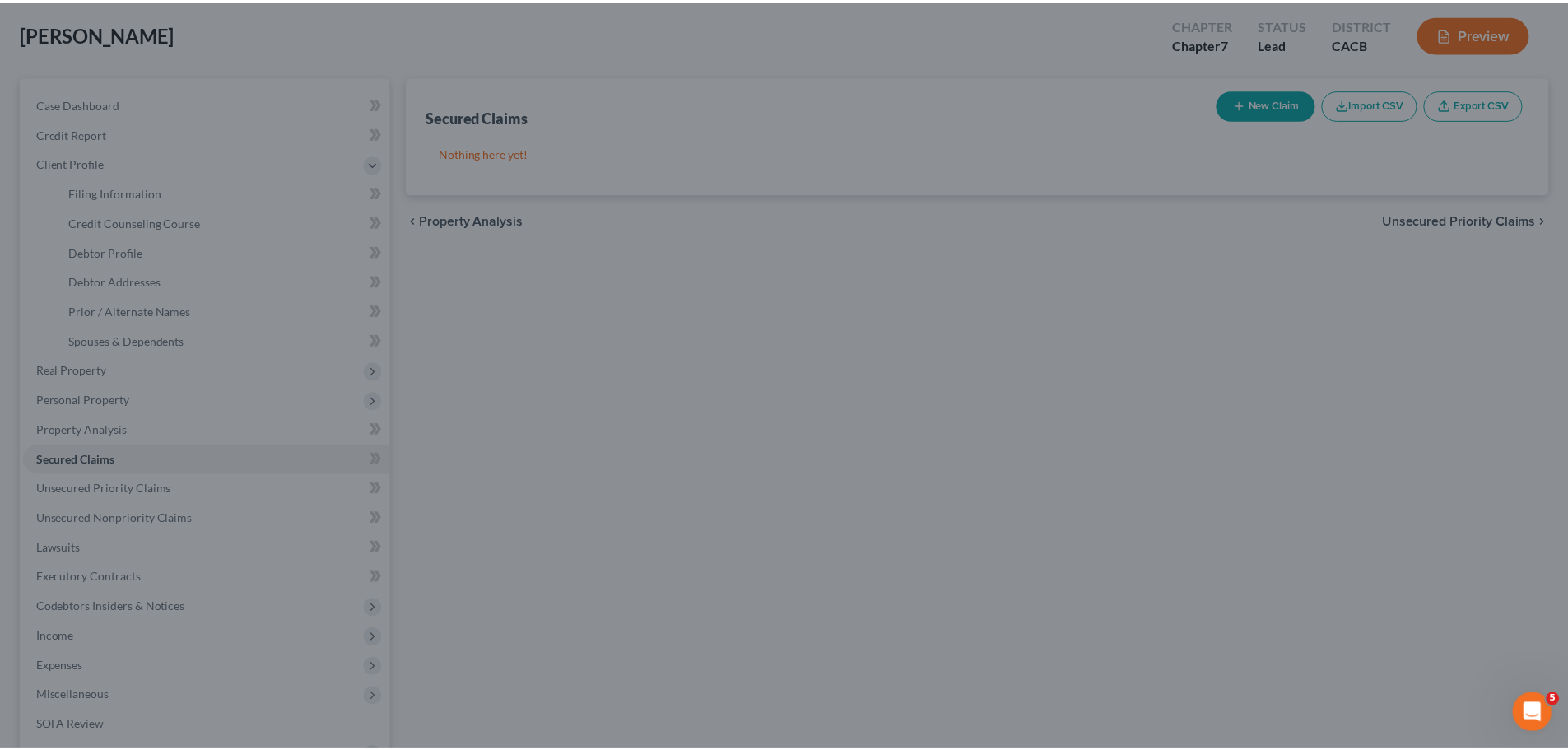
scroll to position [0, 0]
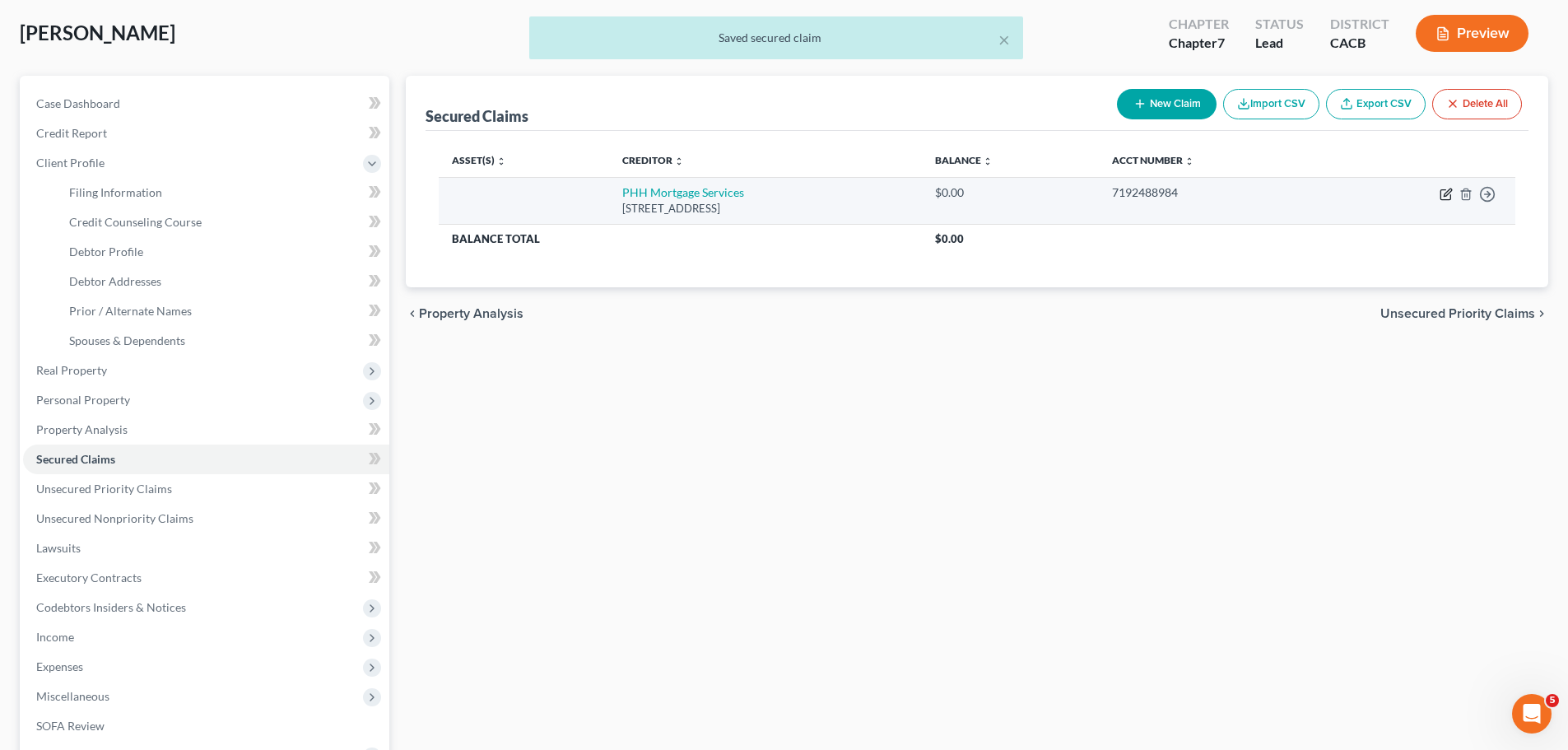
click at [1441, 194] on icon "button" at bounding box center [1446, 195] width 10 height 10
select select "9"
select select "2"
select select "3"
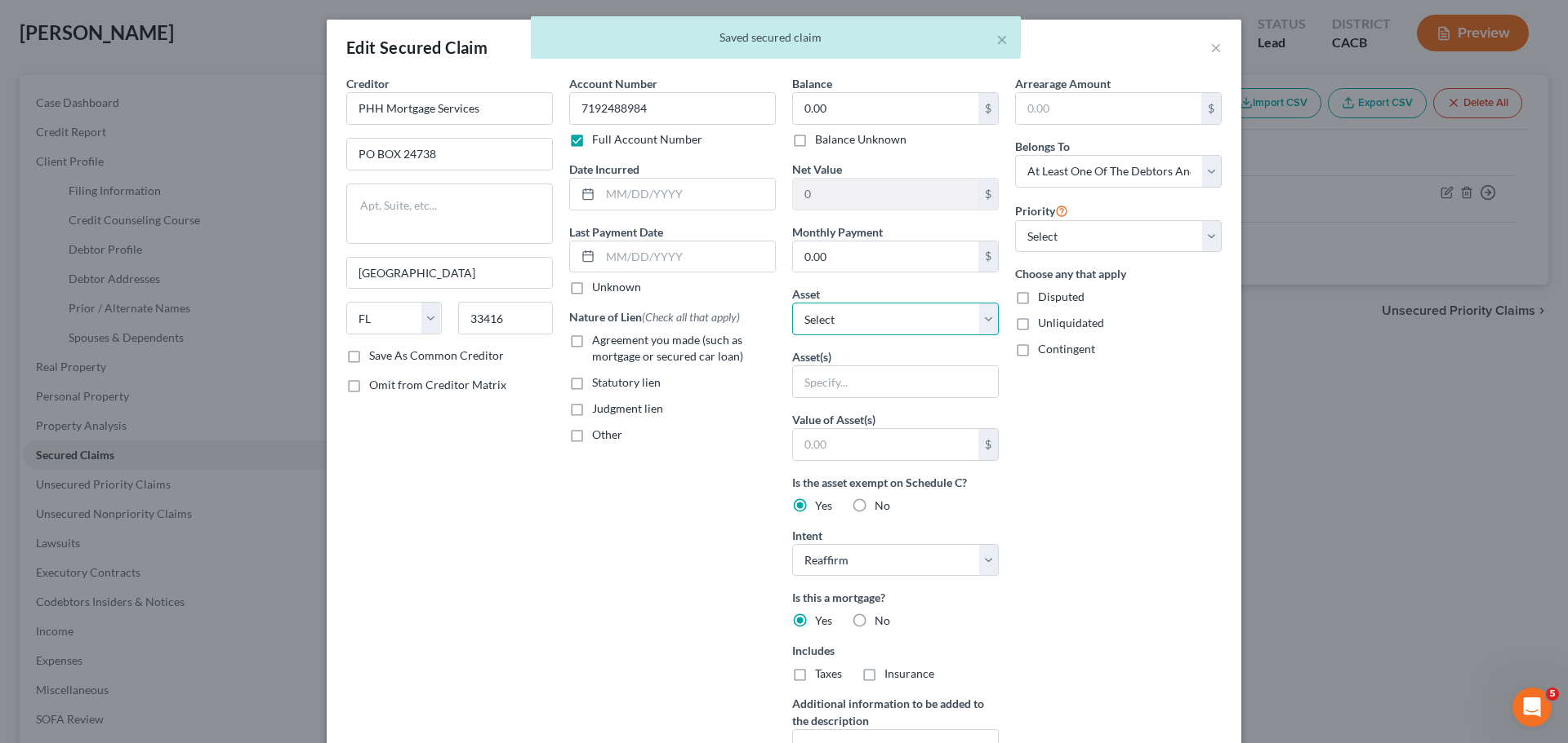
click at [909, 321] on select "Select Other Multiple Assets Electronics - 2 phones, 1 tv - $800.0 1 hen - $0.0…" at bounding box center [895, 319] width 206 height 33
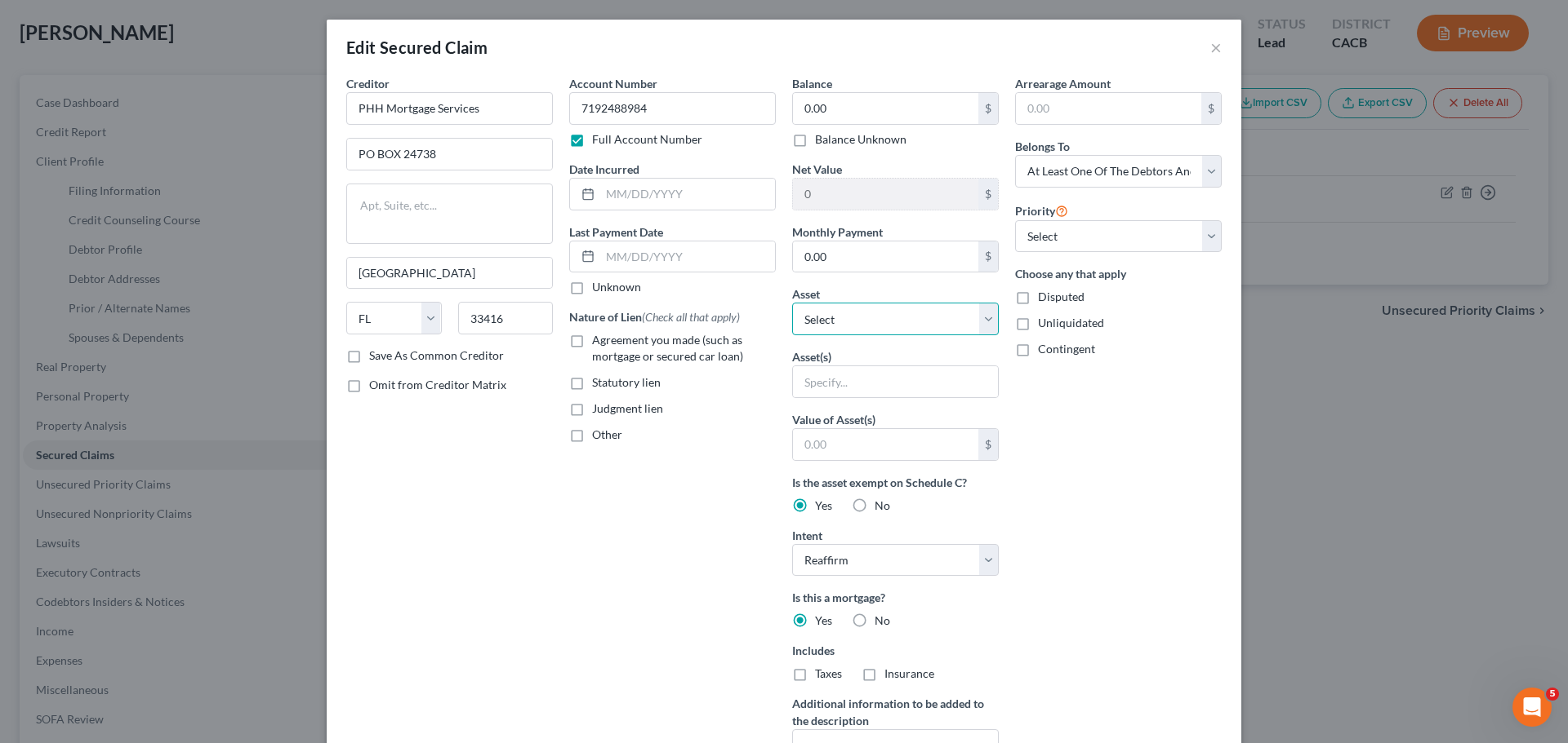
select select "4"
click at [792, 303] on select "Select Other Multiple Assets Electronics - 2 phones, 1 tv - $800.0 1 hen - $0.0…" at bounding box center [895, 319] width 206 height 33
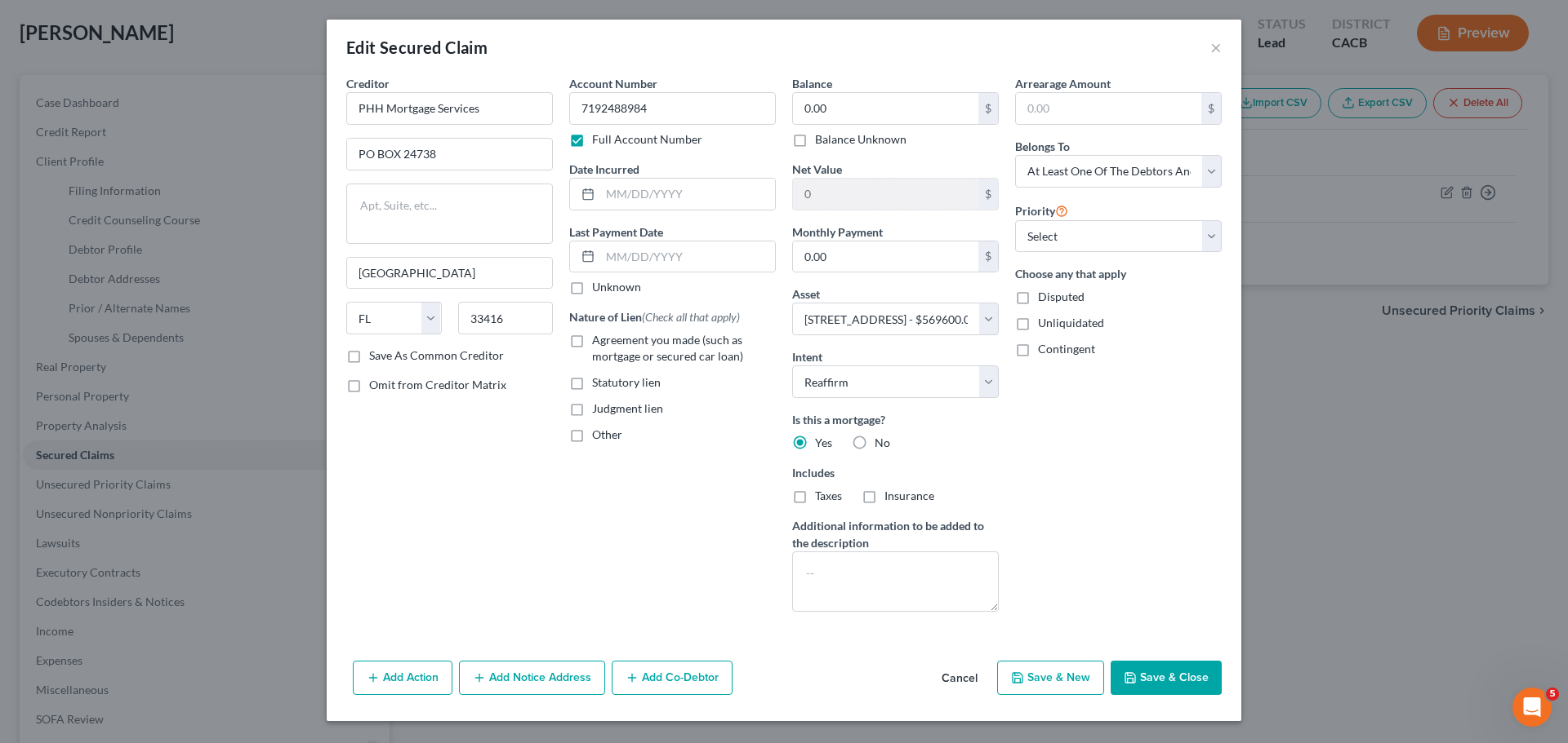
click at [1170, 673] on button "Save & Close" at bounding box center [1166, 678] width 111 height 35
select select
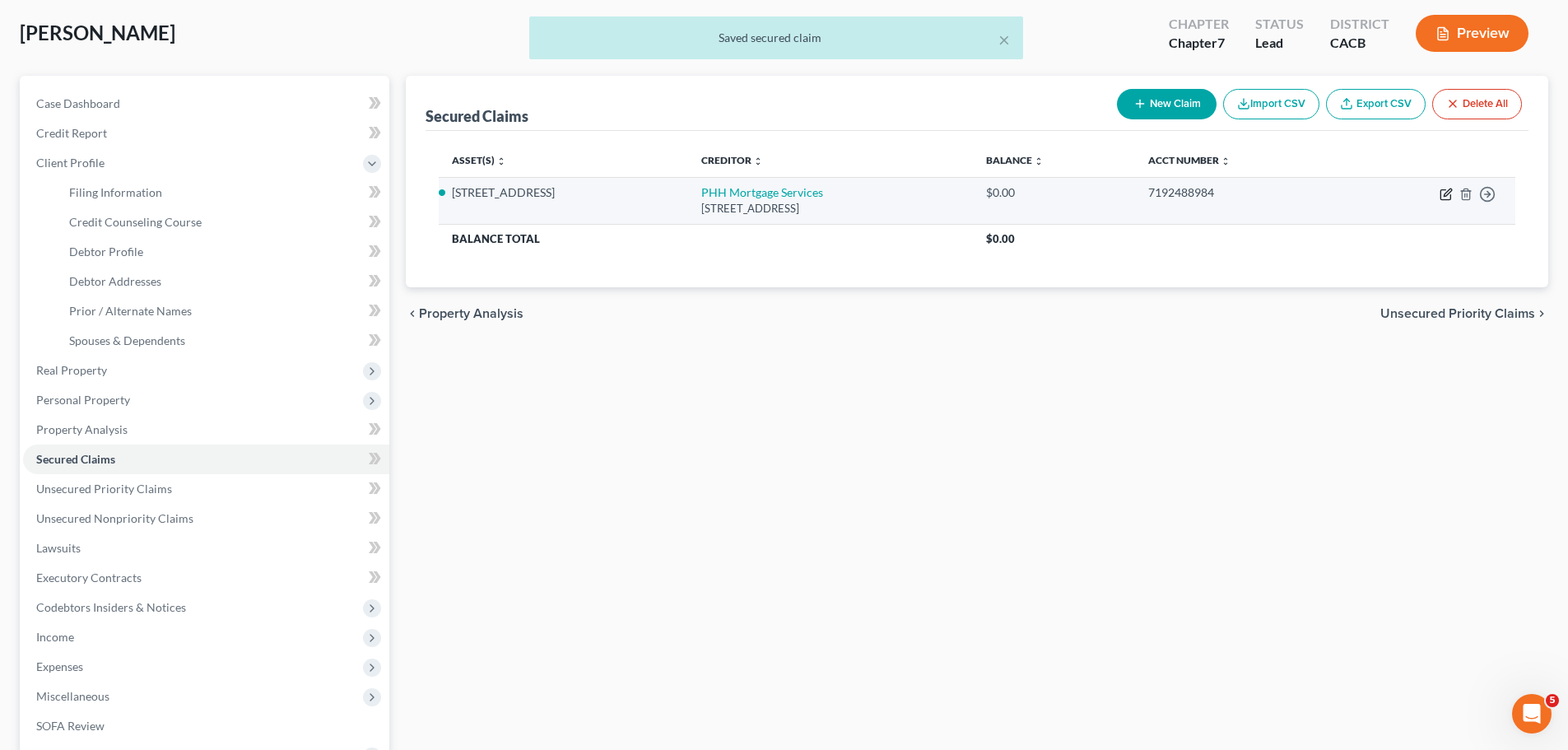
click at [1445, 195] on icon "button" at bounding box center [1446, 194] width 13 height 13
select select "9"
select select "2"
select select "3"
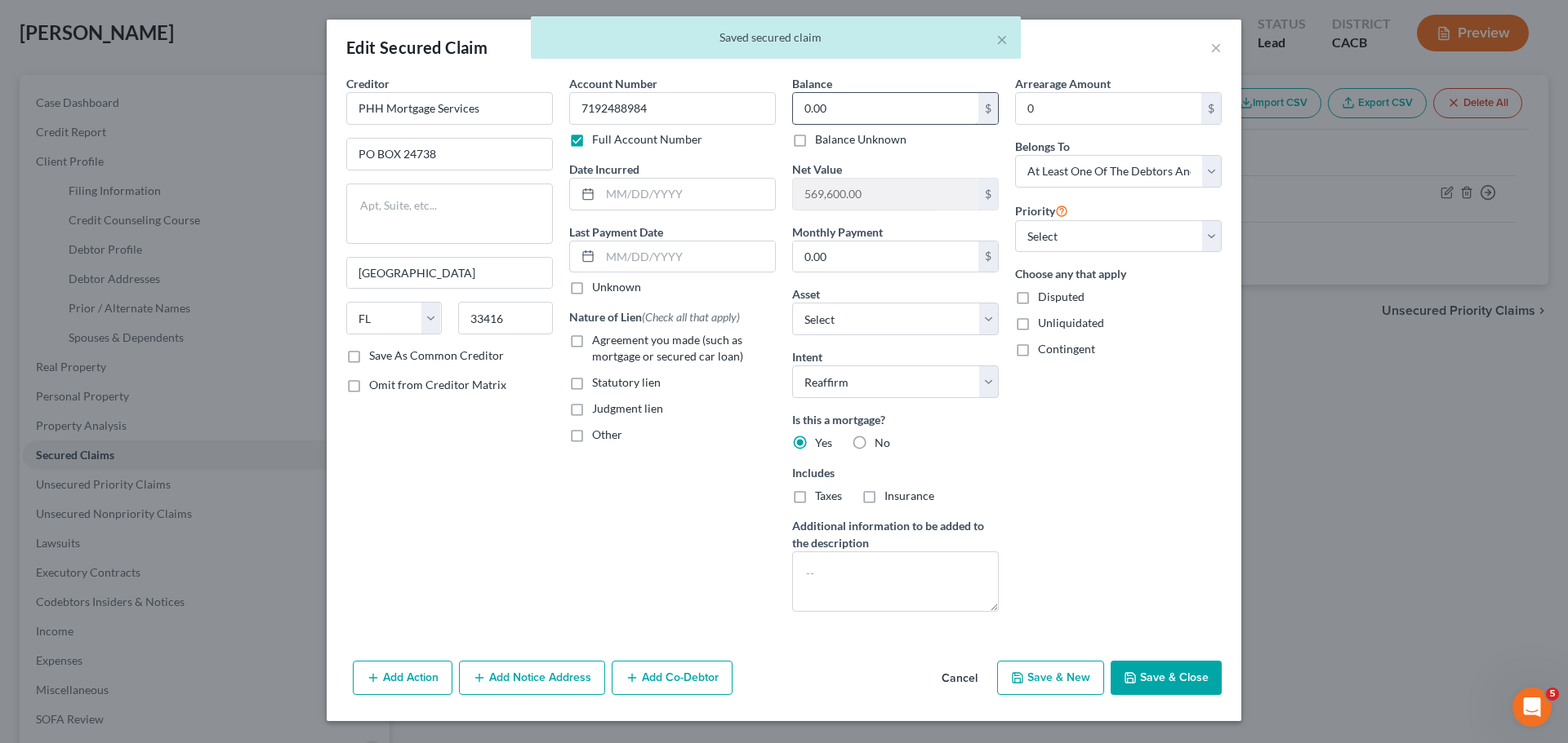
click at [887, 122] on input "0.00" at bounding box center [885, 108] width 185 height 31
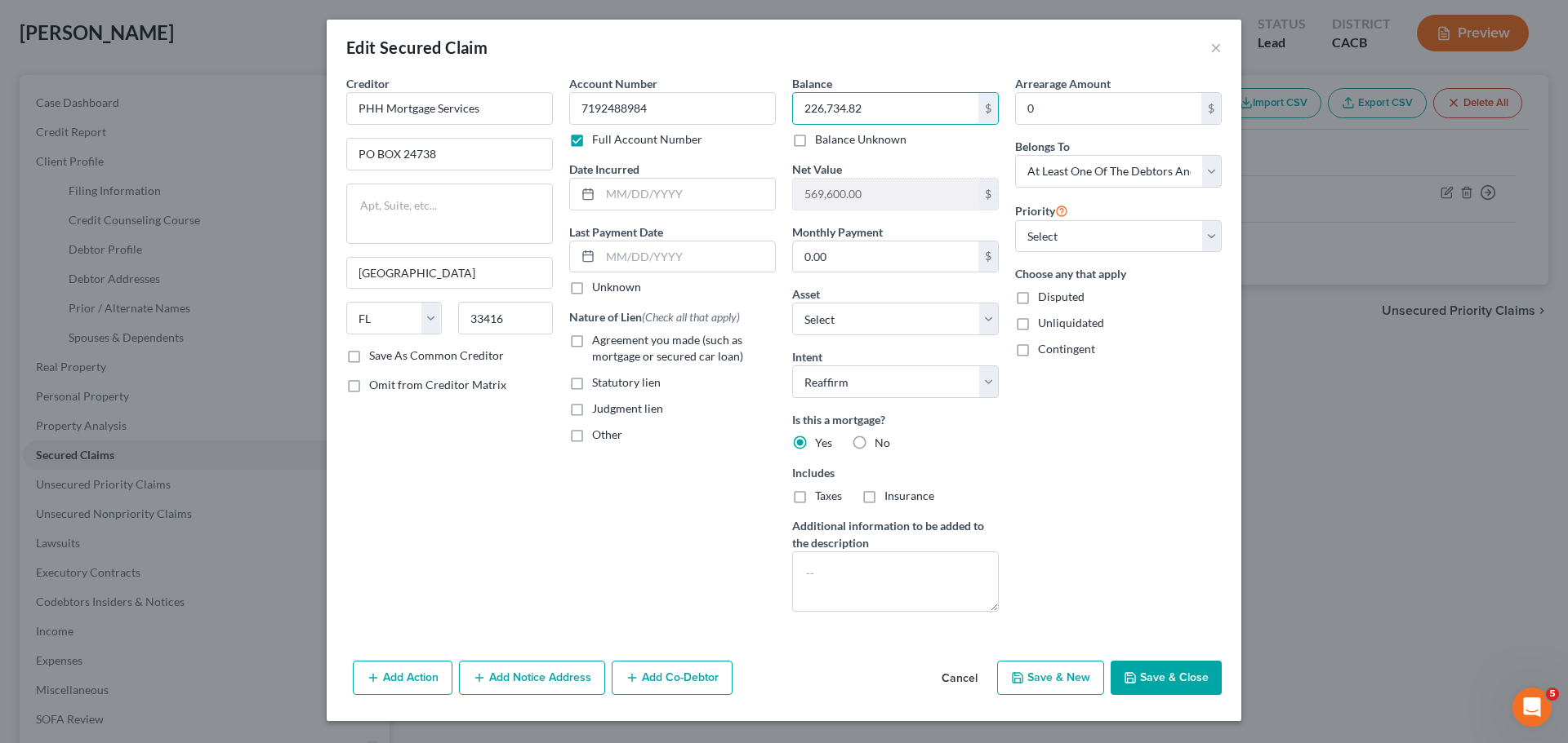
type input "226,734.82"
click at [1196, 675] on button "Save & Close" at bounding box center [1166, 678] width 111 height 35
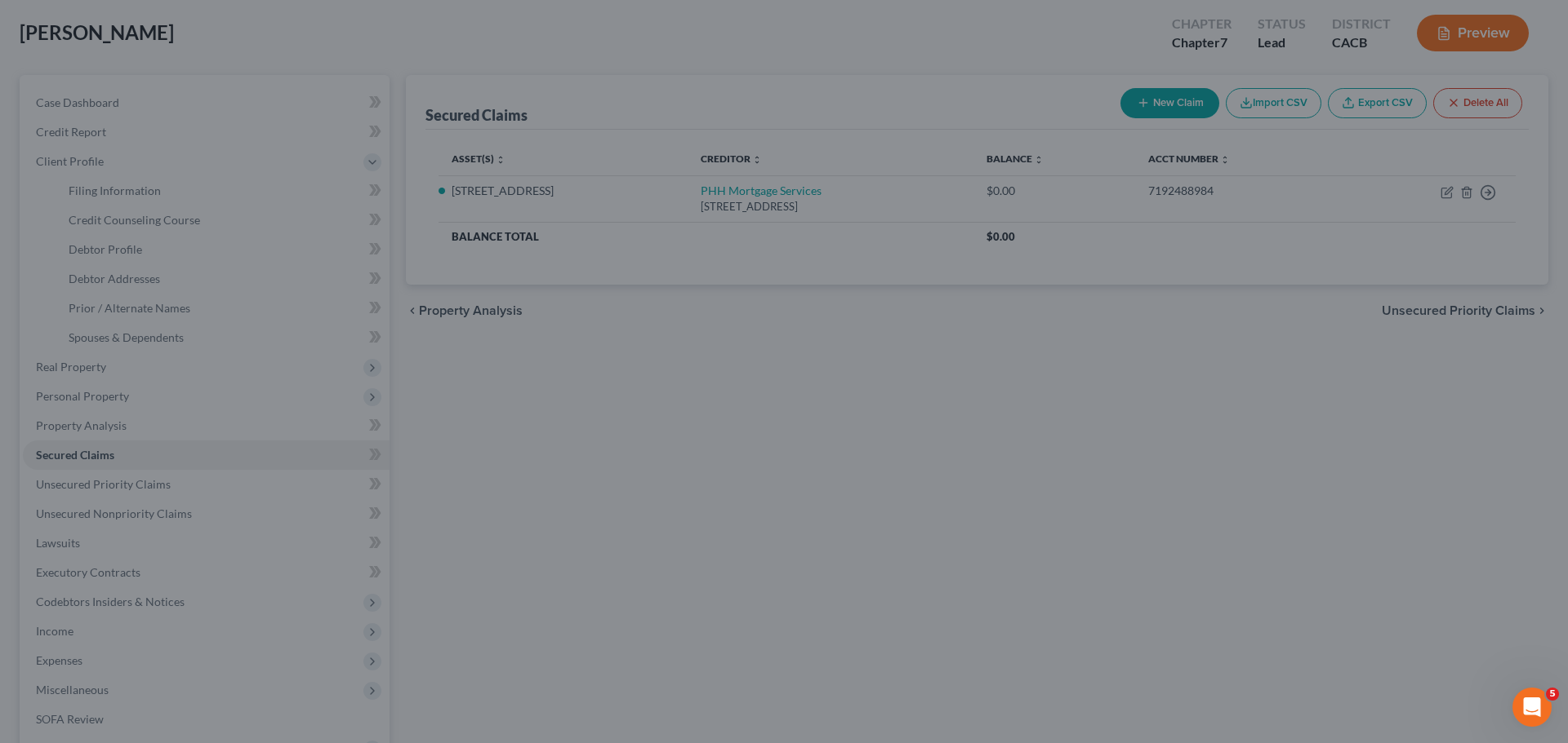
type input "342,865.18"
select select "4"
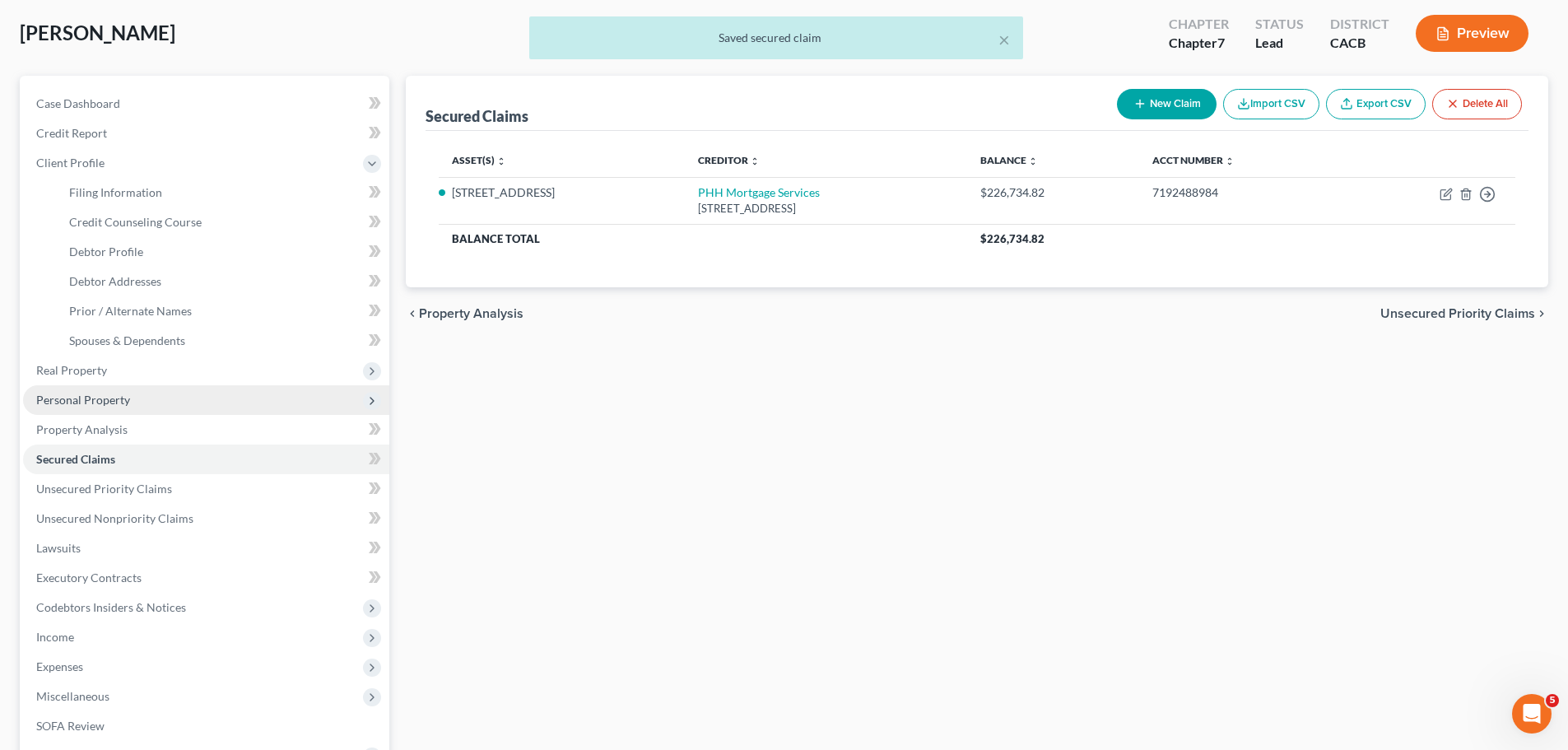
click at [177, 399] on span "Personal Property" at bounding box center [206, 401] width 367 height 30
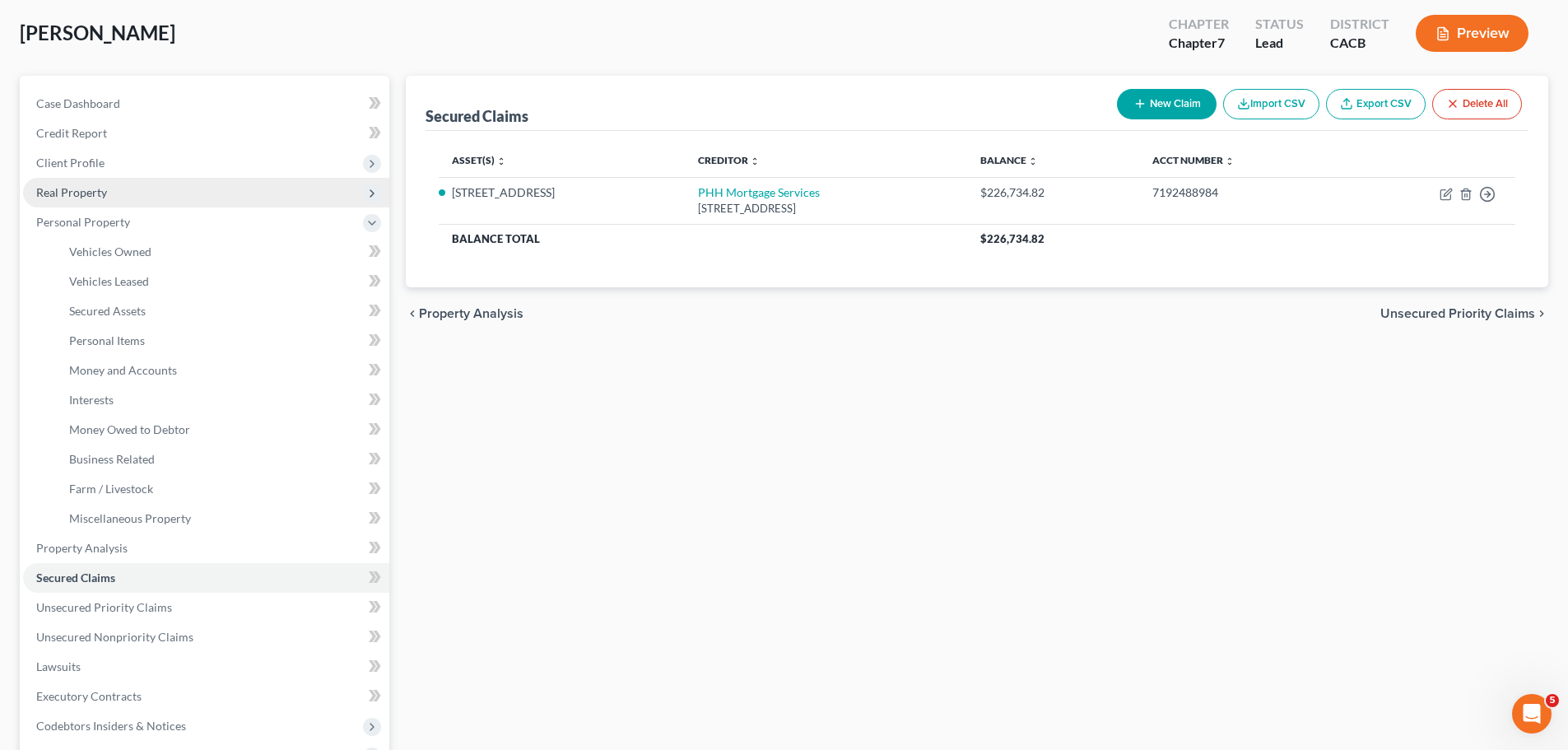
click at [236, 194] on span "Real Property" at bounding box center [206, 193] width 367 height 30
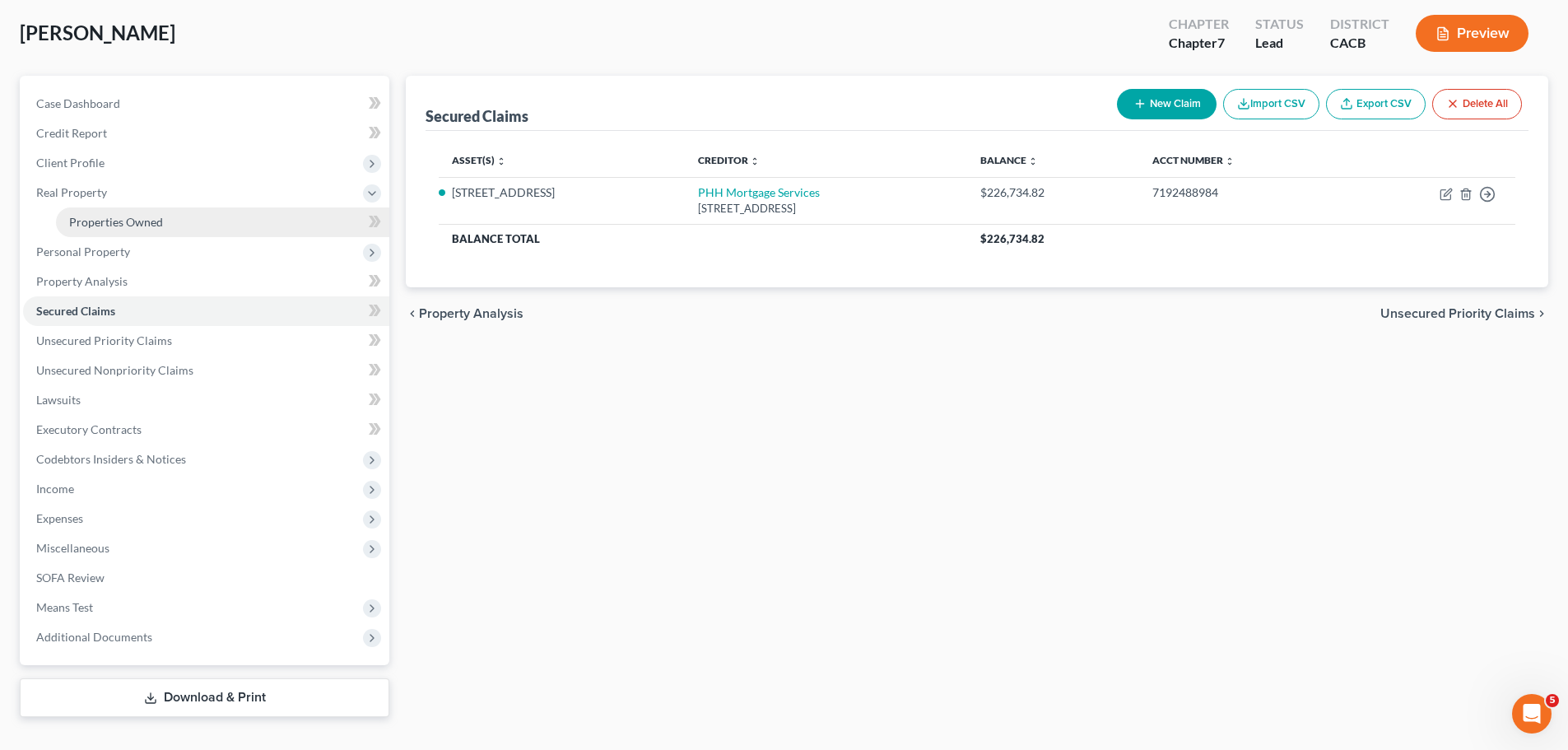
click at [230, 214] on link "Properties Owned" at bounding box center [223, 223] width 334 height 30
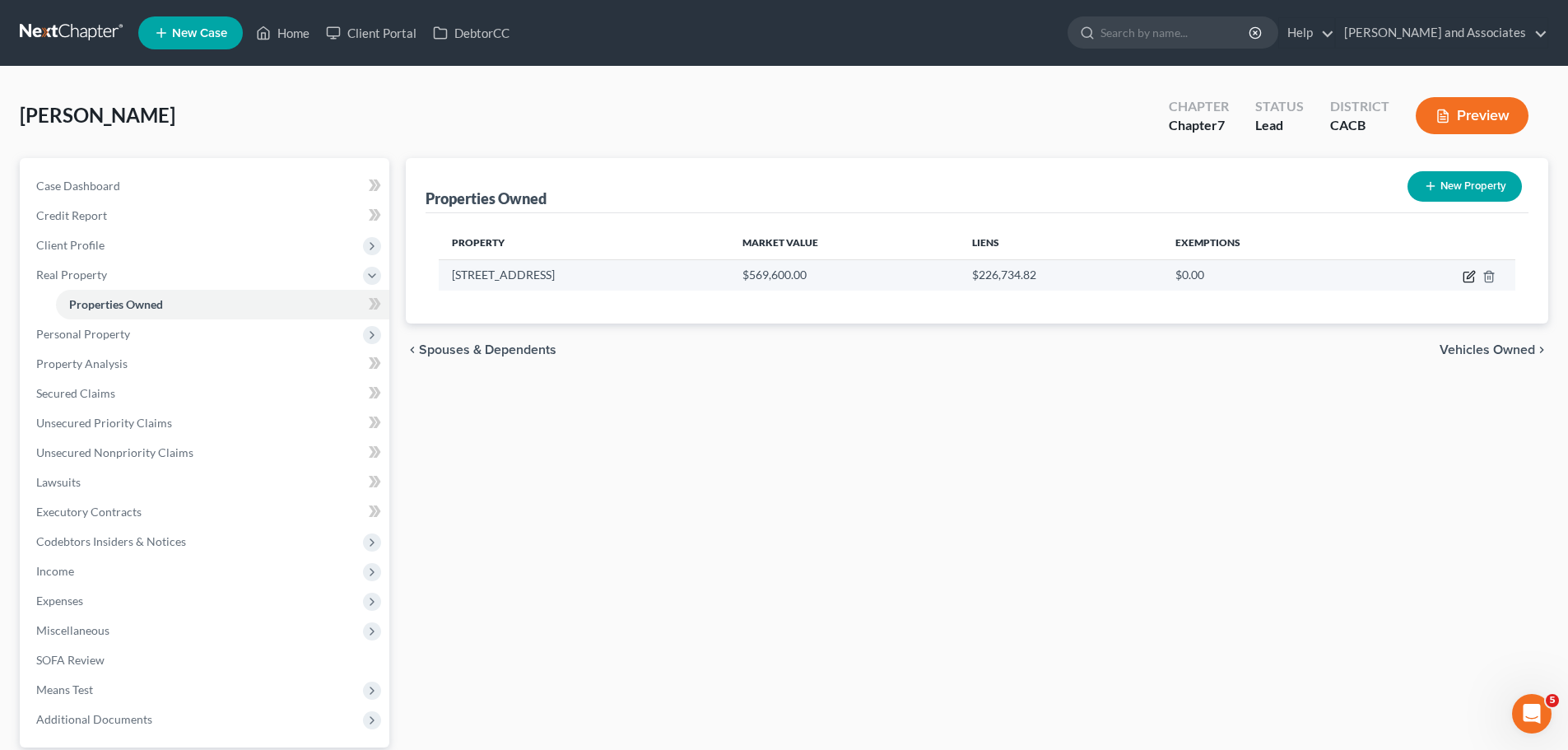
click at [1474, 274] on icon "button" at bounding box center [1470, 274] width 7 height 7
select select "4"
select select "41"
select select "3"
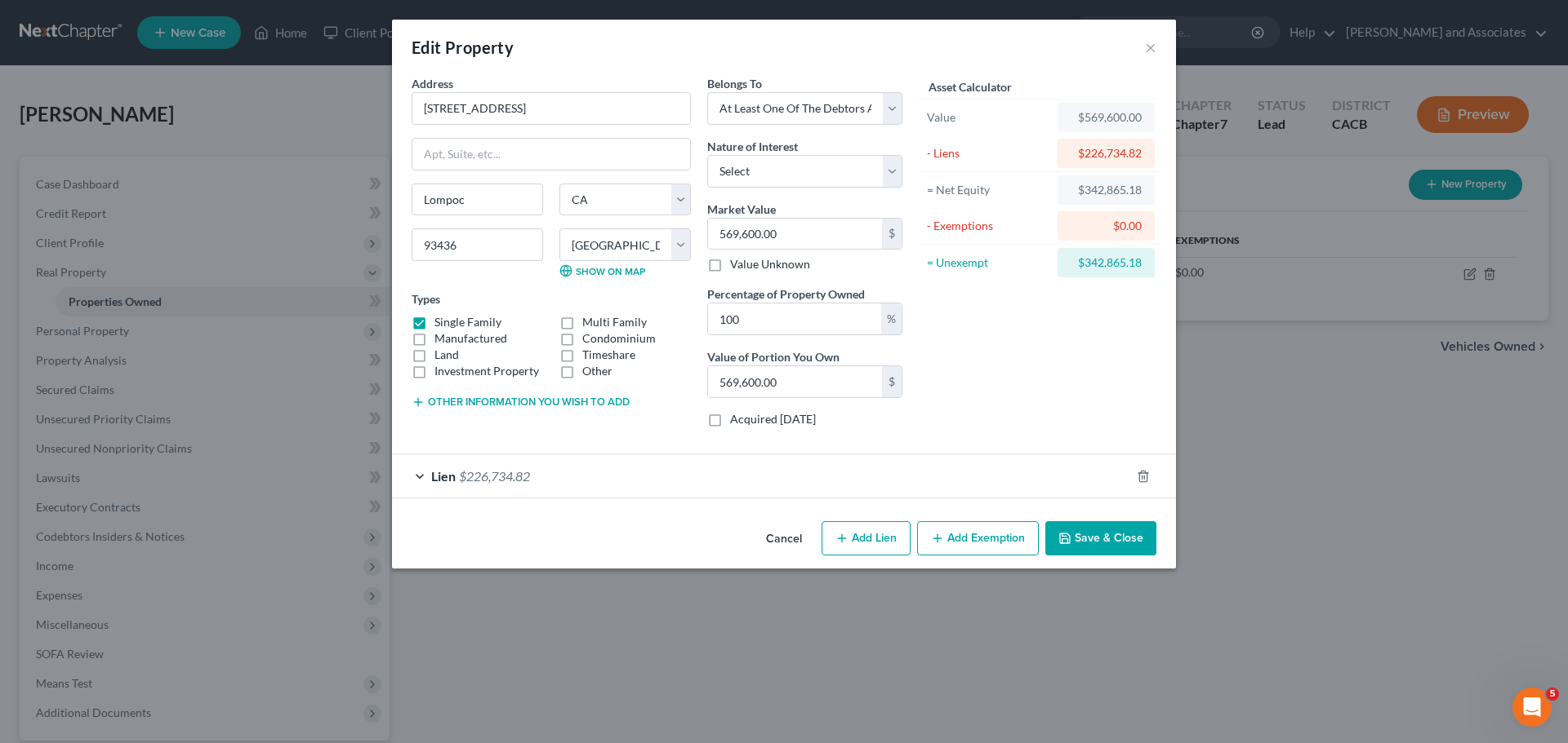
click at [965, 536] on button "Add Exemption" at bounding box center [977, 538] width 122 height 35
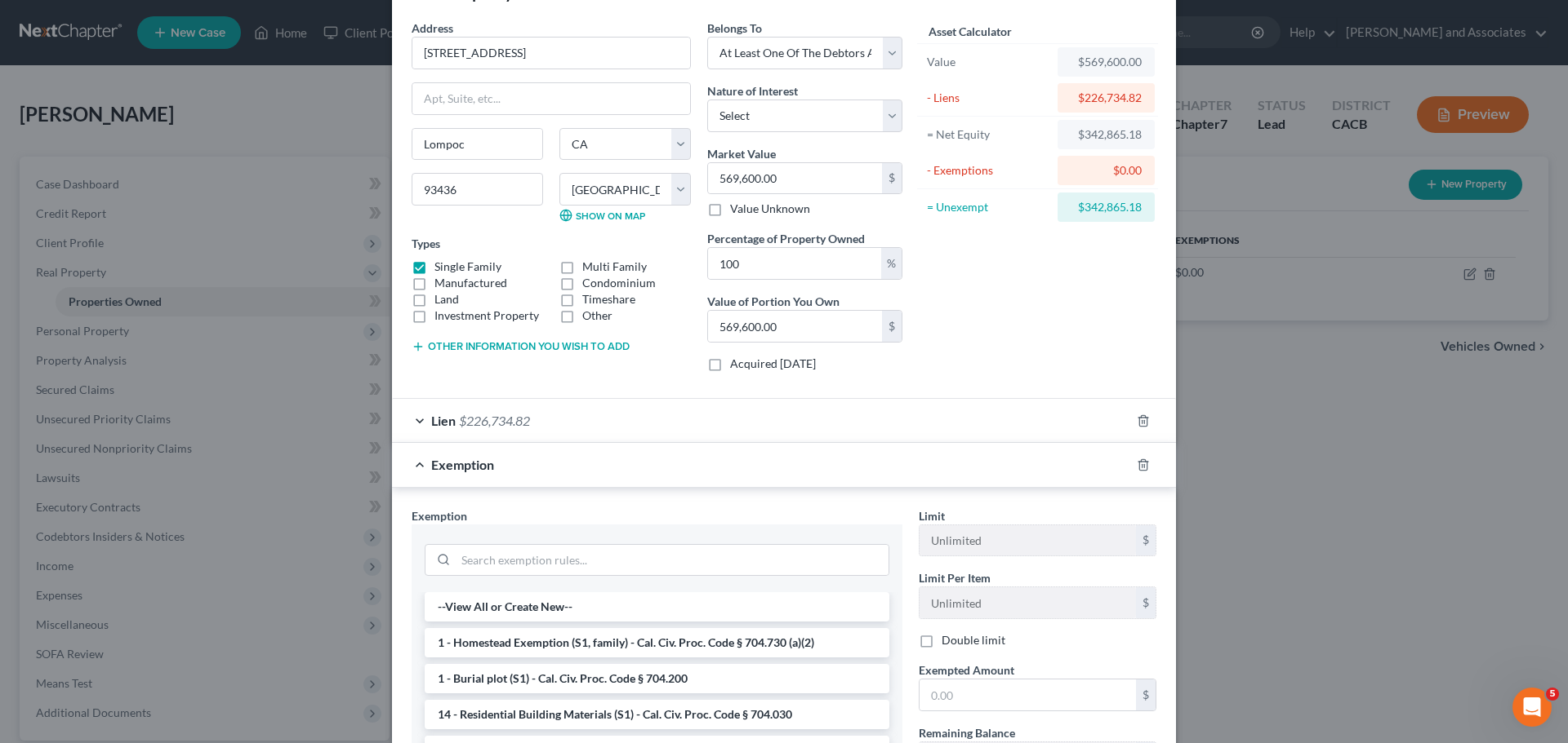
scroll to position [81, 0]
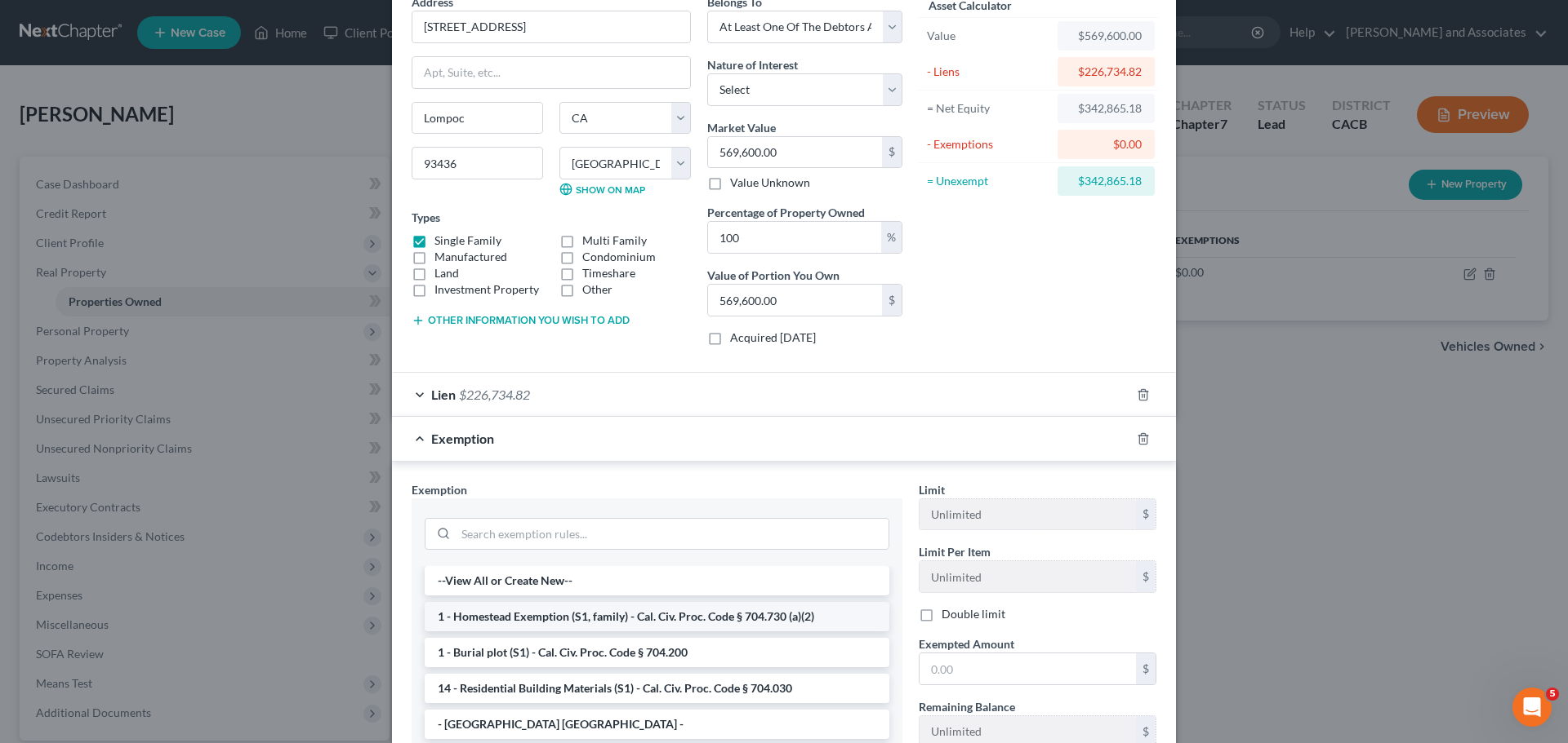
click at [646, 613] on li "1 - Homestead Exemption (S1, family) - Cal. Civ. Proc. Code § 704.730 (a)(2)" at bounding box center [656, 617] width 465 height 30
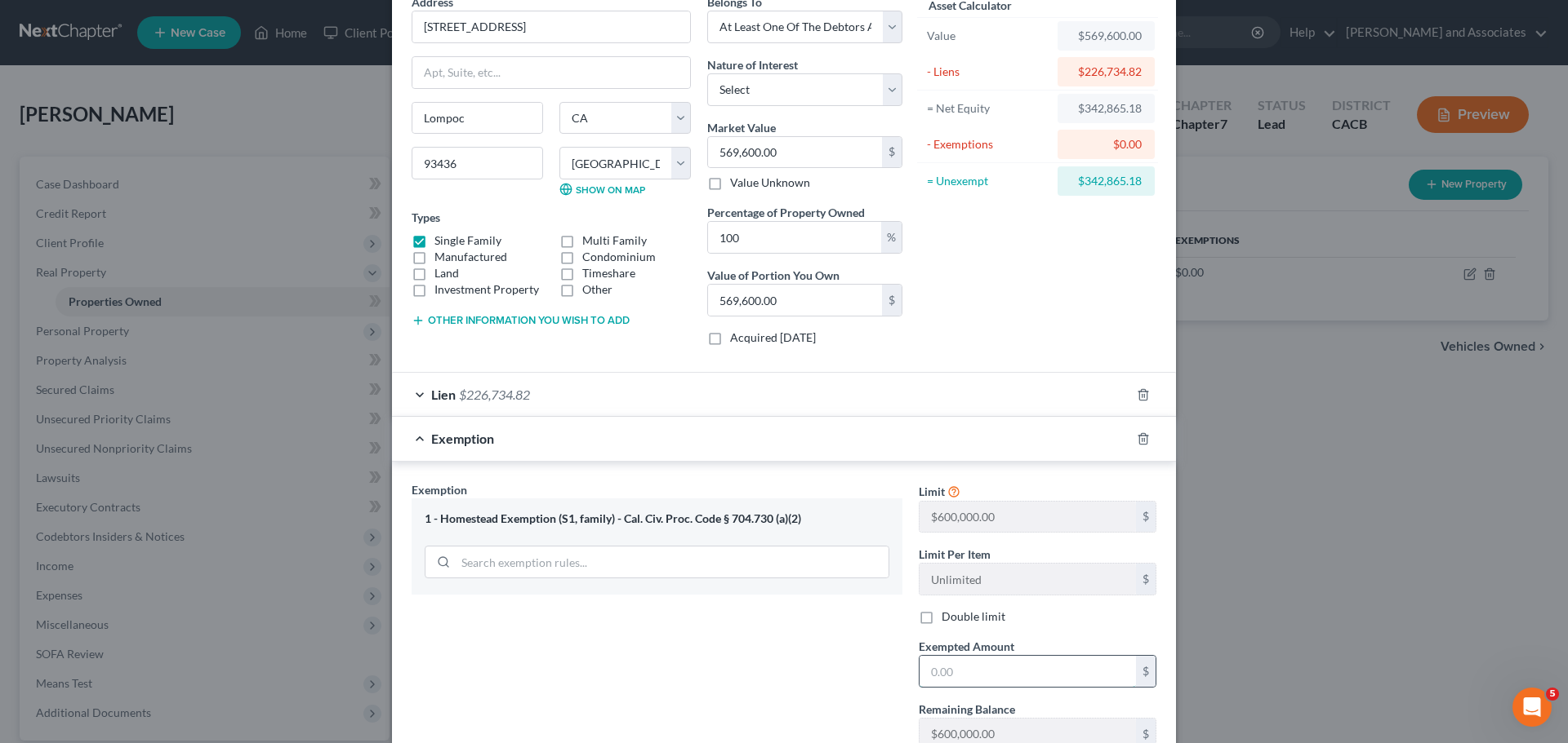
click at [967, 669] on input "text" at bounding box center [1028, 671] width 216 height 31
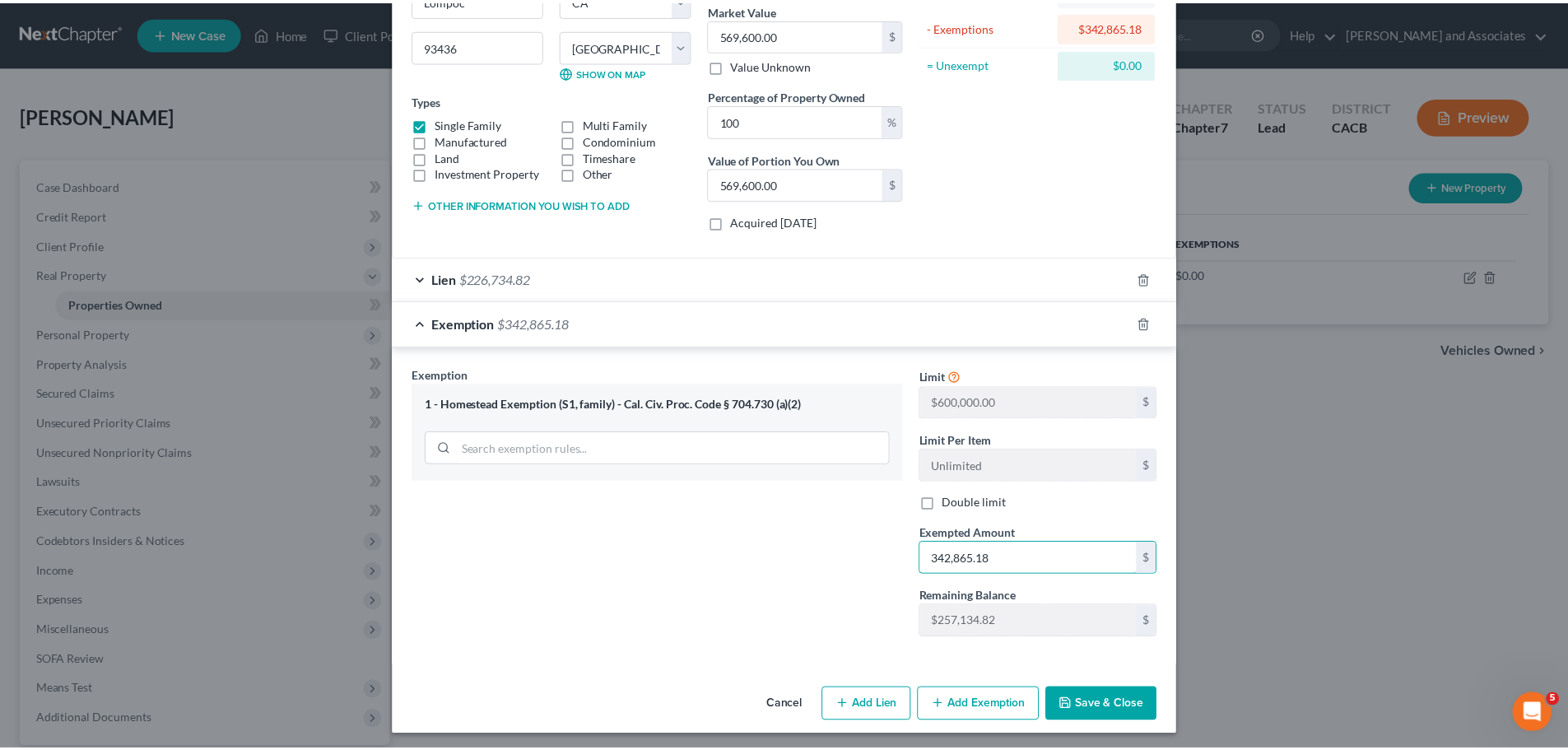
scroll to position [207, 0]
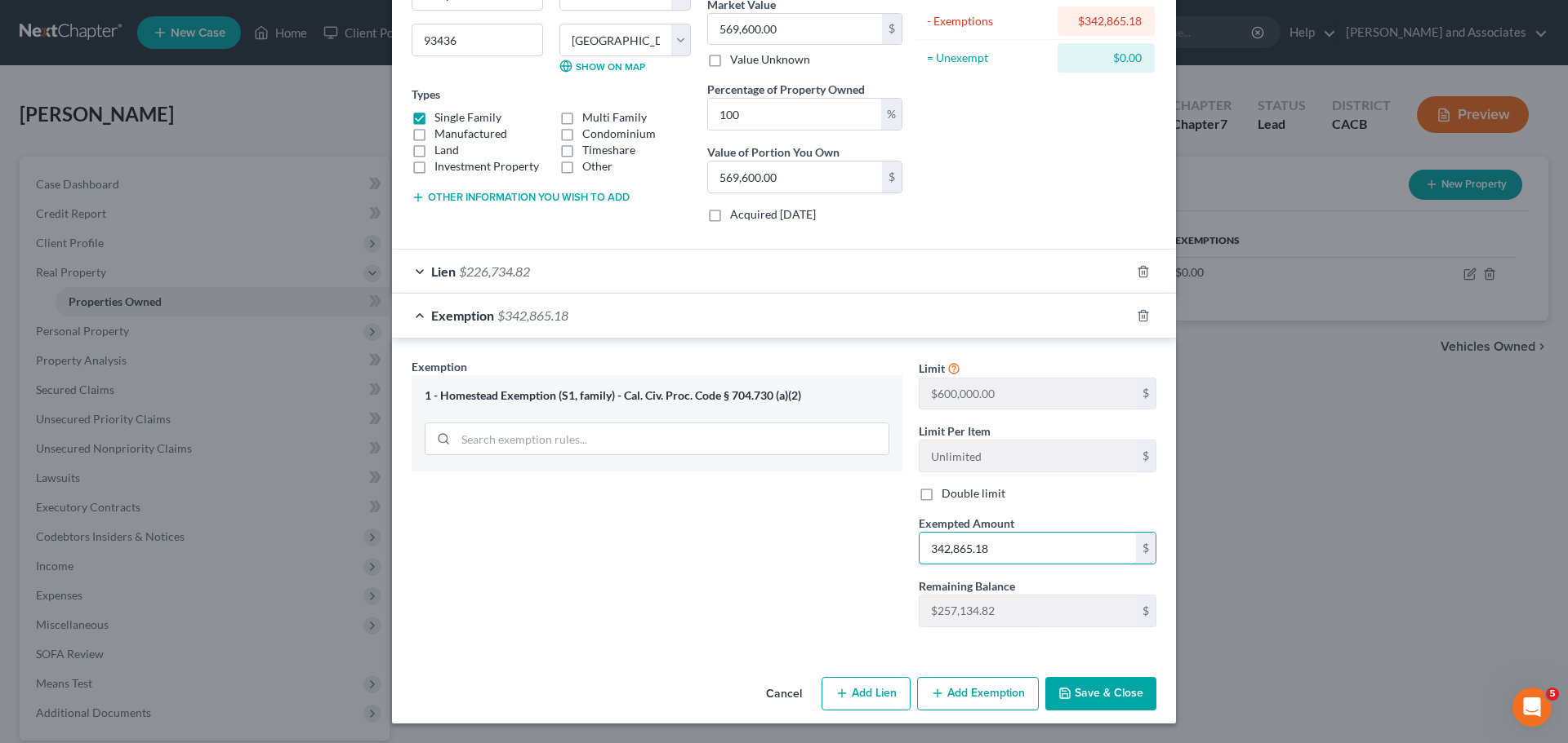
type input "342,865.18"
click at [1105, 678] on button "Save & Close" at bounding box center [1100, 694] width 111 height 35
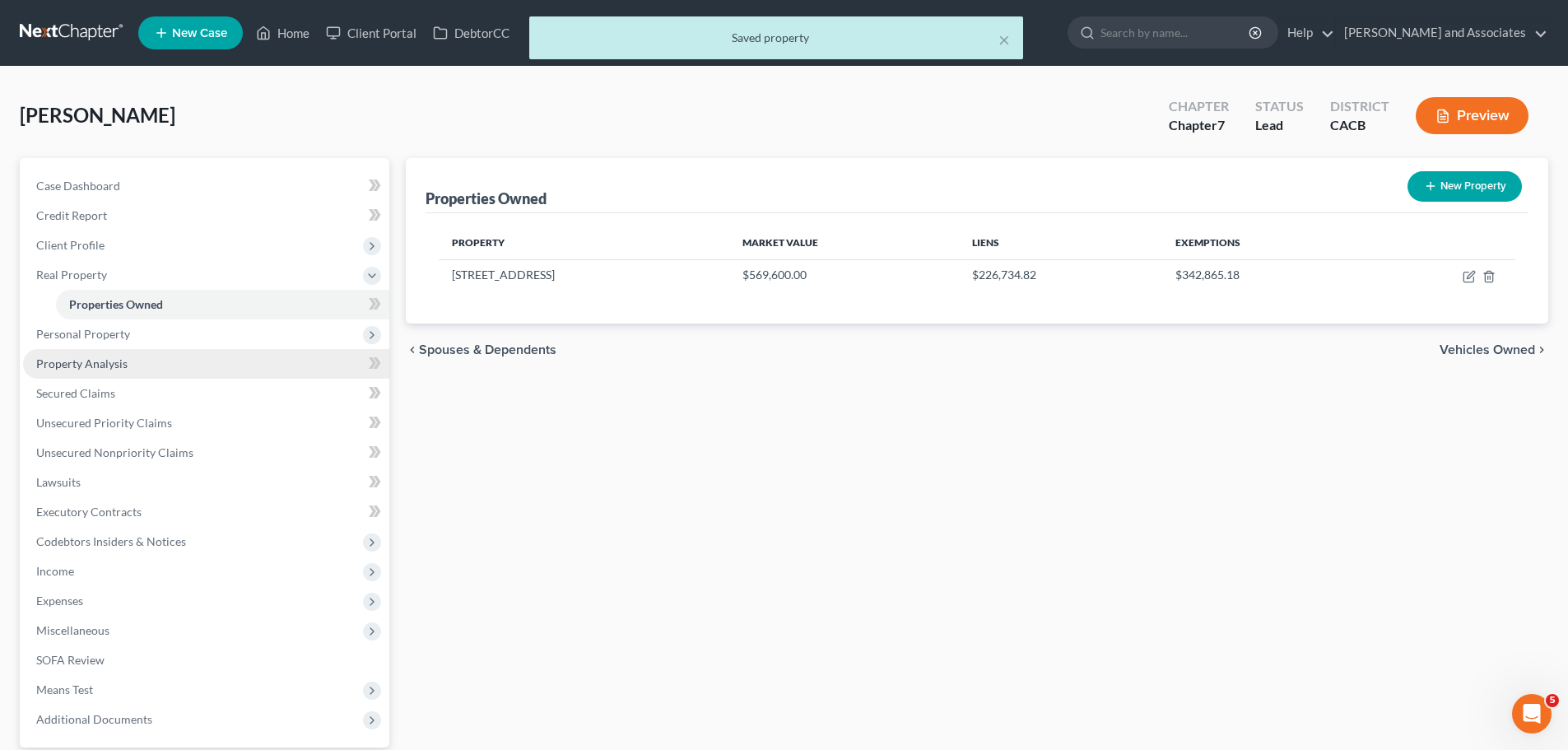
click at [194, 364] on link "Property Analysis" at bounding box center [206, 364] width 367 height 30
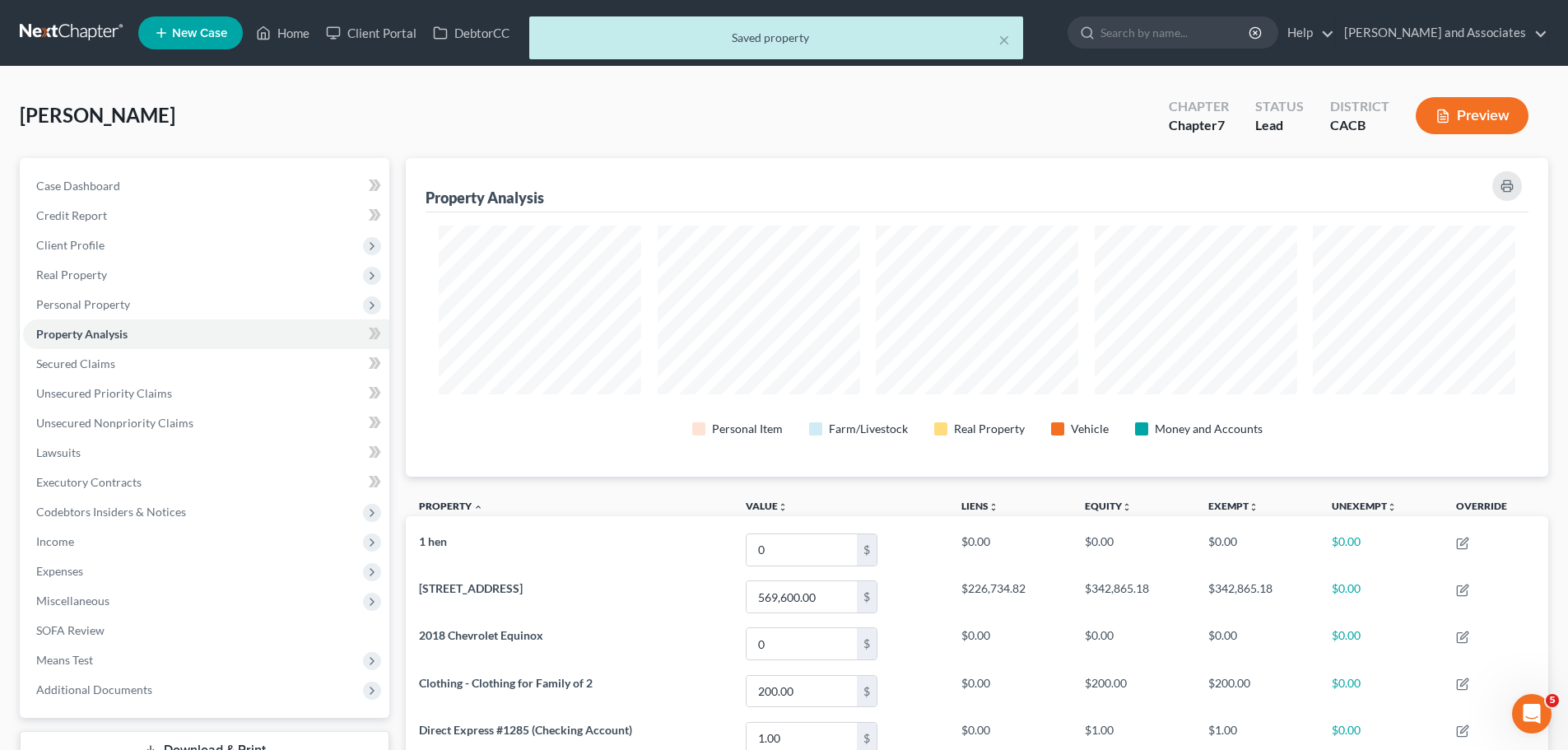
scroll to position [319, 1142]
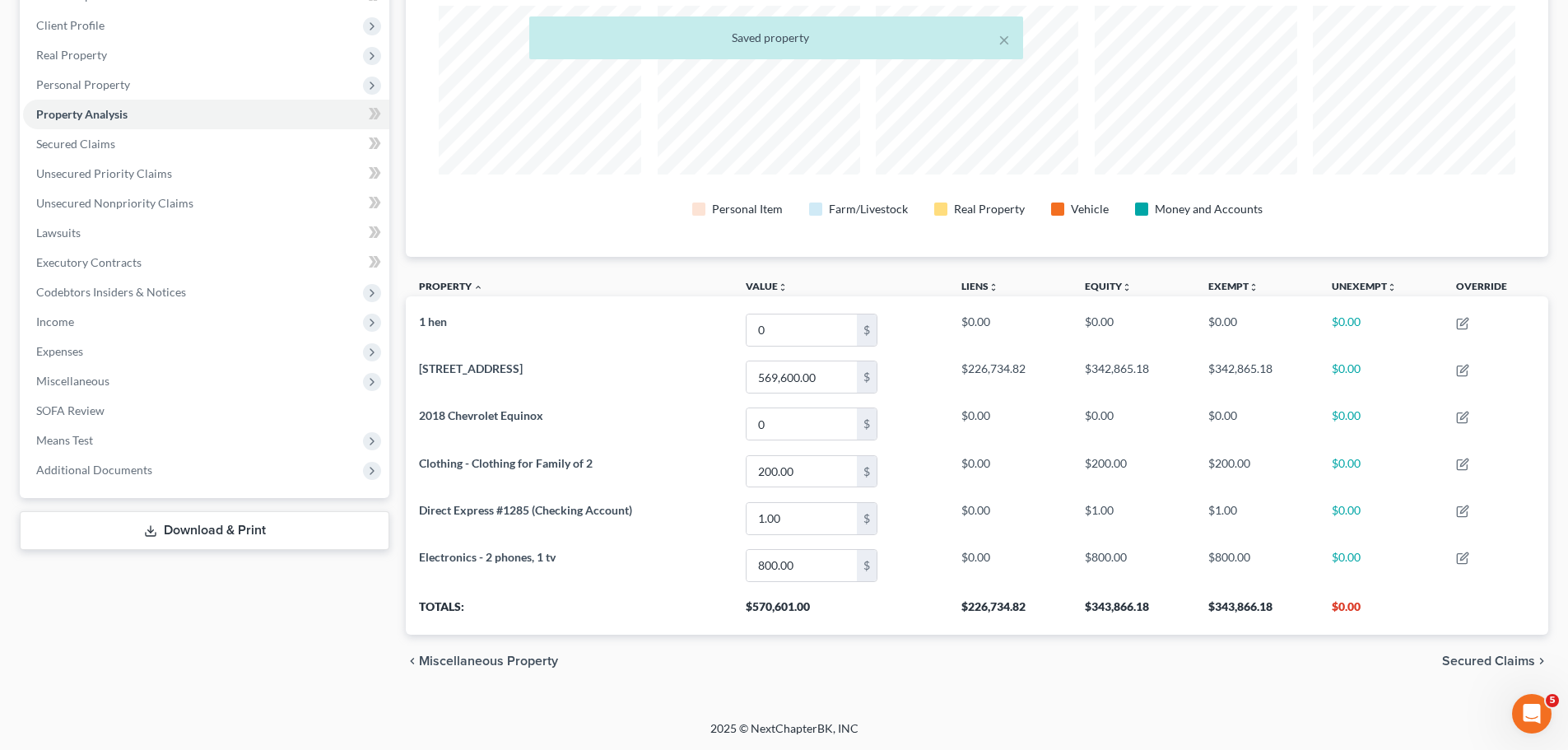
click at [214, 532] on link "Download & Print" at bounding box center [205, 531] width 370 height 39
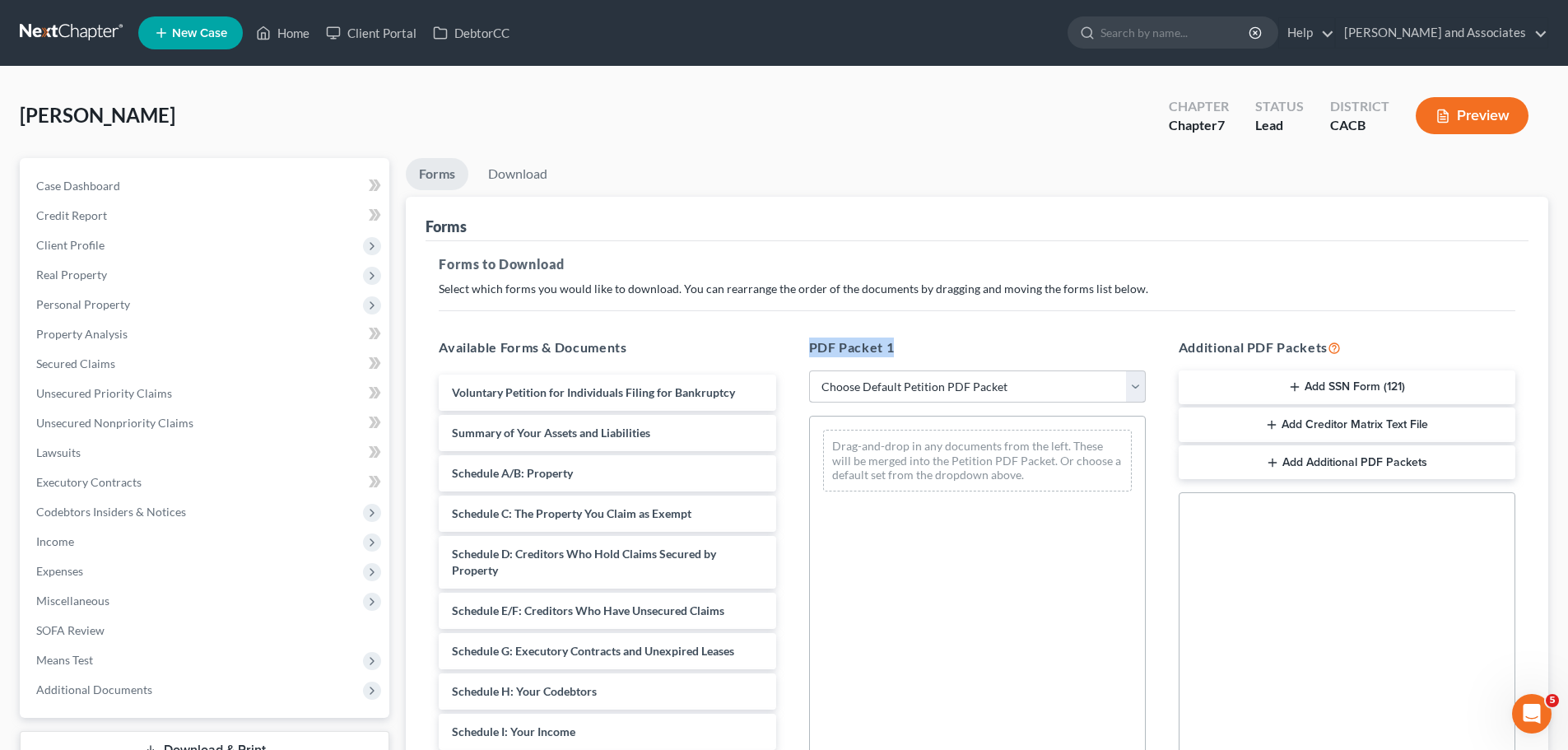
drag, startPoint x: 923, startPoint y: 356, endPoint x: 918, endPoint y: 372, distance: 16.8
click at [918, 358] on div "PDF Packet 1 Choose Default Petition PDF Packet Complete Bankruptcy Petition (a…" at bounding box center [977, 604] width 370 height 558
click at [917, 381] on select "Choose Default Petition PDF Packet Complete Bankruptcy Petition (all forms and …" at bounding box center [977, 387] width 337 height 33
select select "7"
click at [809, 371] on select "Choose Default Petition PDF Packet Complete Bankruptcy Petition (all forms and …" at bounding box center [977, 387] width 337 height 33
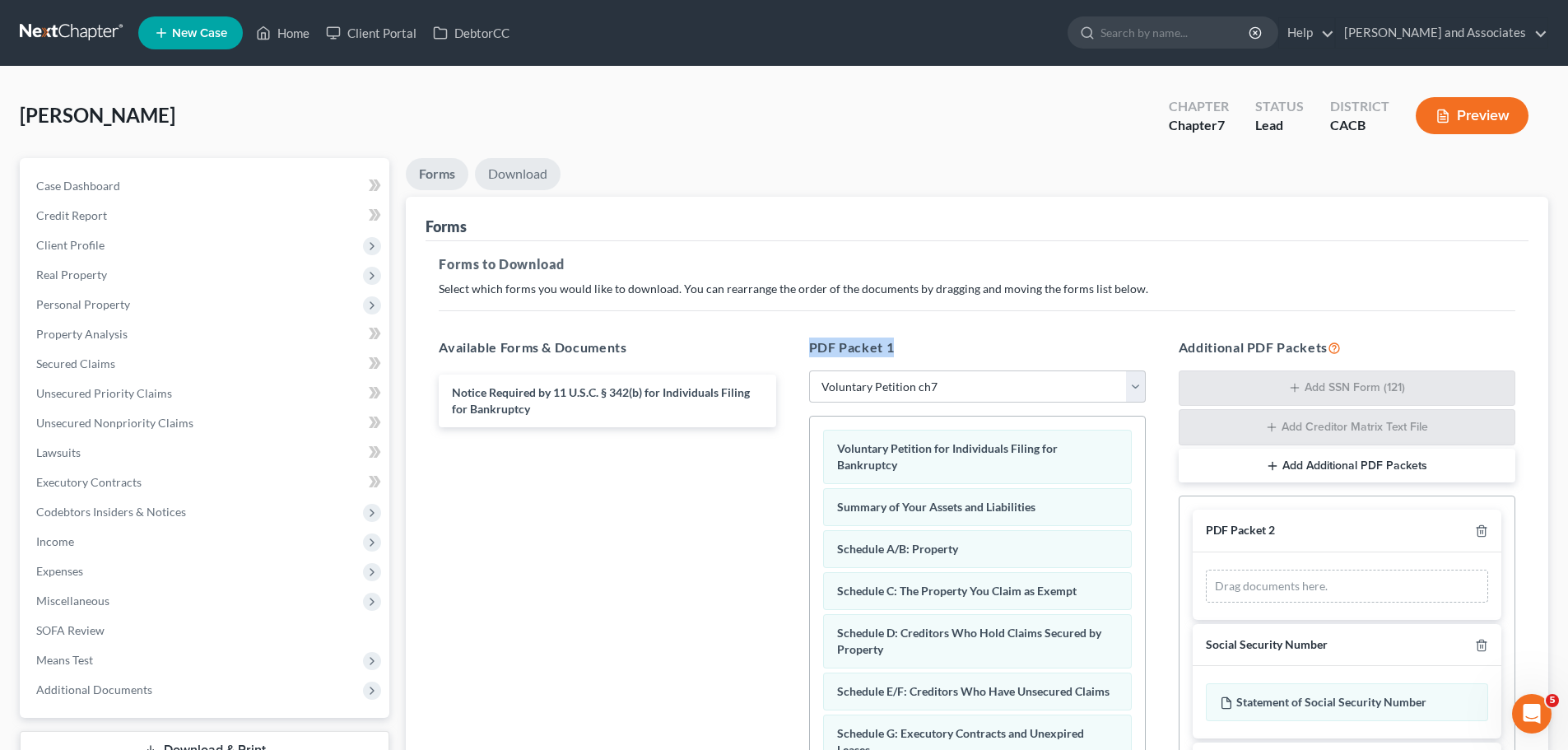
click at [551, 180] on link "Download" at bounding box center [518, 174] width 86 height 32
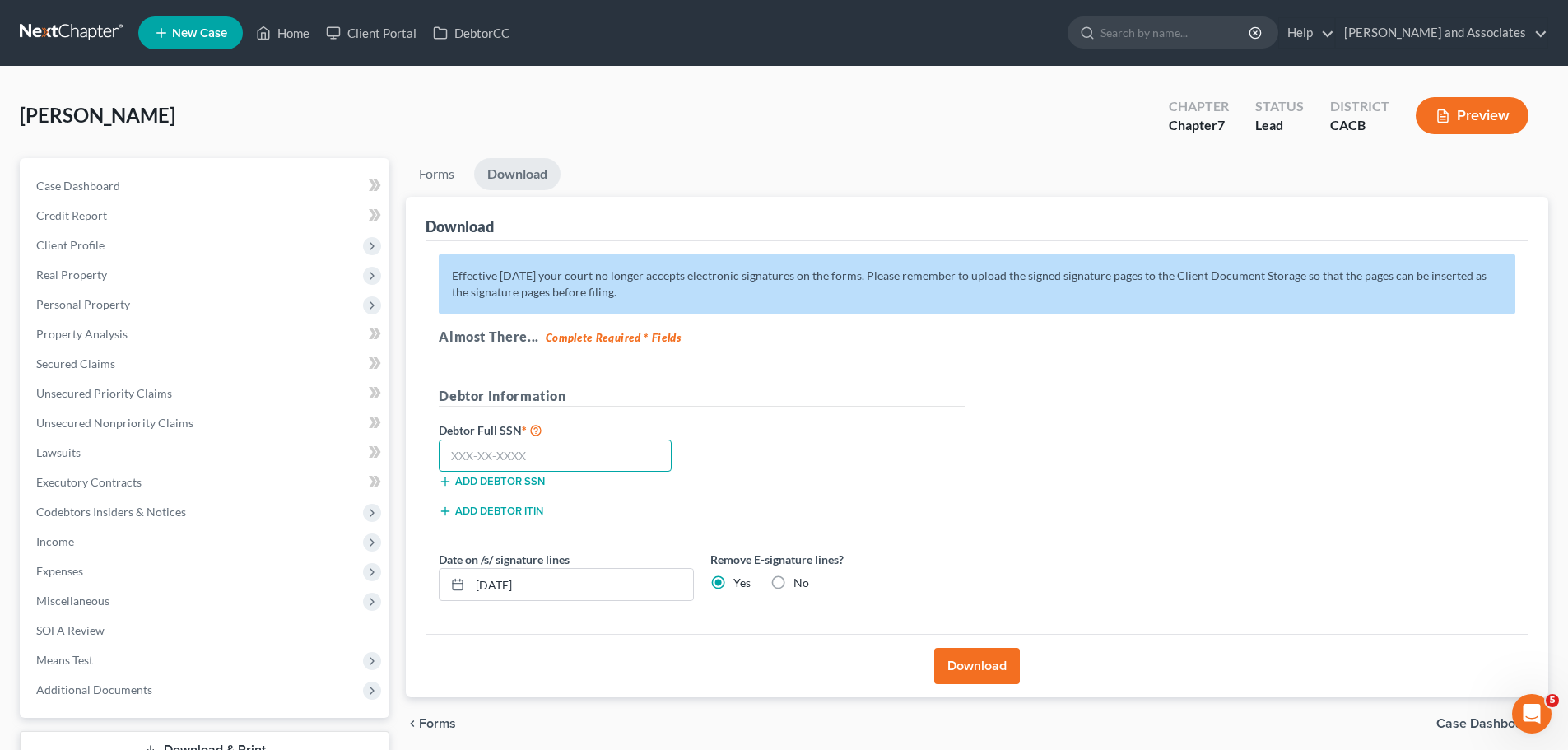
click at [584, 465] on input "text" at bounding box center [555, 456] width 233 height 33
type input "607-88-1110"
click at [997, 670] on button "Download" at bounding box center [977, 666] width 86 height 36
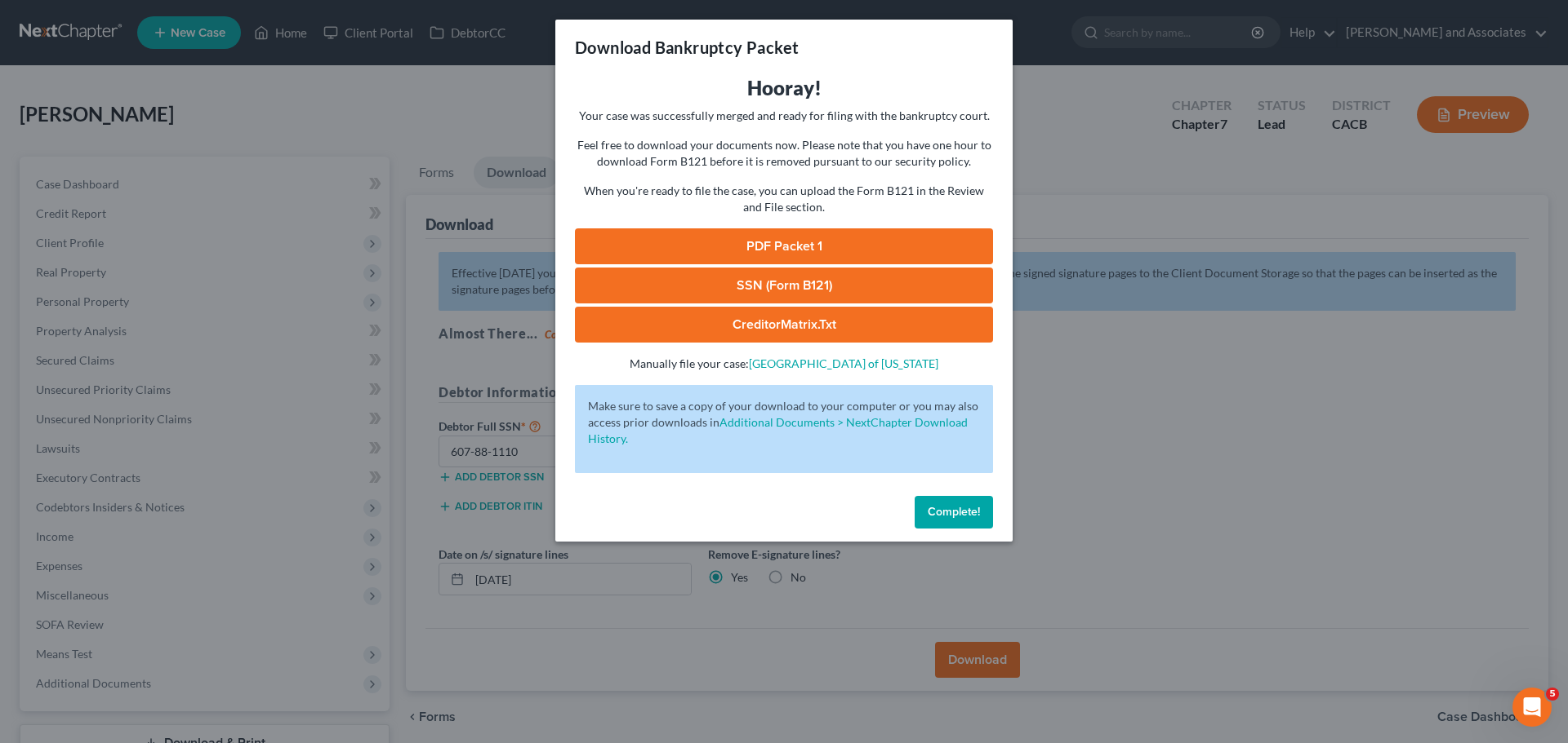
click at [775, 250] on link "PDF Packet 1" at bounding box center [784, 247] width 418 height 36
click at [743, 281] on link "SSN (Form B121)" at bounding box center [784, 285] width 418 height 36
click at [964, 516] on span "Complete!" at bounding box center [953, 512] width 53 height 14
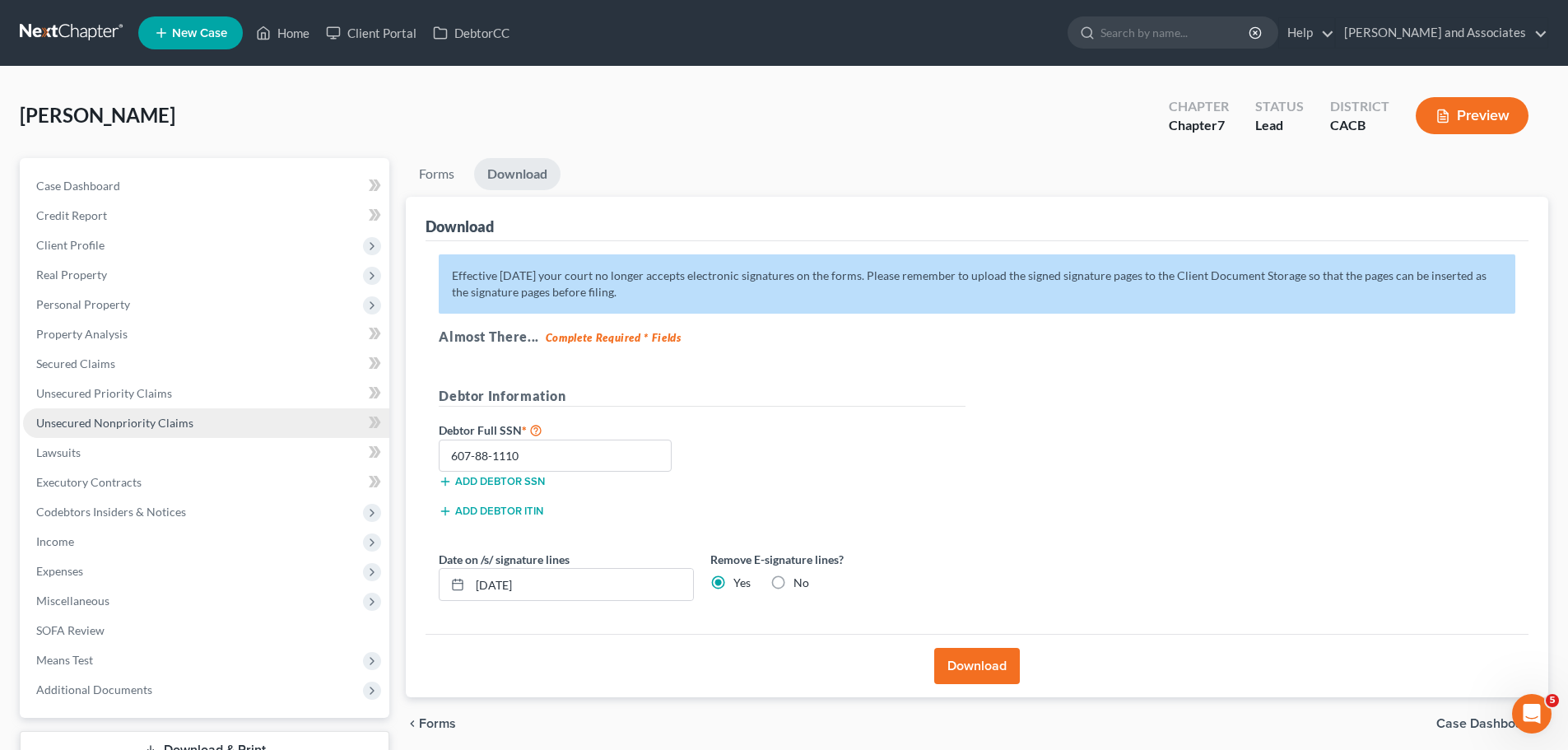
click at [123, 423] on span "Unsecured Nonpriority Claims" at bounding box center [114, 423] width 157 height 14
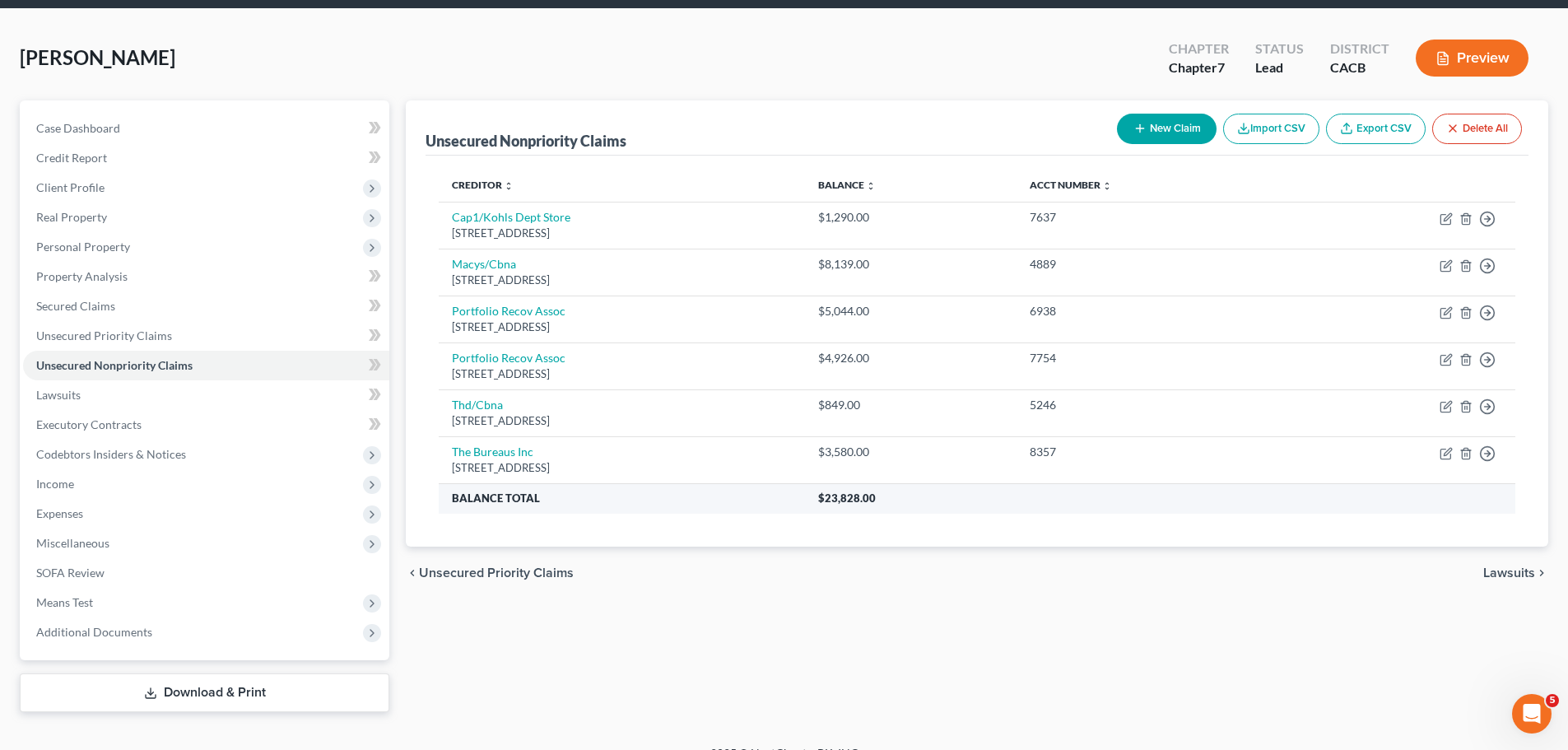
scroll to position [82, 0]
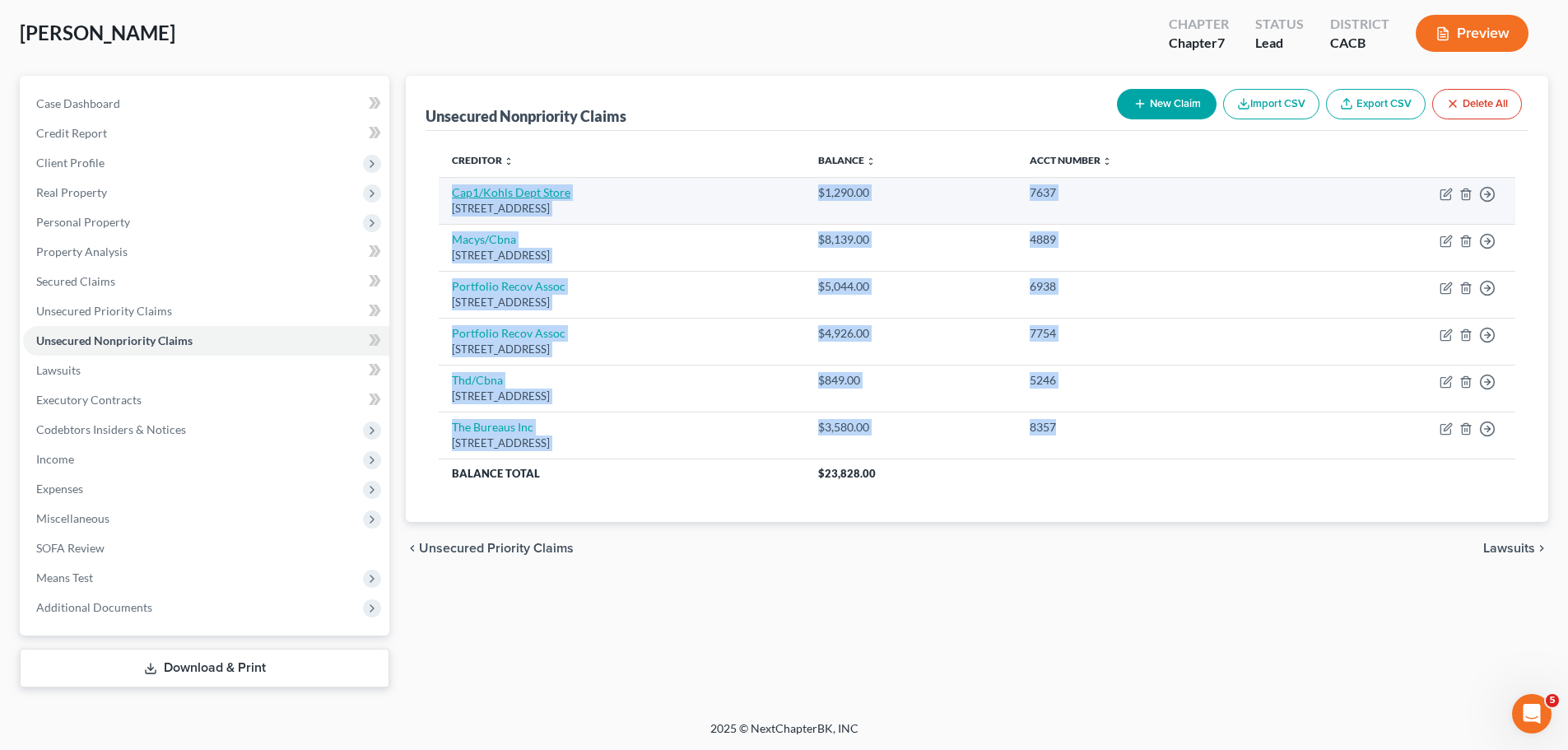
drag, startPoint x: 1287, startPoint y: 455, endPoint x: 454, endPoint y: 199, distance: 871.4
click at [454, 199] on tbody "Cap1/Kohls Dept Store [STREET_ADDRESS] $1,290.00 7637 Move to D Move to E Move …" at bounding box center [976, 332] width 1076 height 311
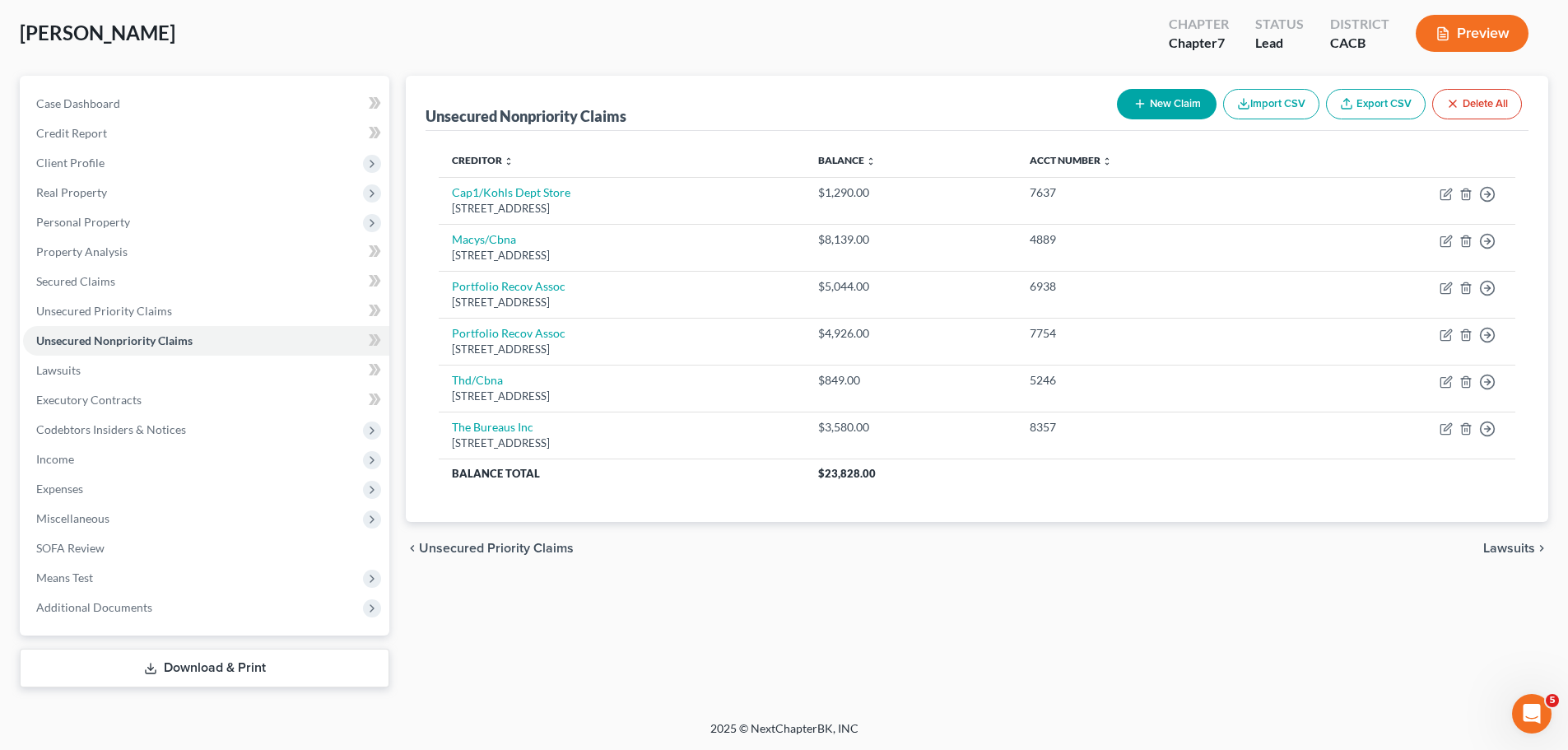
click at [1204, 601] on div "Unsecured Nonpriority Claims New Claim Import CSV Export CSV Delete All Credito…" at bounding box center [977, 382] width 1159 height 612
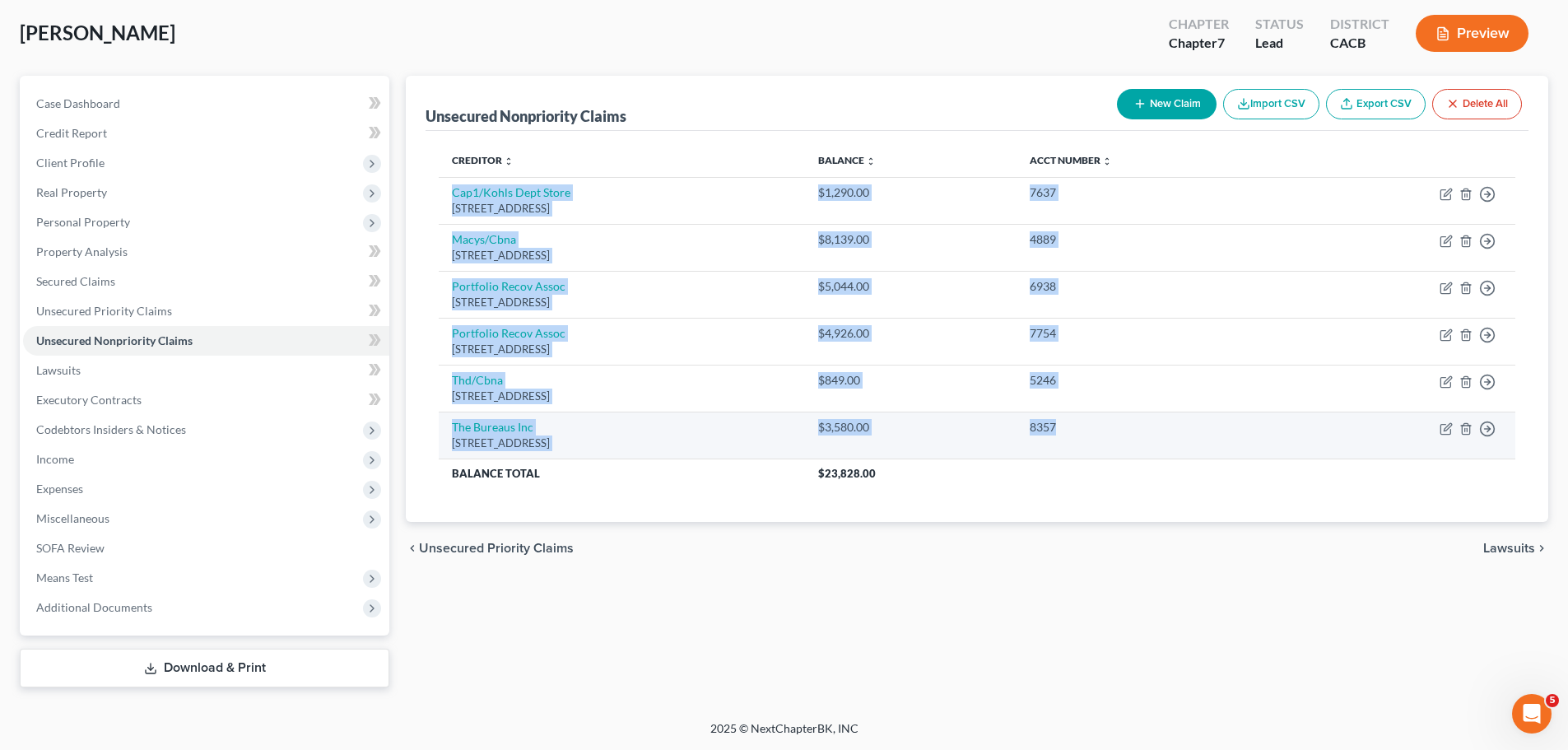
drag, startPoint x: 446, startPoint y: 189, endPoint x: 1283, endPoint y: 437, distance: 873.0
click at [1283, 437] on tbody "Cap1/Kohls Dept Store [STREET_ADDRESS] $1,290.00 7637 Move to D Move to E Move …" at bounding box center [976, 332] width 1076 height 311
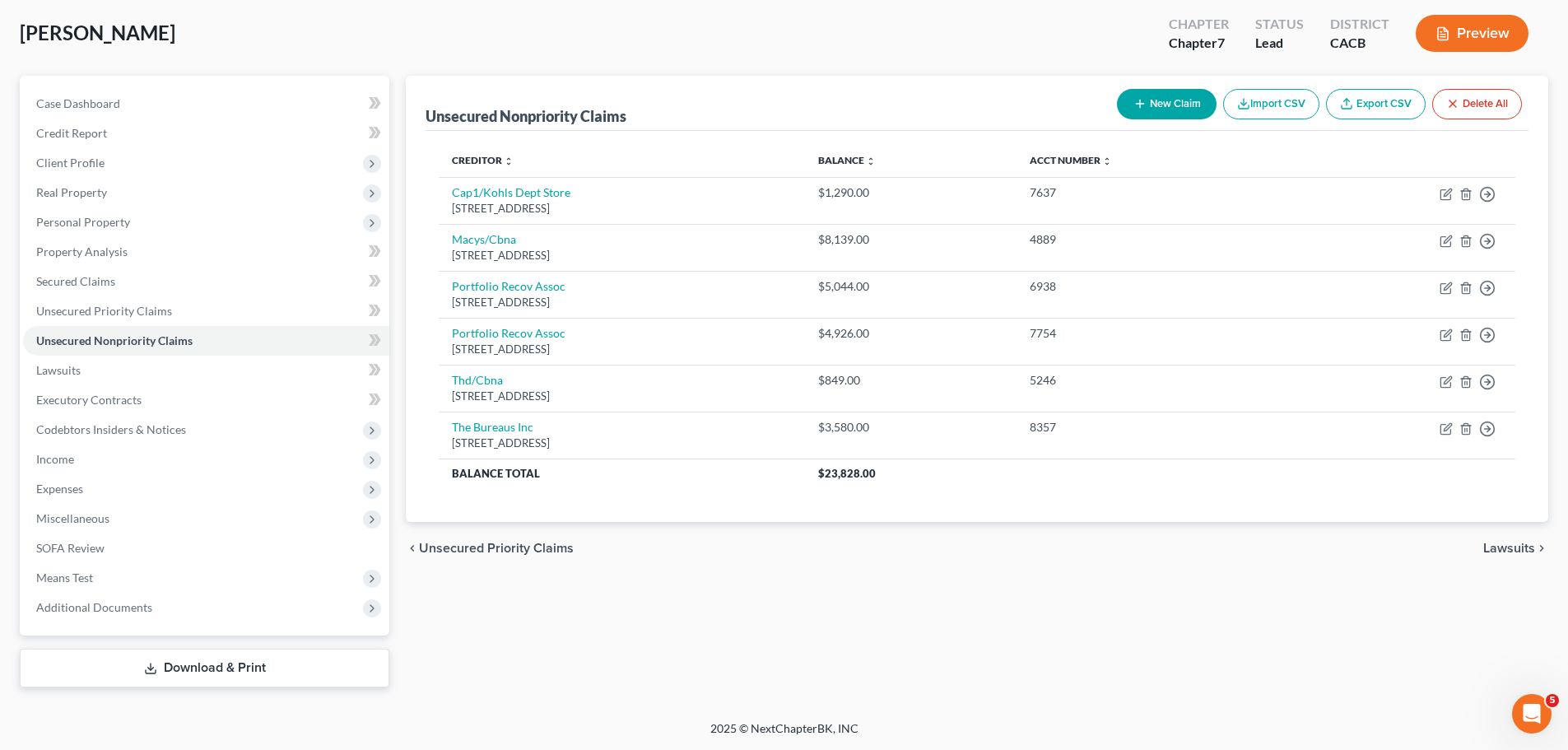
click at [1277, 585] on div "Unsecured Nonpriority Claims New Claim Import CSV Export CSV Delete All Credito…" at bounding box center [977, 382] width 1159 height 612
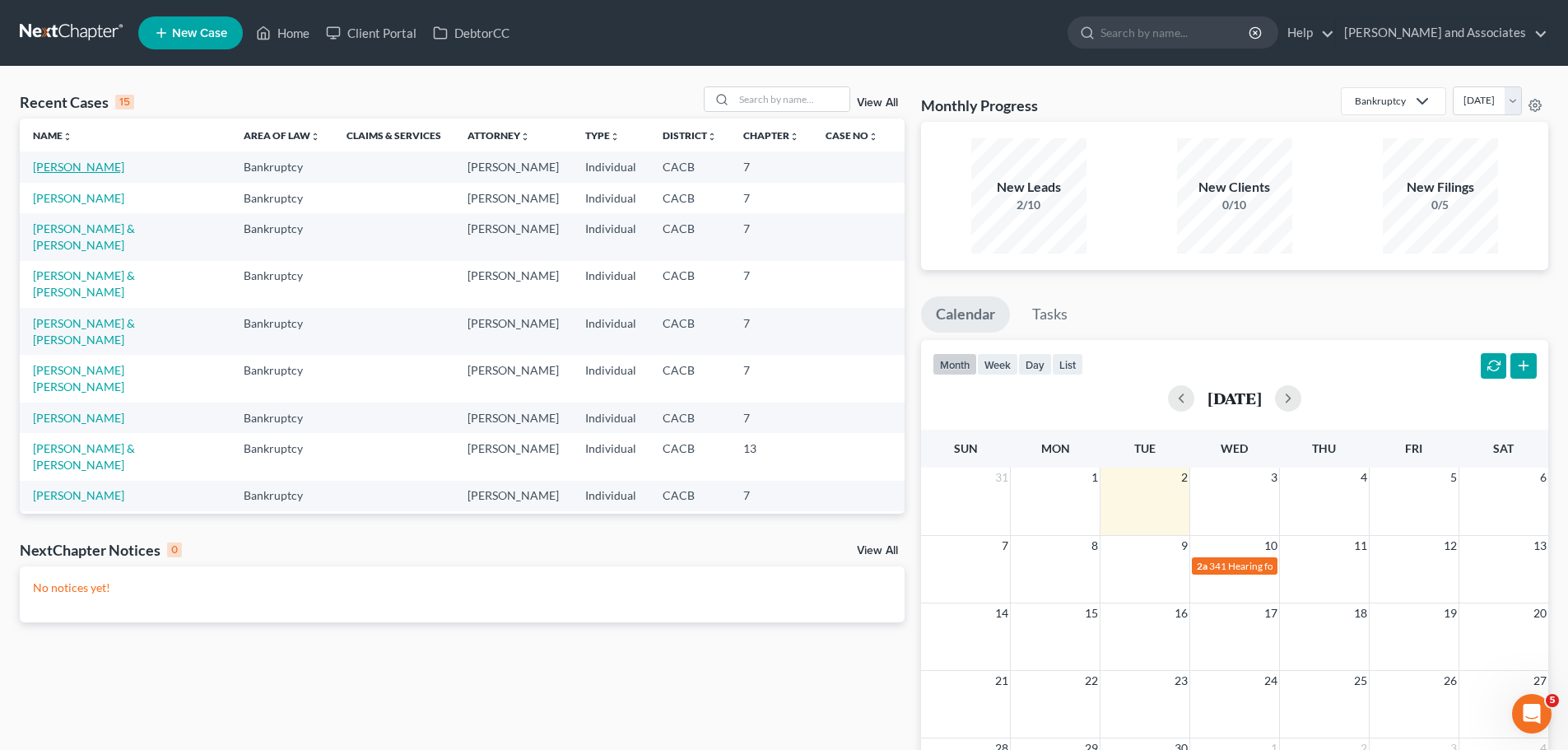
click at [59, 164] on link "[PERSON_NAME]" at bounding box center [78, 167] width 91 height 14
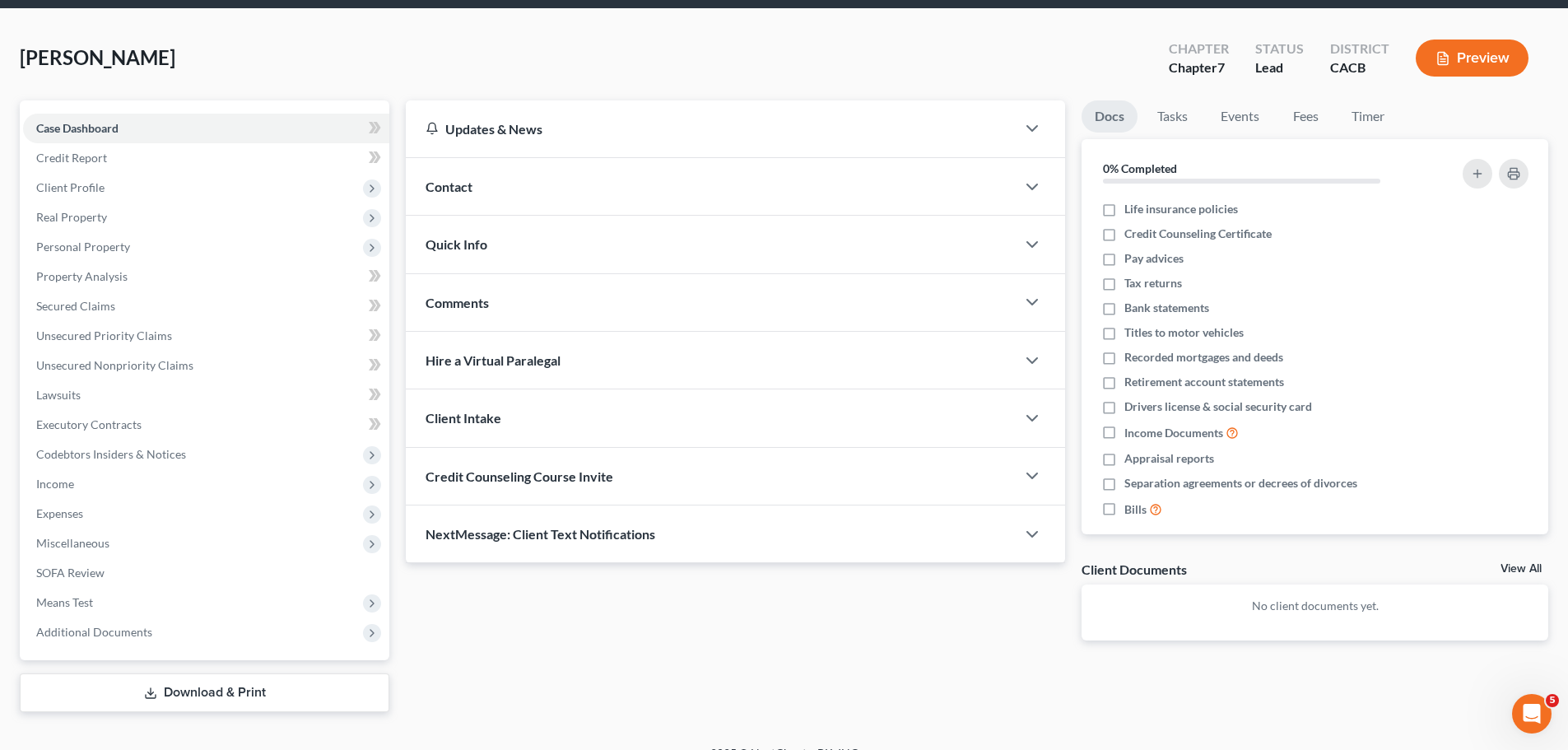
scroll to position [82, 0]
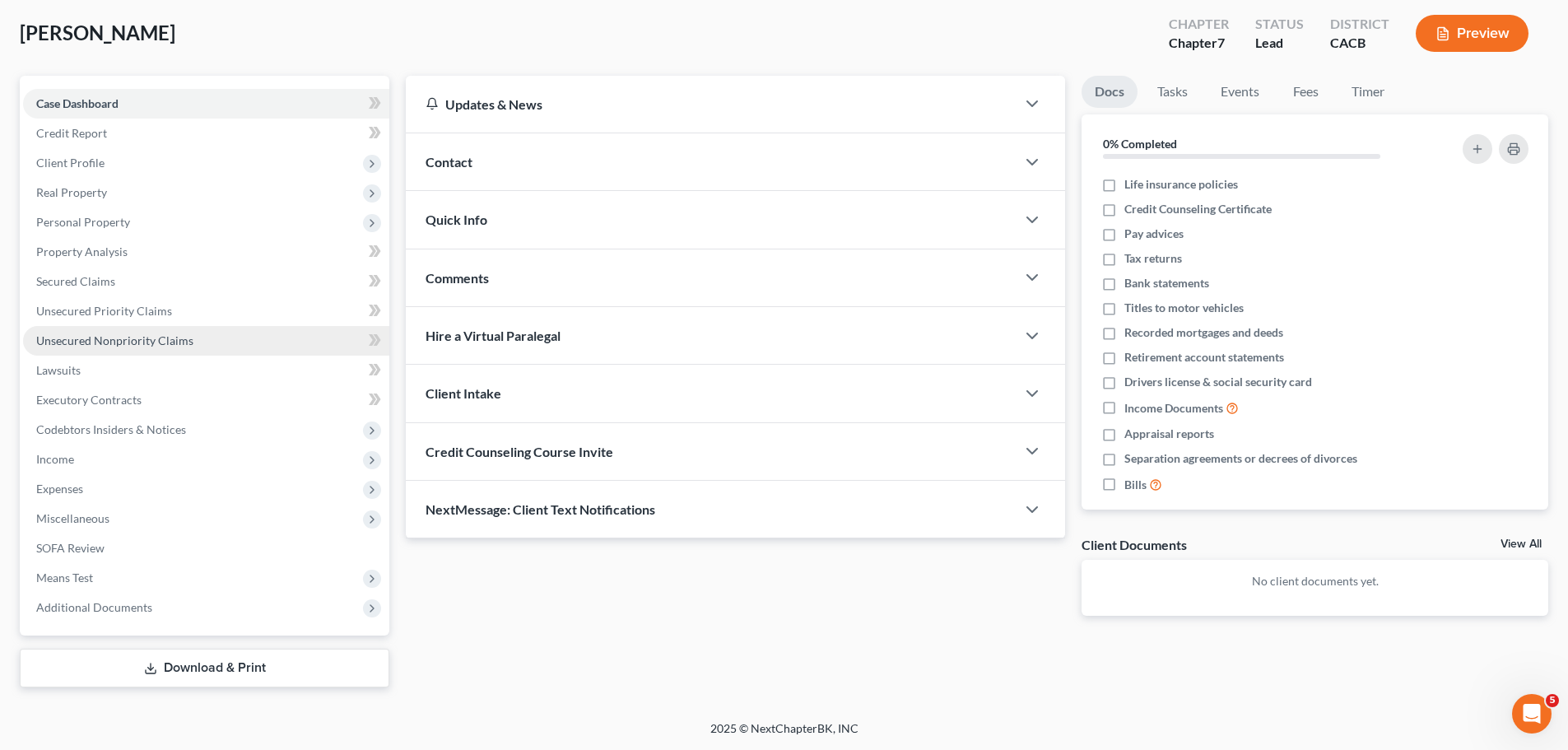
click at [120, 334] on span "Unsecured Nonpriority Claims" at bounding box center [114, 341] width 157 height 14
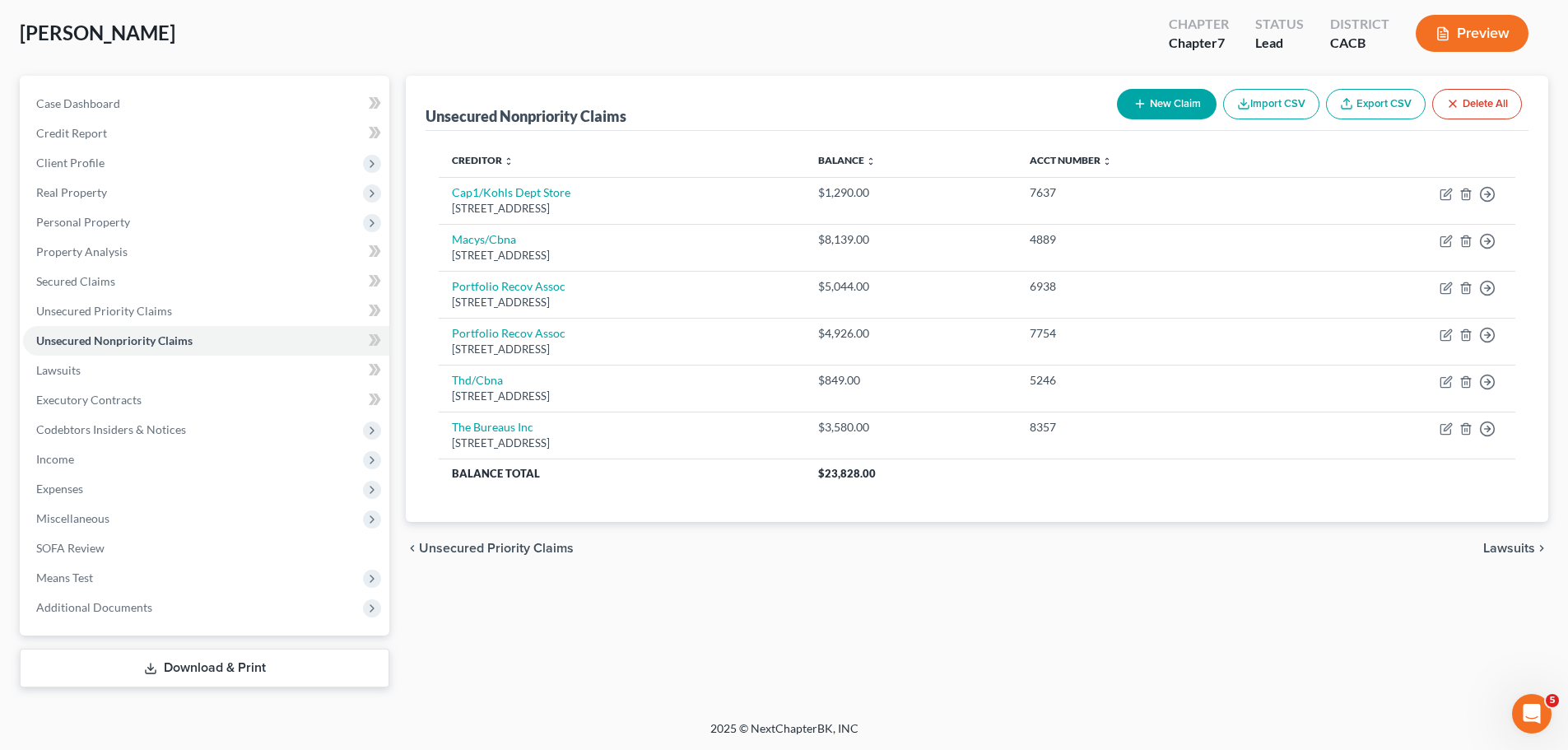
click at [147, 664] on icon at bounding box center [150, 668] width 13 height 13
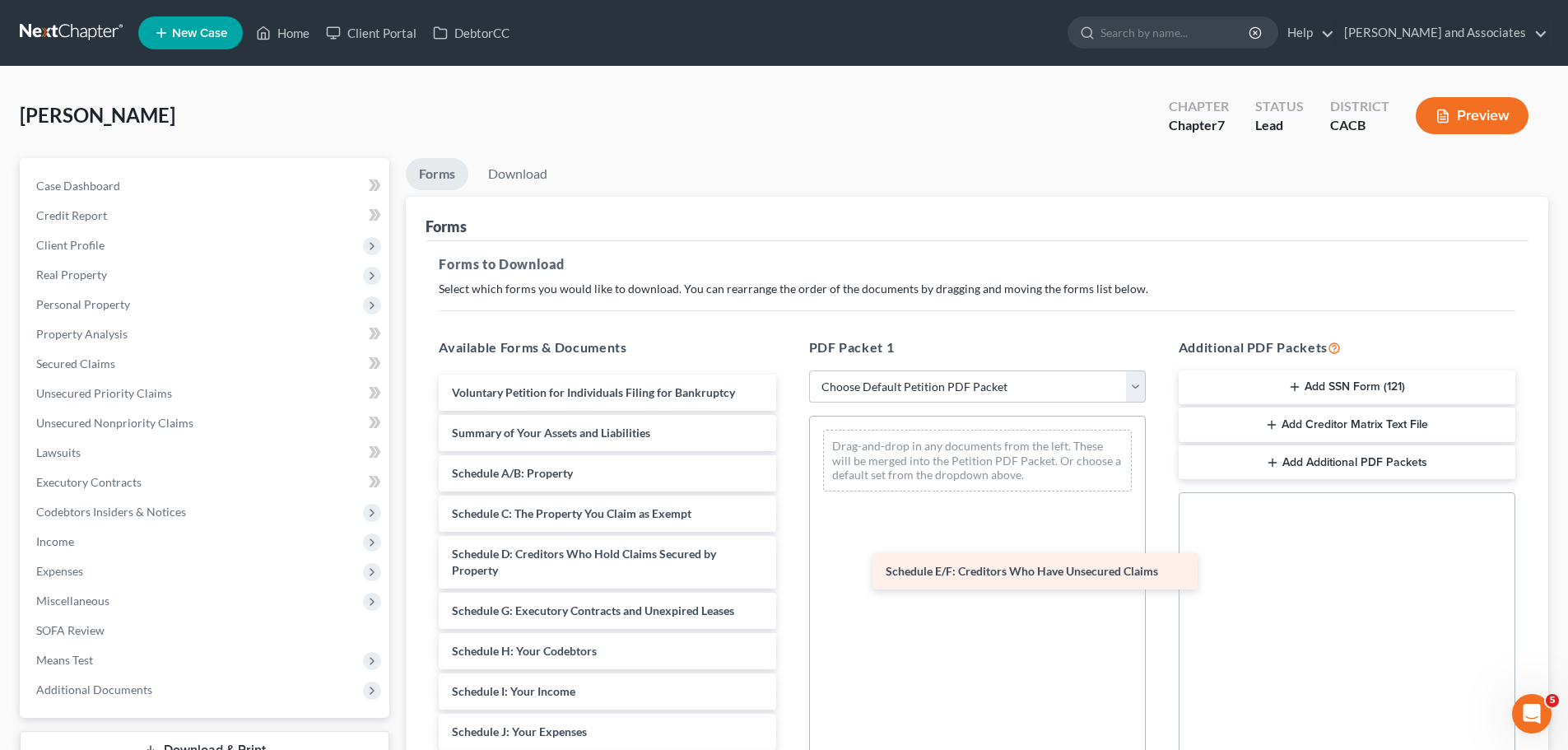
drag, startPoint x: 566, startPoint y: 619, endPoint x: 1048, endPoint y: 577, distance: 483.8
click at [788, 577] on div "Schedule E/F: Creditors Who Have Unsecured Claims Voluntary Petition for Indivi…" at bounding box center [607, 749] width 363 height 748
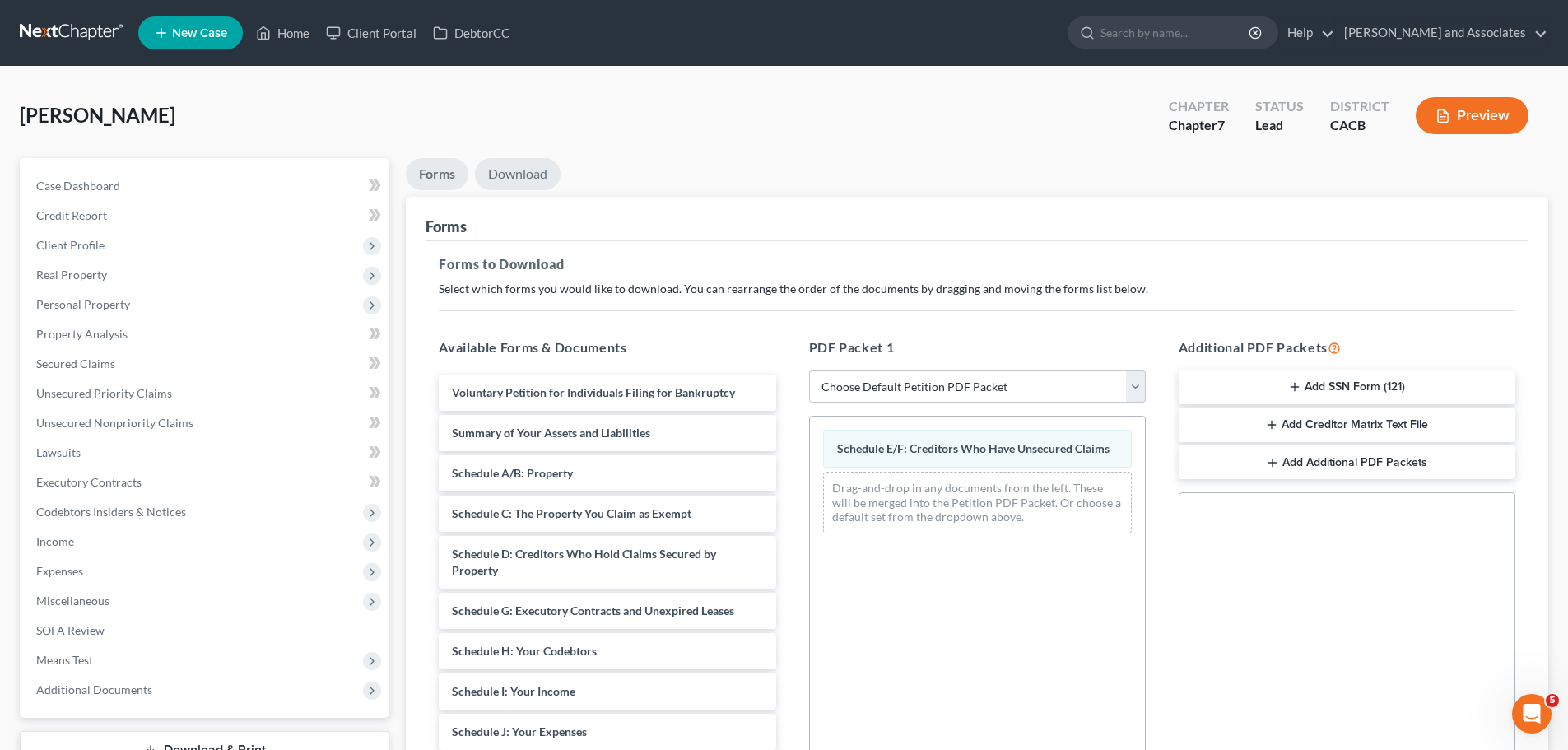
click at [521, 185] on link "Download" at bounding box center [518, 174] width 86 height 32
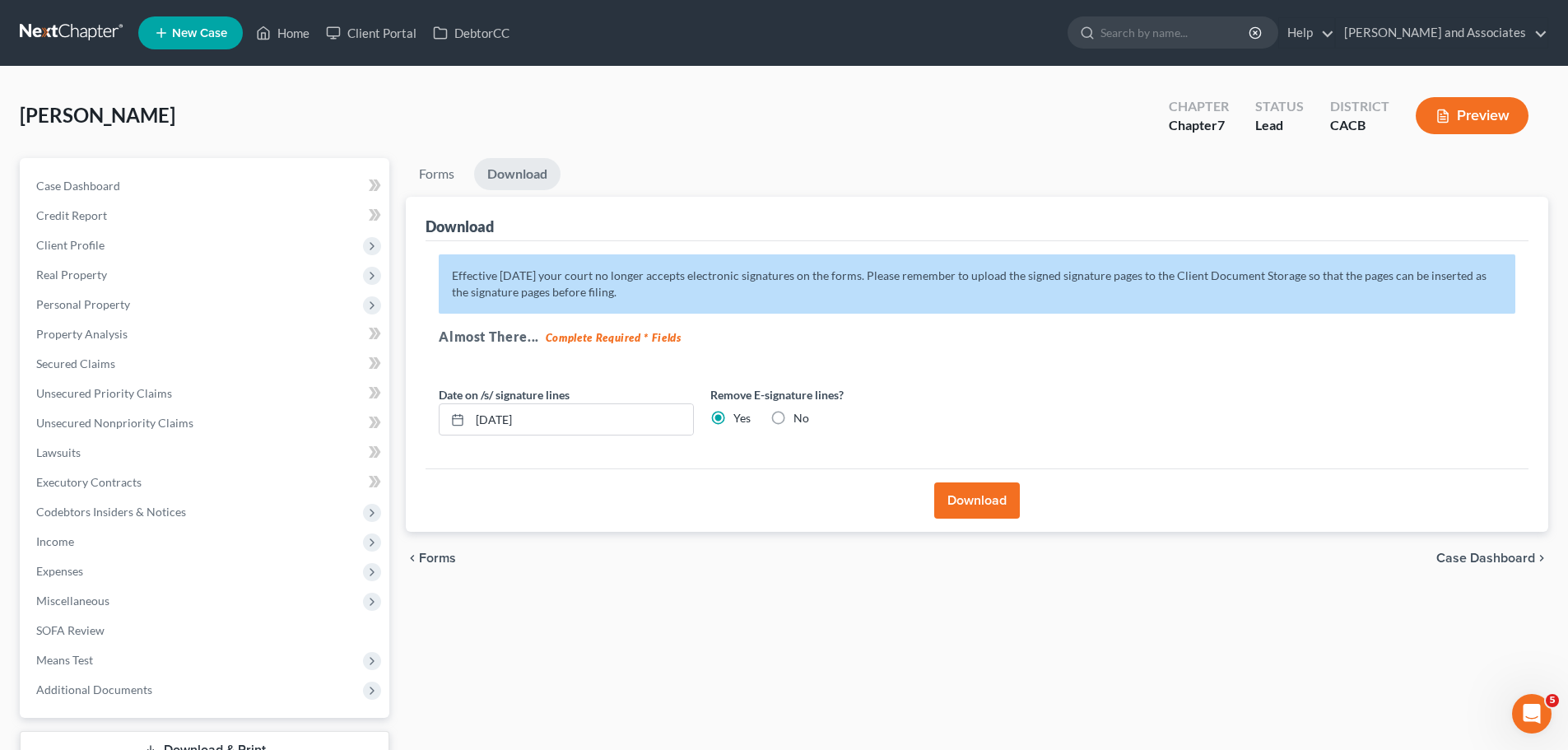
click at [986, 510] on button "Download" at bounding box center [977, 501] width 86 height 36
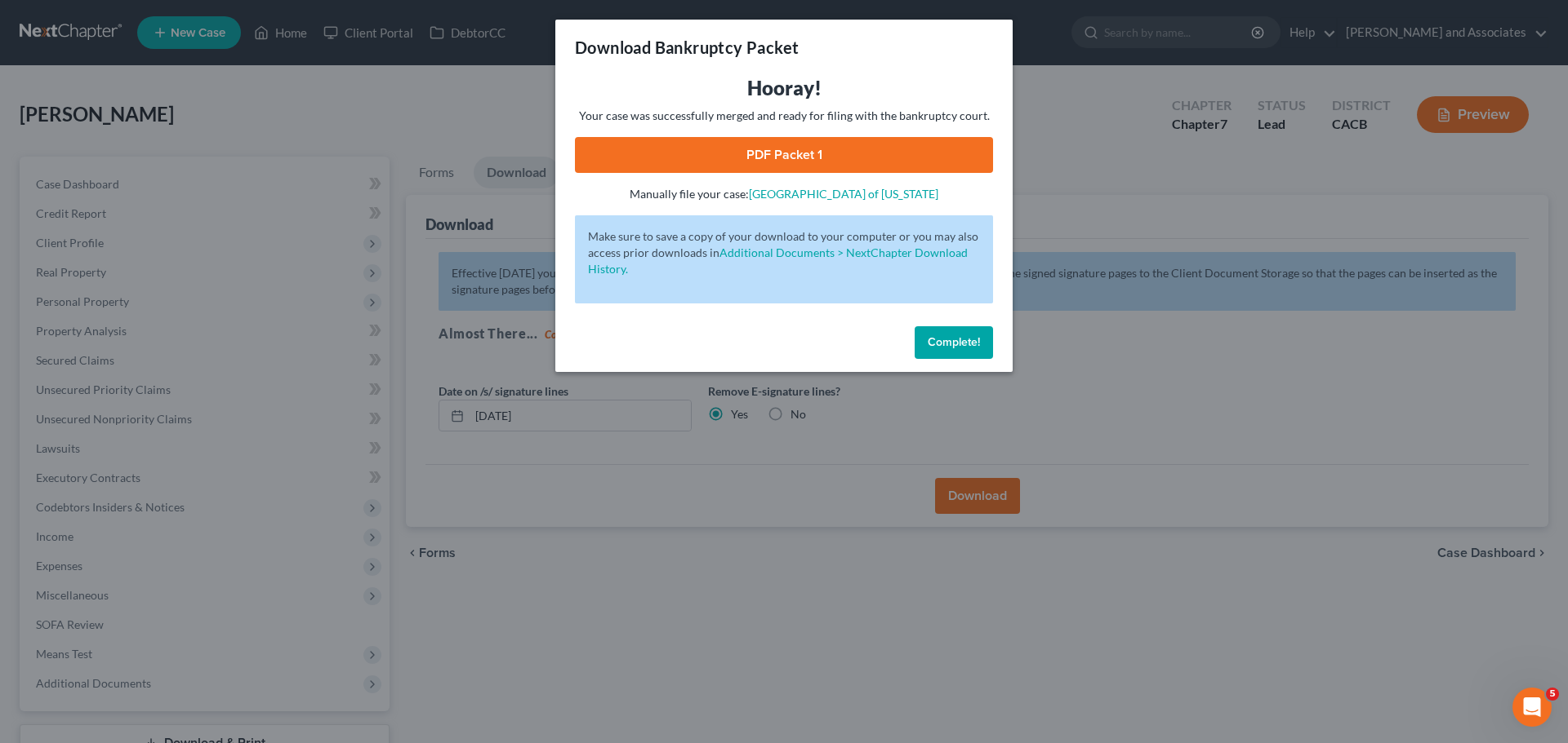
click at [732, 155] on link "PDF Packet 1" at bounding box center [784, 155] width 418 height 36
click at [956, 345] on span "Complete!" at bounding box center [953, 343] width 53 height 14
